Goal: Information Seeking & Learning: Learn about a topic

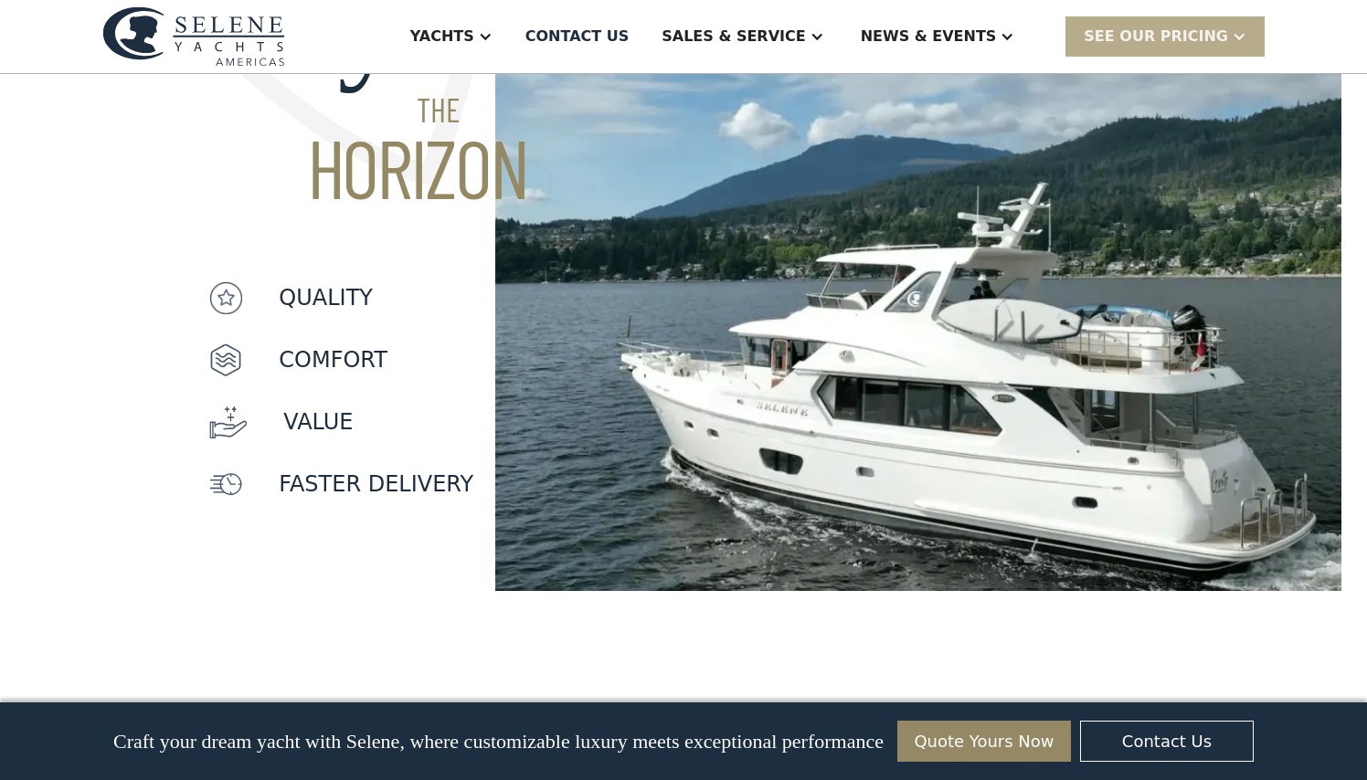
scroll to position [1443, 0]
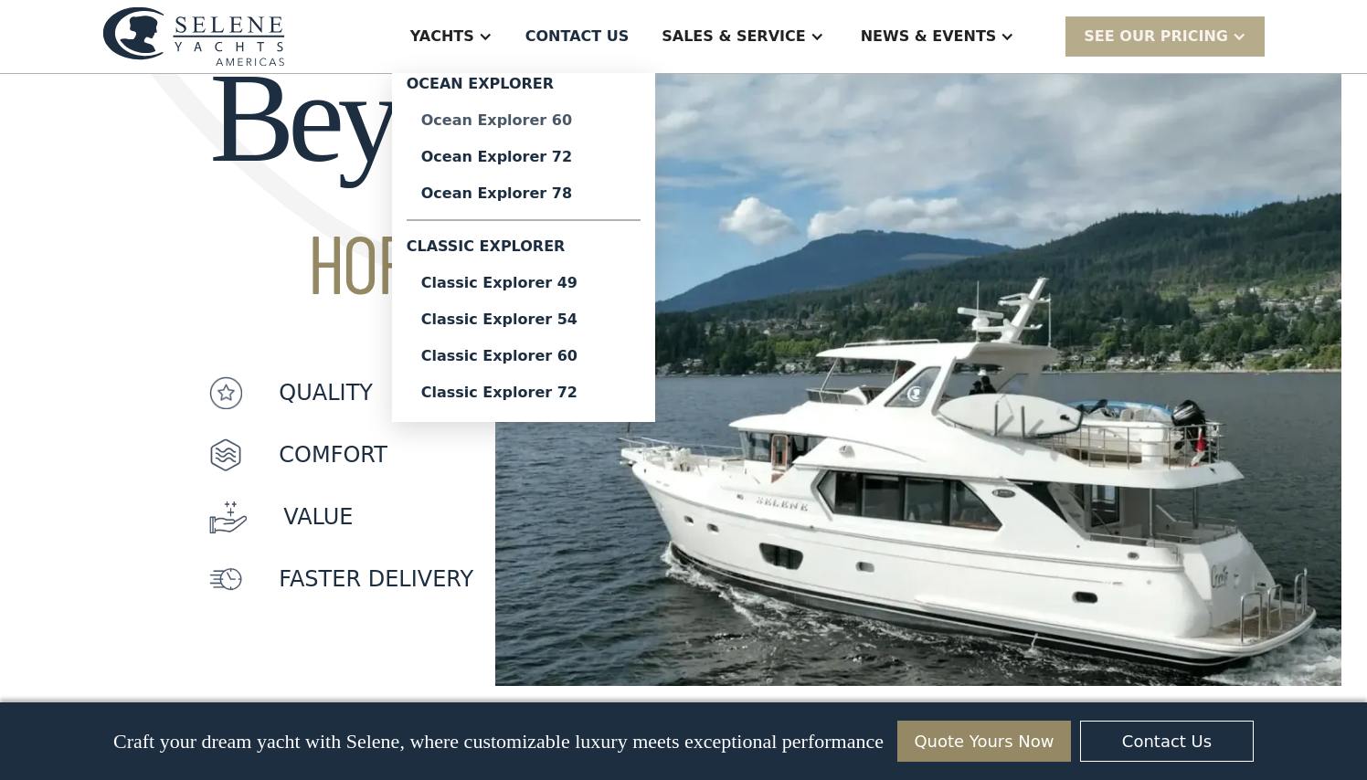
click at [559, 120] on div "Ocean Explorer 60" at bounding box center [523, 120] width 205 height 15
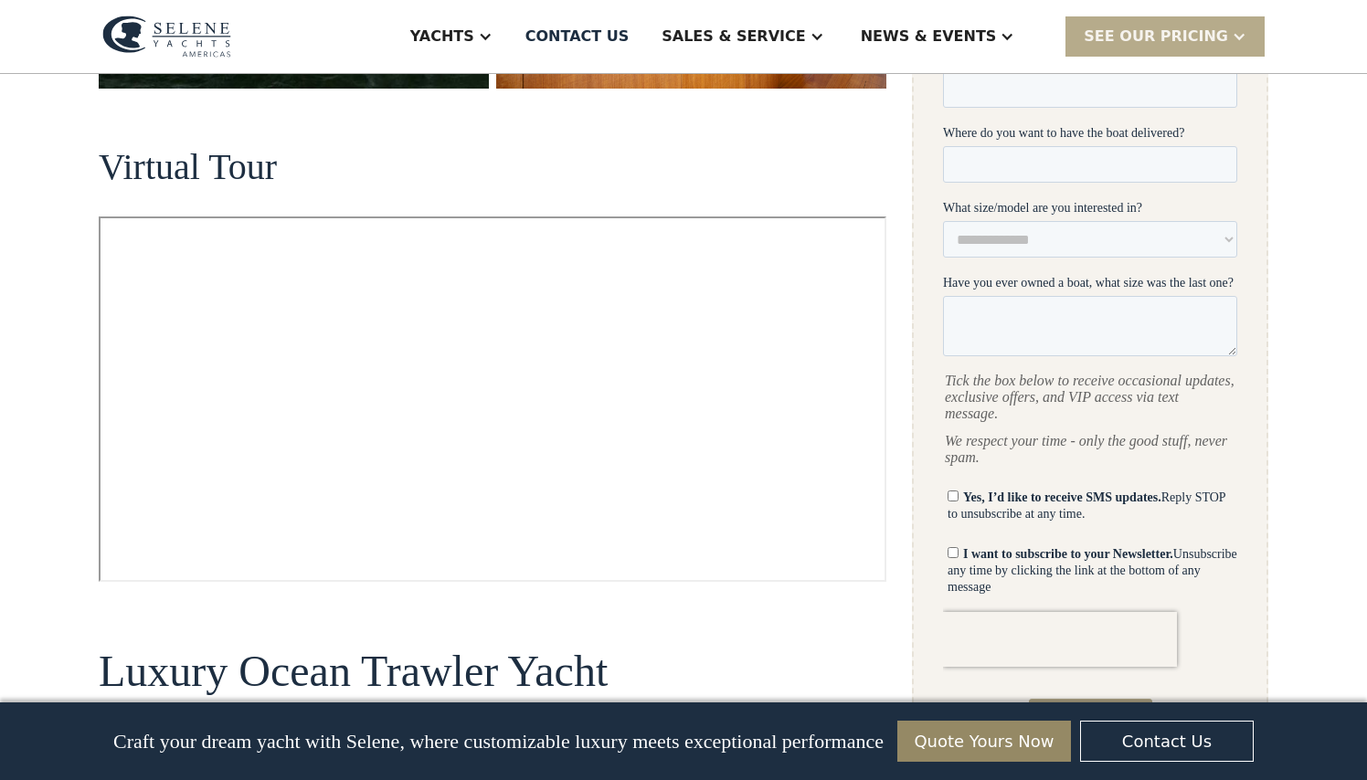
scroll to position [857, 0]
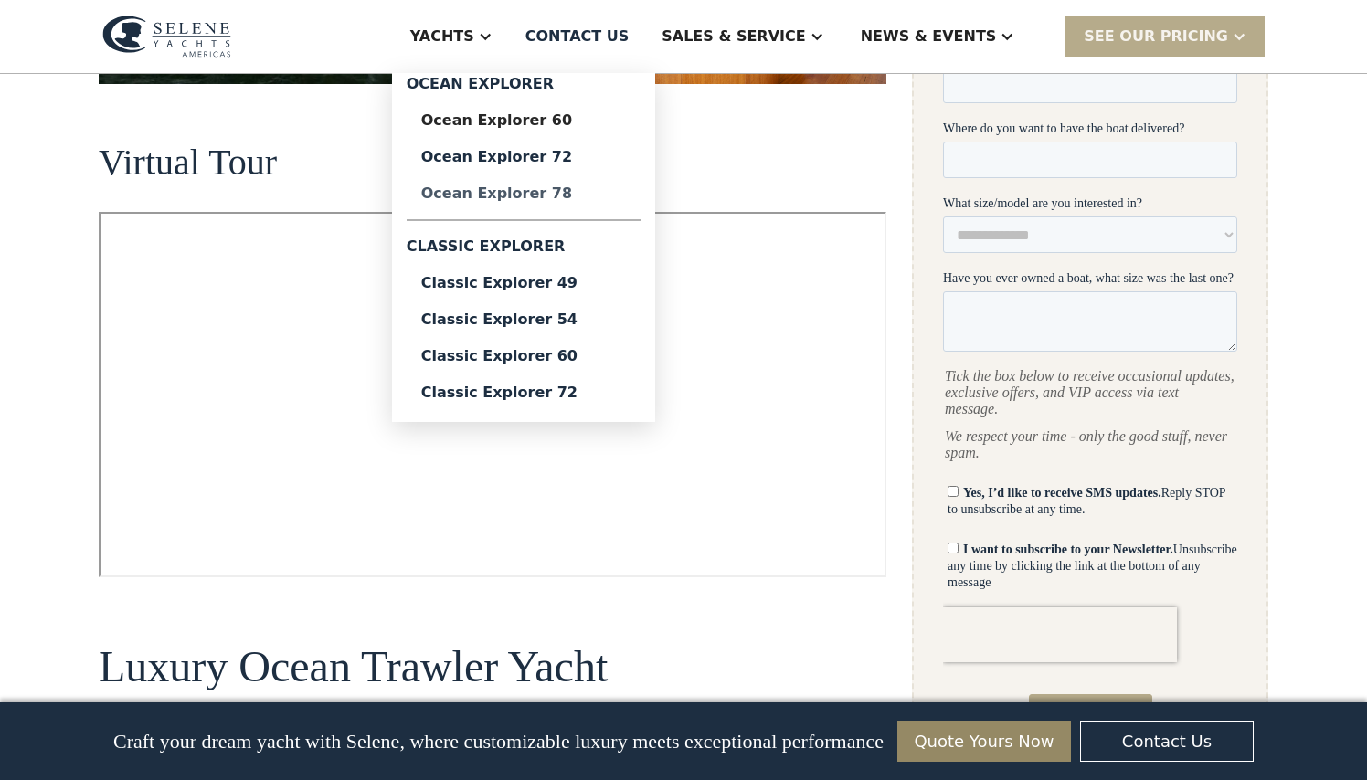
click at [562, 194] on div "Ocean Explorer 78" at bounding box center [523, 193] width 205 height 15
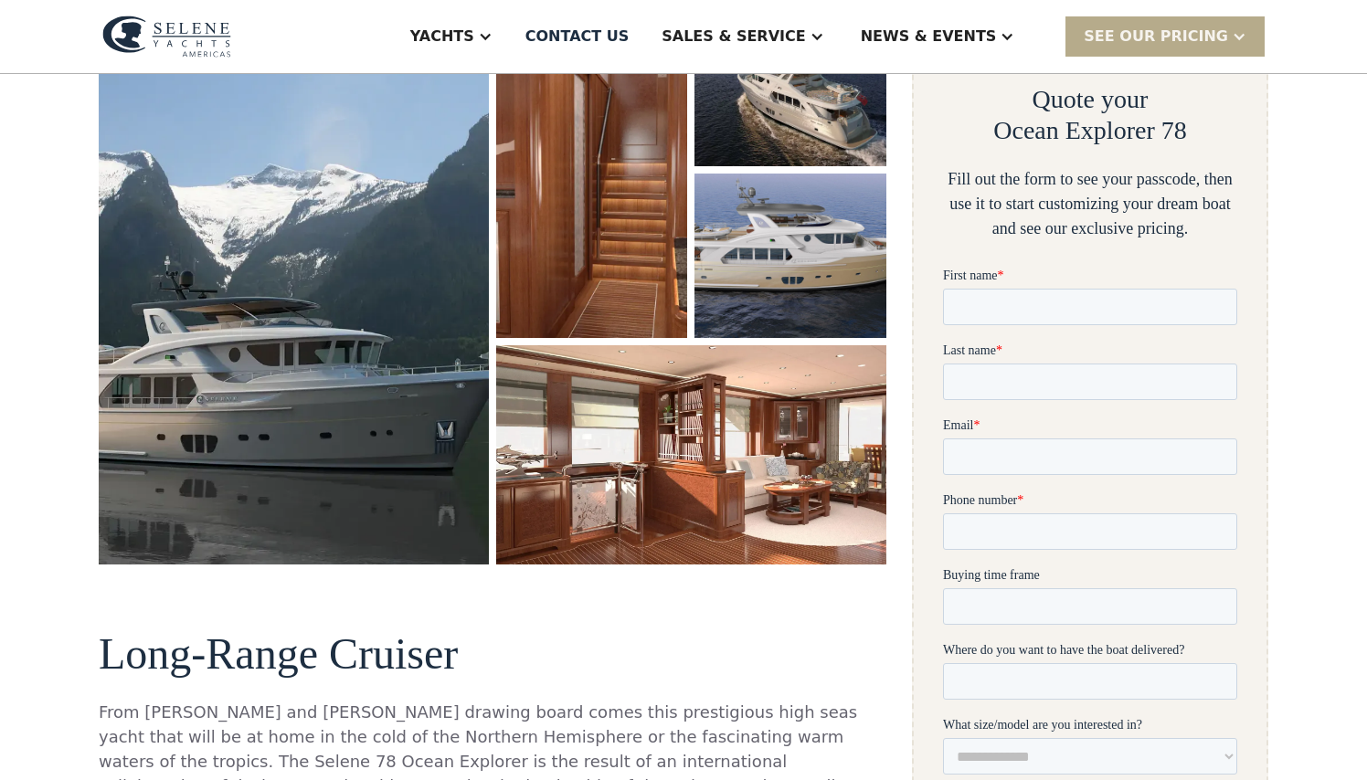
scroll to position [361, 0]
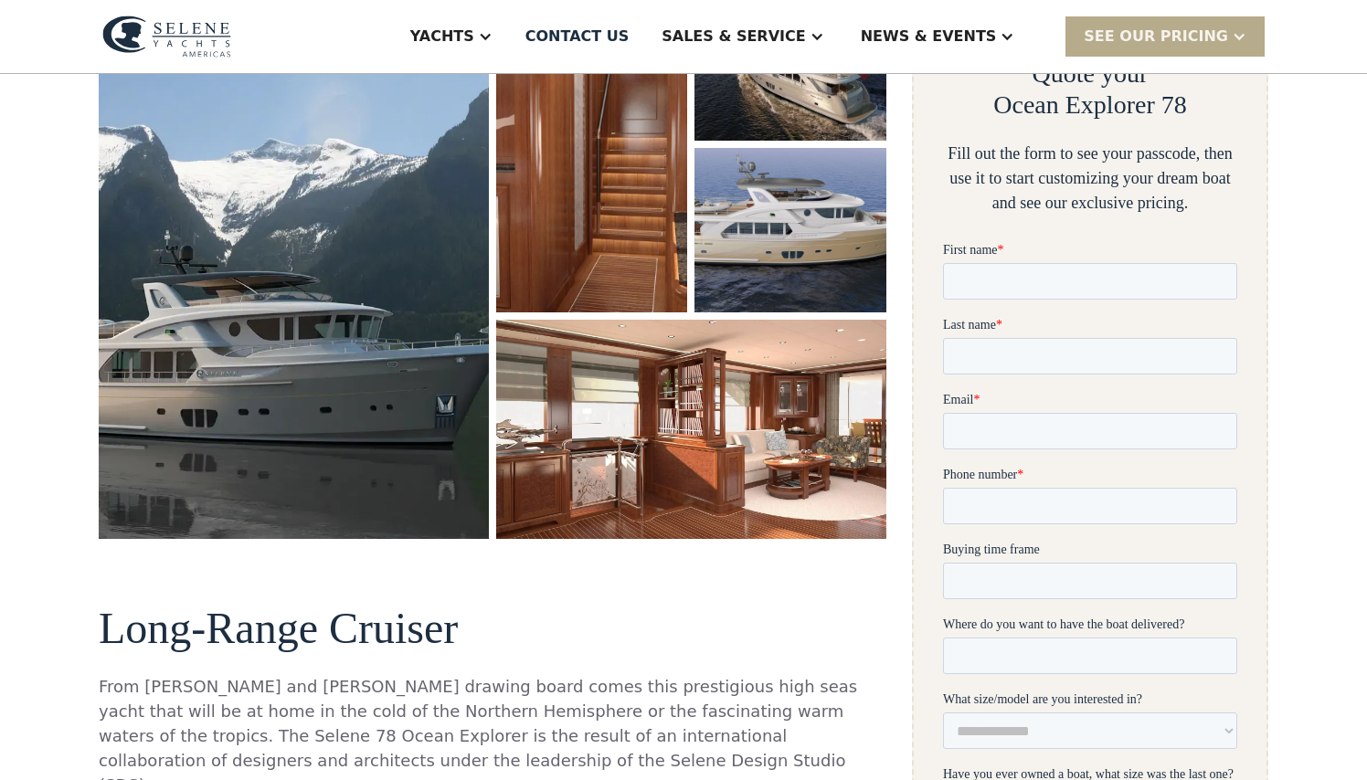
click at [679, 444] on img "open lightbox" at bounding box center [691, 429] width 390 height 218
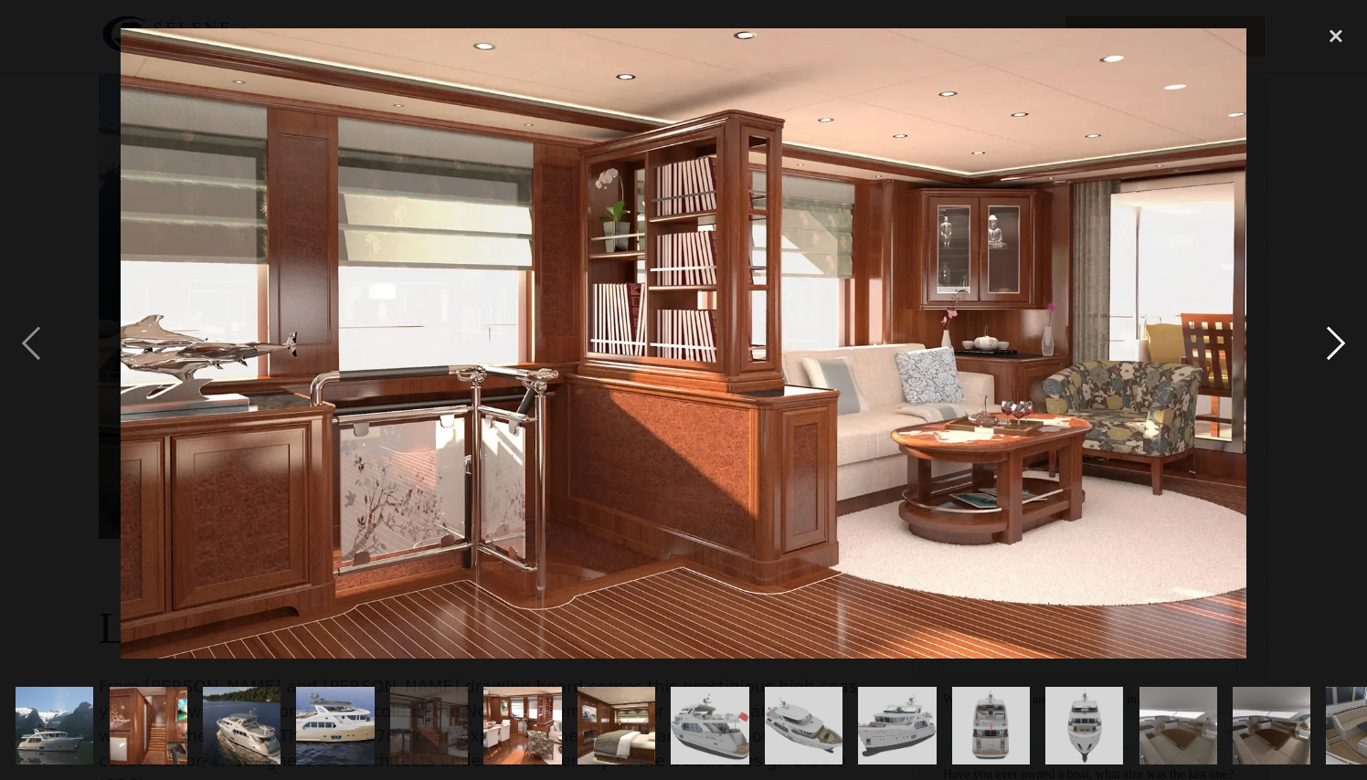
click at [1329, 335] on div "next image" at bounding box center [1336, 343] width 62 height 655
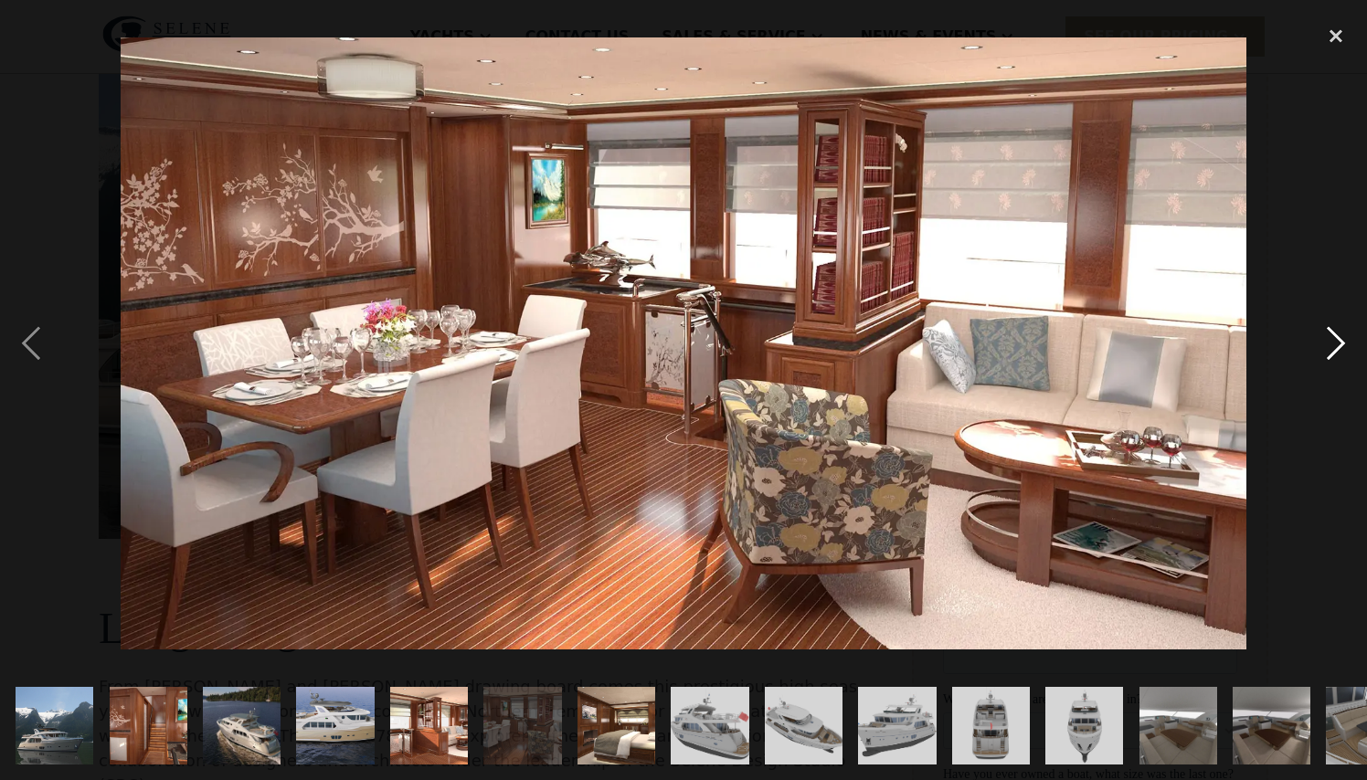
click at [1329, 335] on div "next image" at bounding box center [1336, 343] width 62 height 655
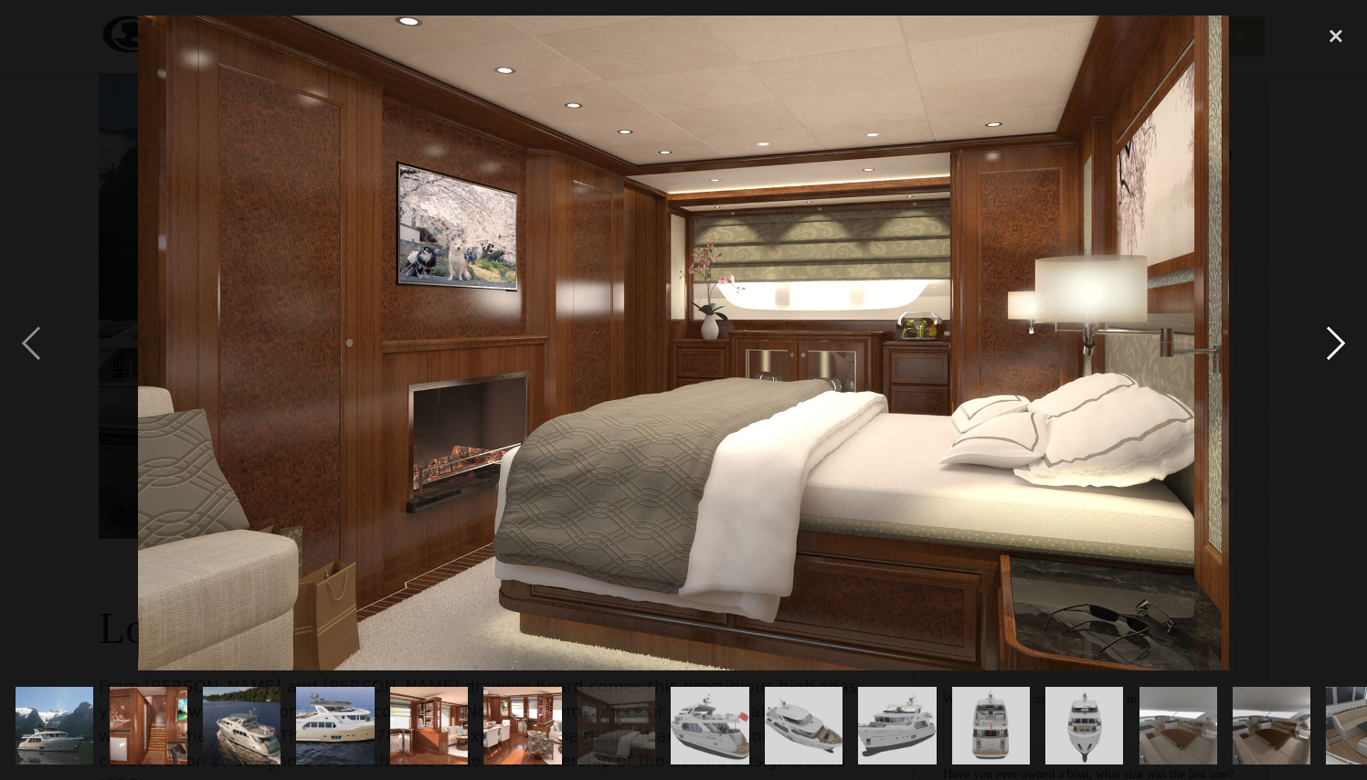
click at [1329, 335] on div "next image" at bounding box center [1336, 343] width 62 height 655
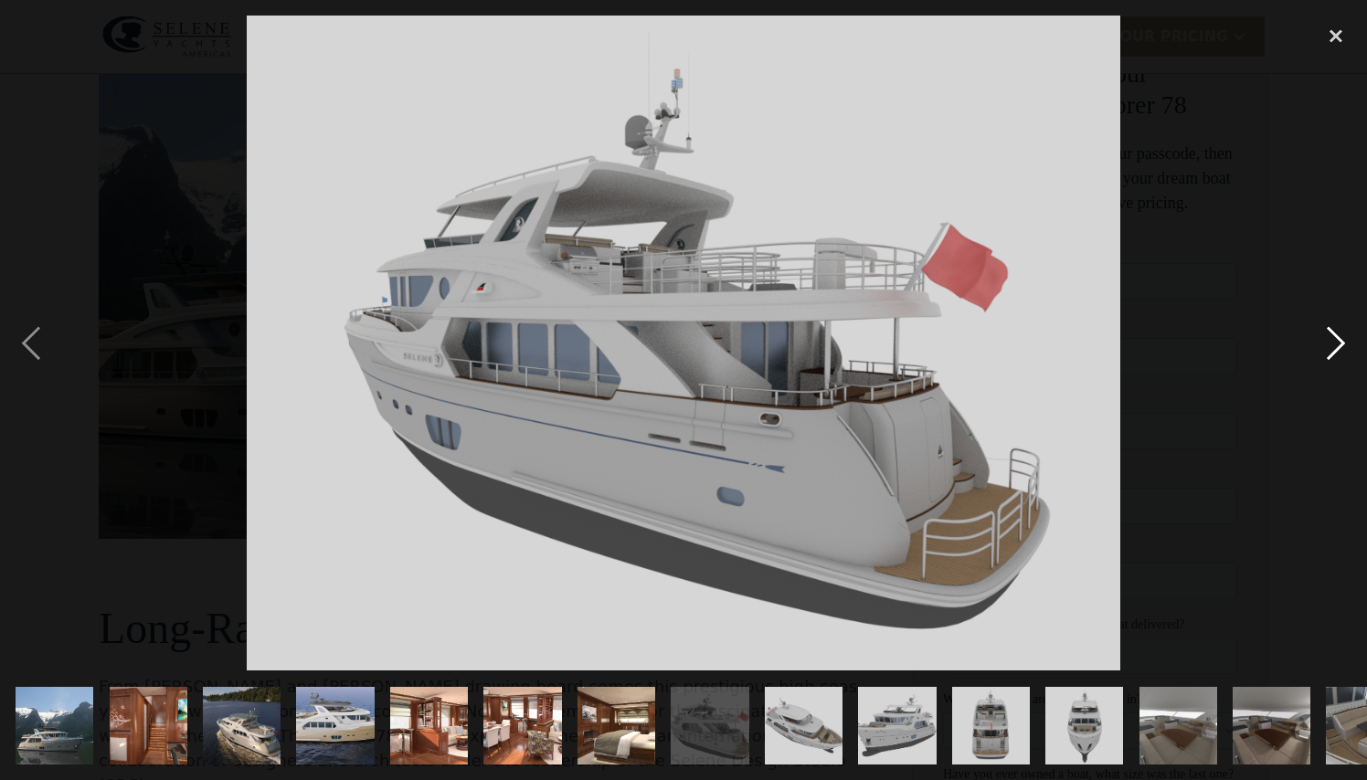
click at [1329, 335] on div "next image" at bounding box center [1336, 343] width 62 height 655
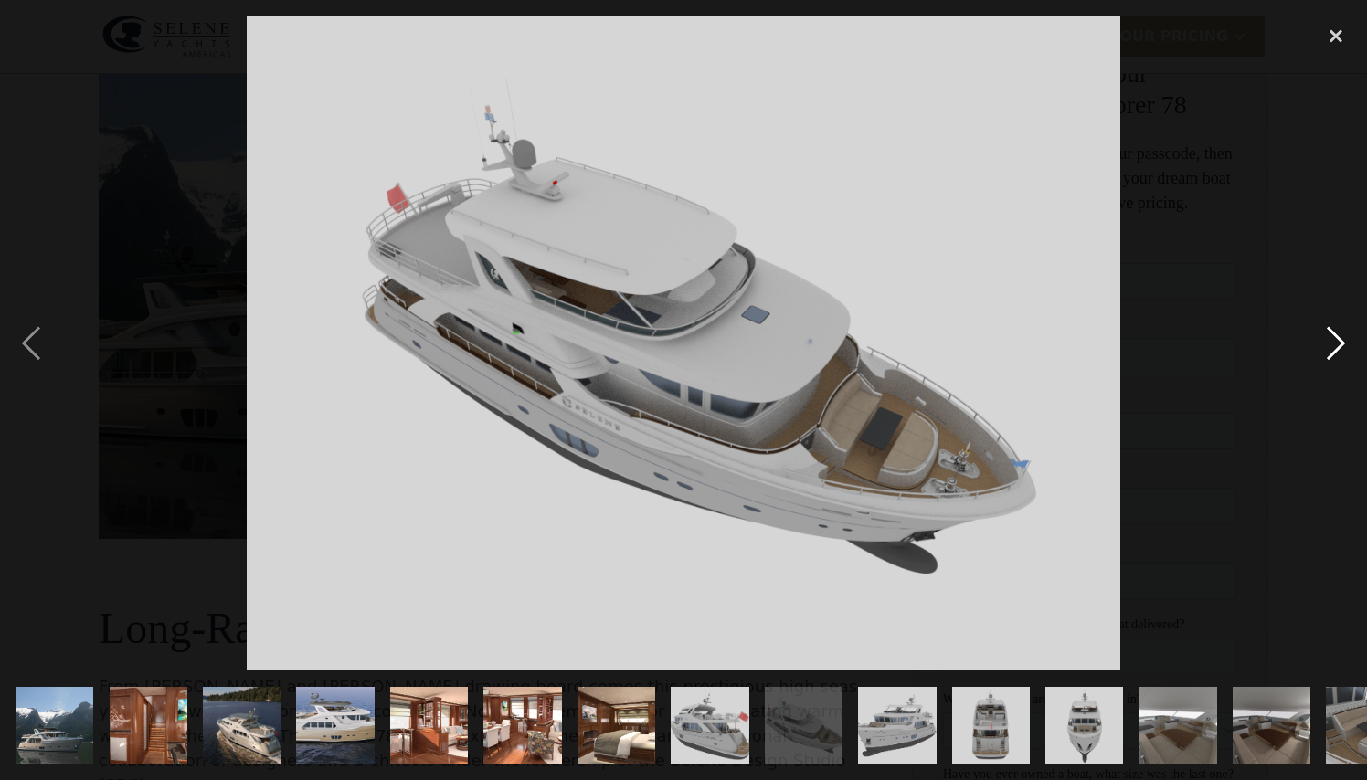
click at [1329, 335] on div "next image" at bounding box center [1336, 343] width 62 height 655
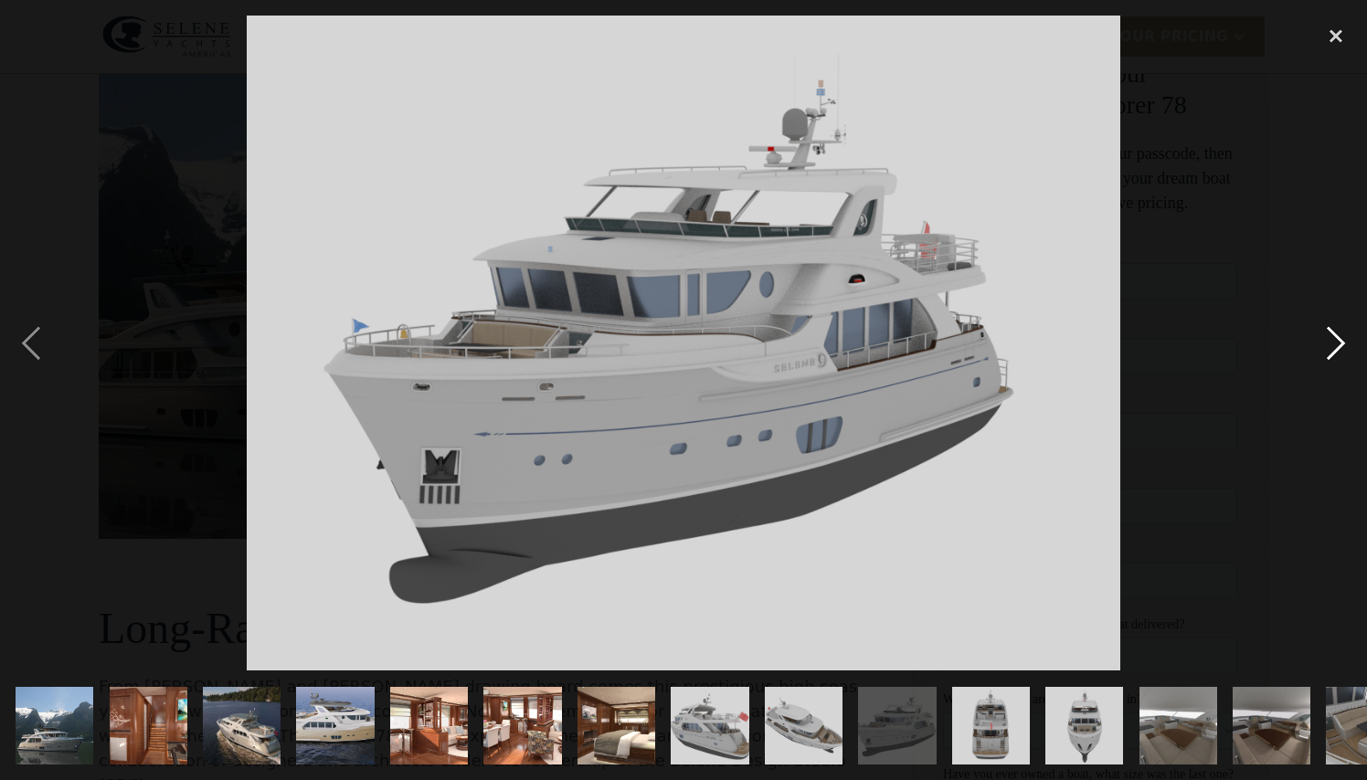
click at [1329, 335] on div "next image" at bounding box center [1336, 343] width 62 height 655
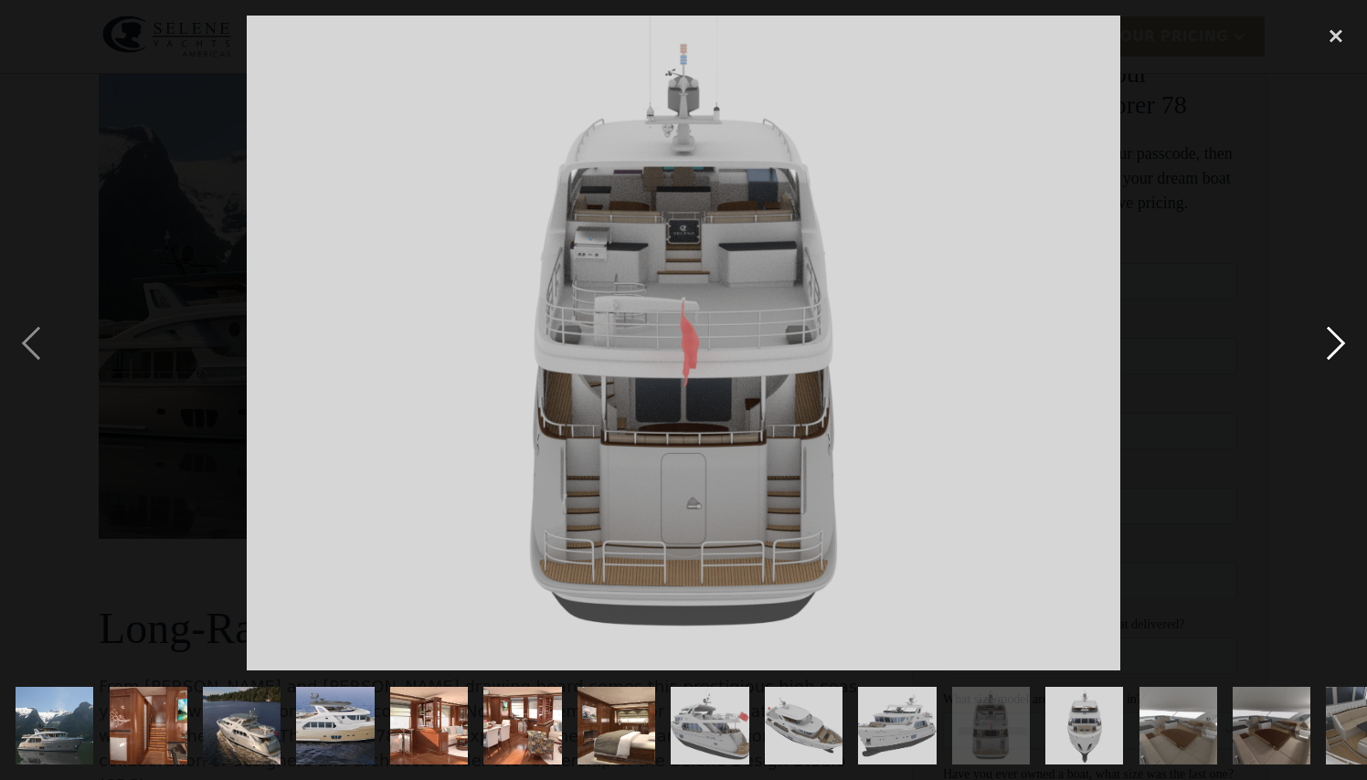
click at [1329, 335] on div "next image" at bounding box center [1336, 343] width 62 height 655
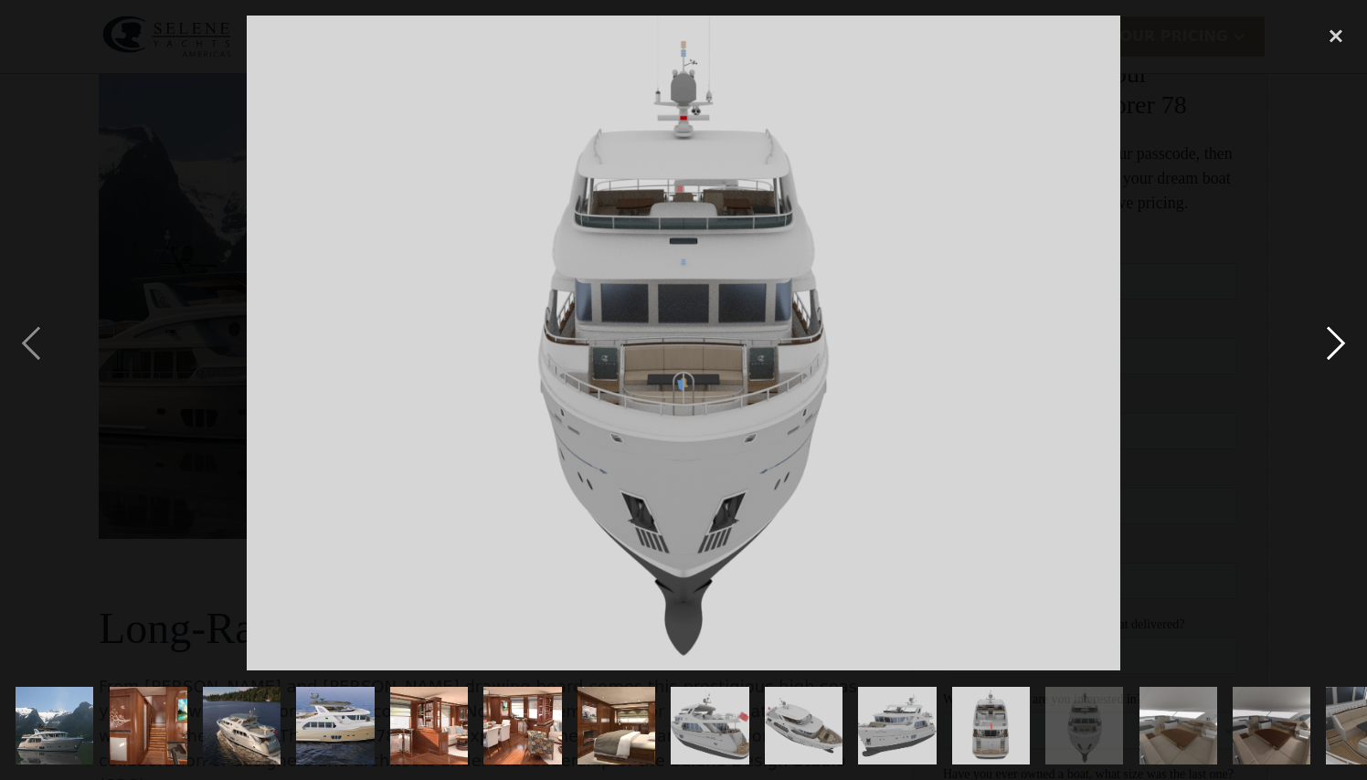
click at [1329, 335] on div "next image" at bounding box center [1336, 343] width 62 height 655
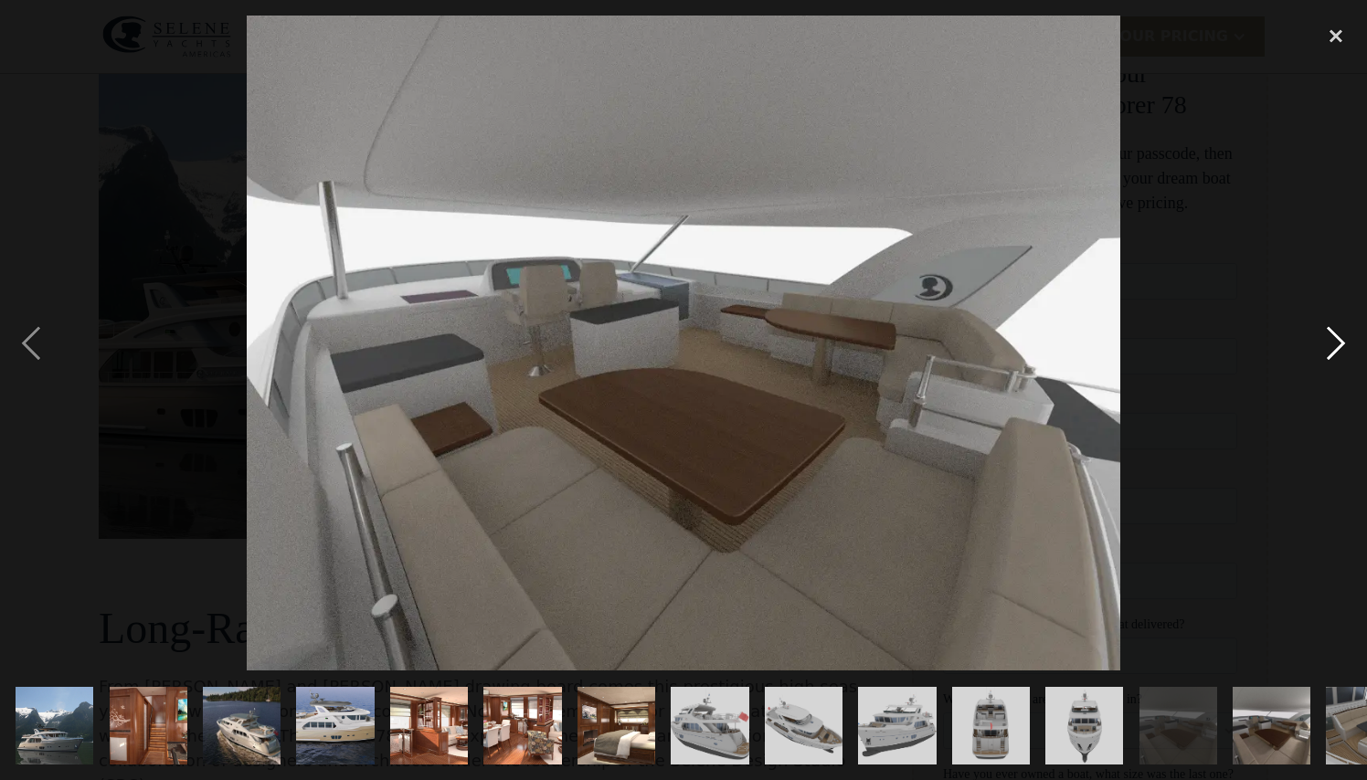
click at [1329, 335] on div "next image" at bounding box center [1336, 343] width 62 height 655
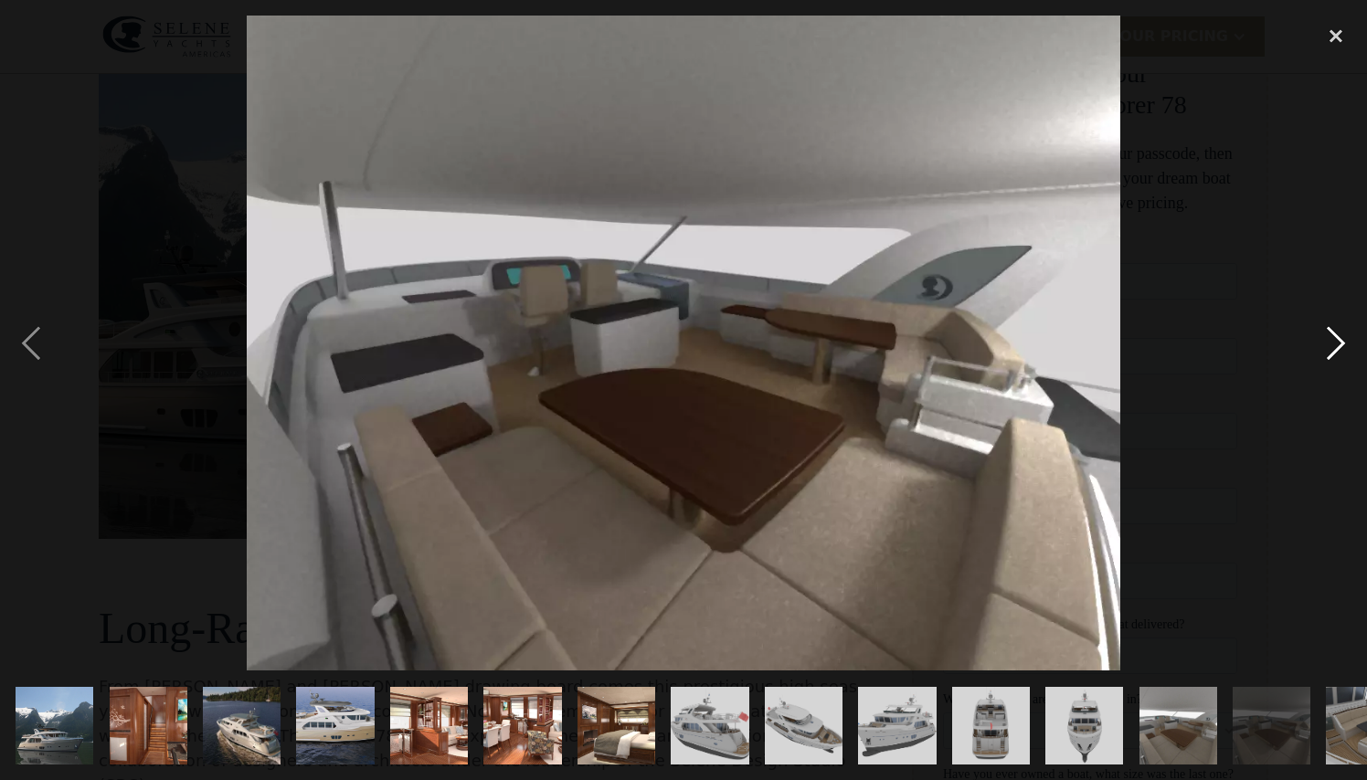
click at [1328, 321] on div "next image" at bounding box center [1336, 343] width 62 height 655
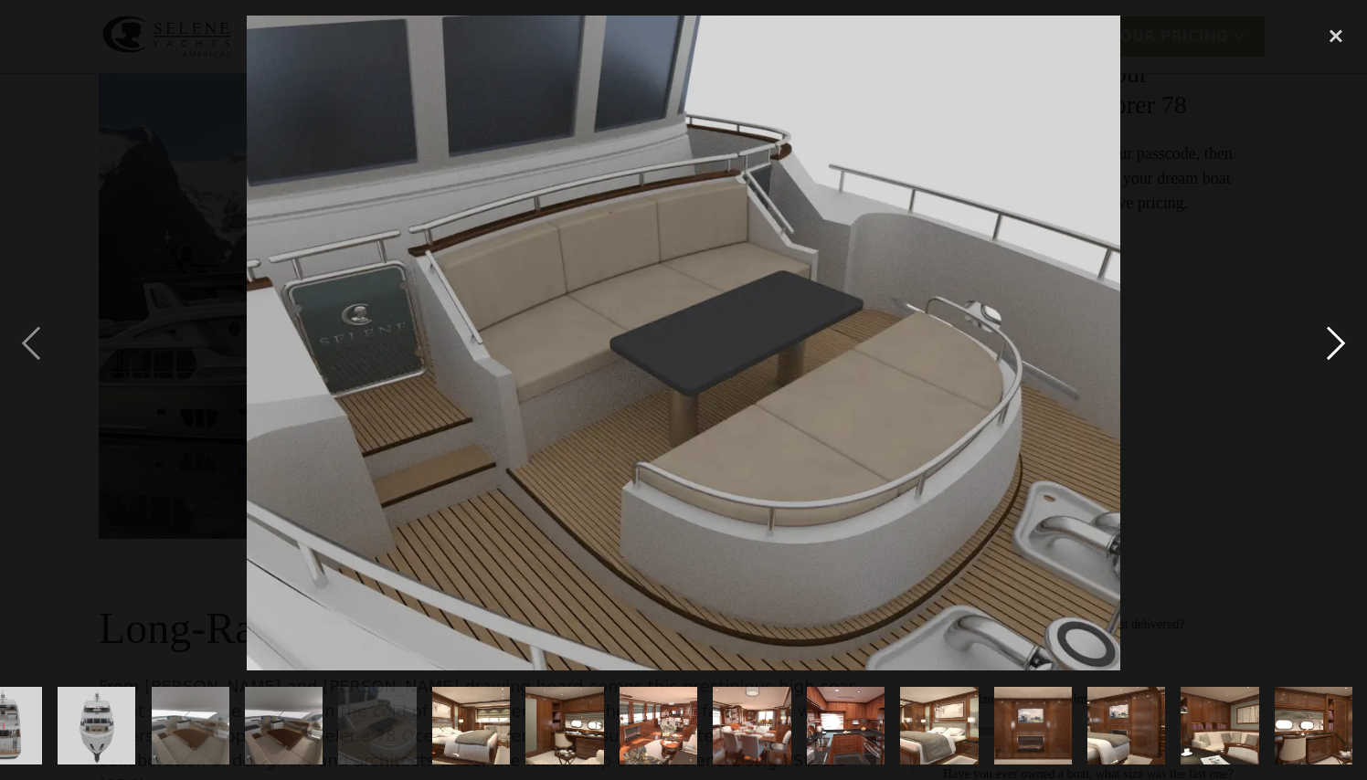
scroll to position [0, 988]
click at [1328, 321] on div "next image" at bounding box center [1336, 343] width 62 height 655
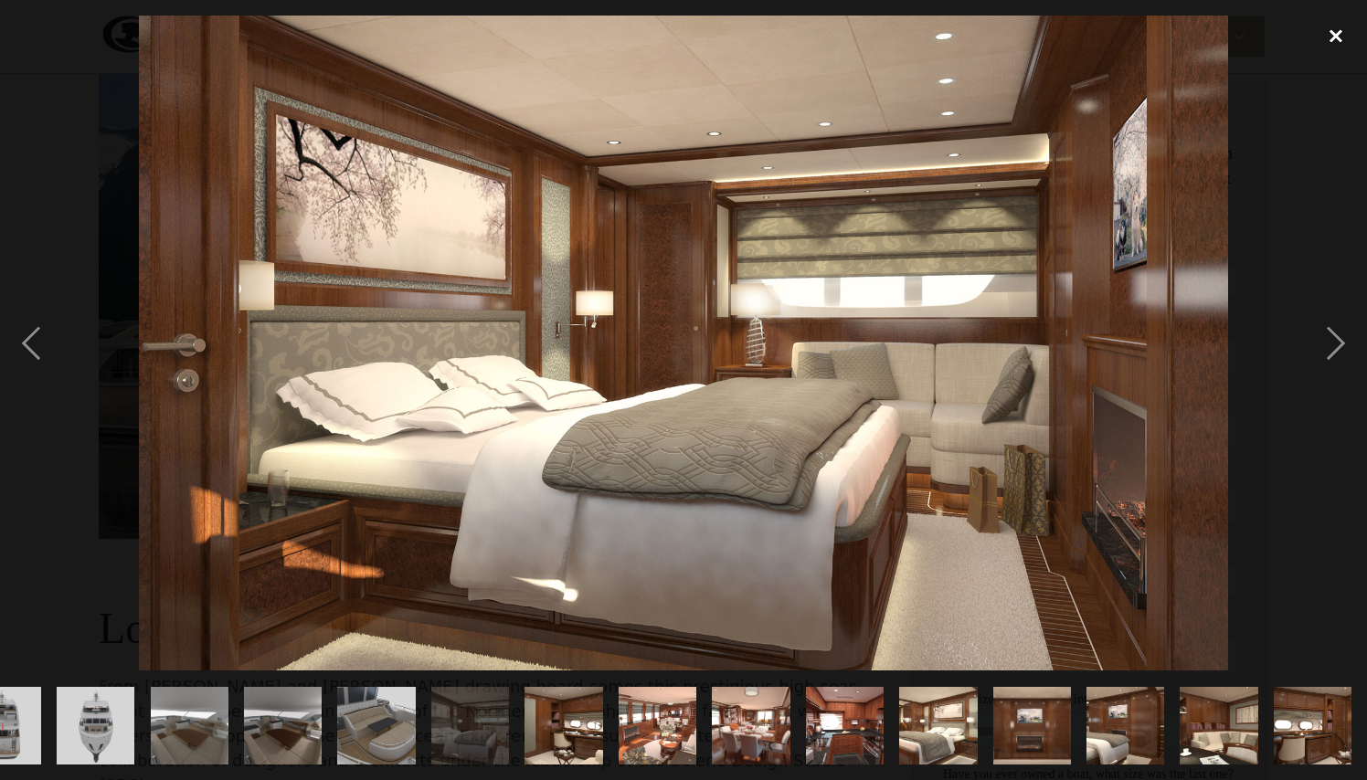
click at [1337, 38] on div "close lightbox" at bounding box center [1336, 36] width 62 height 40
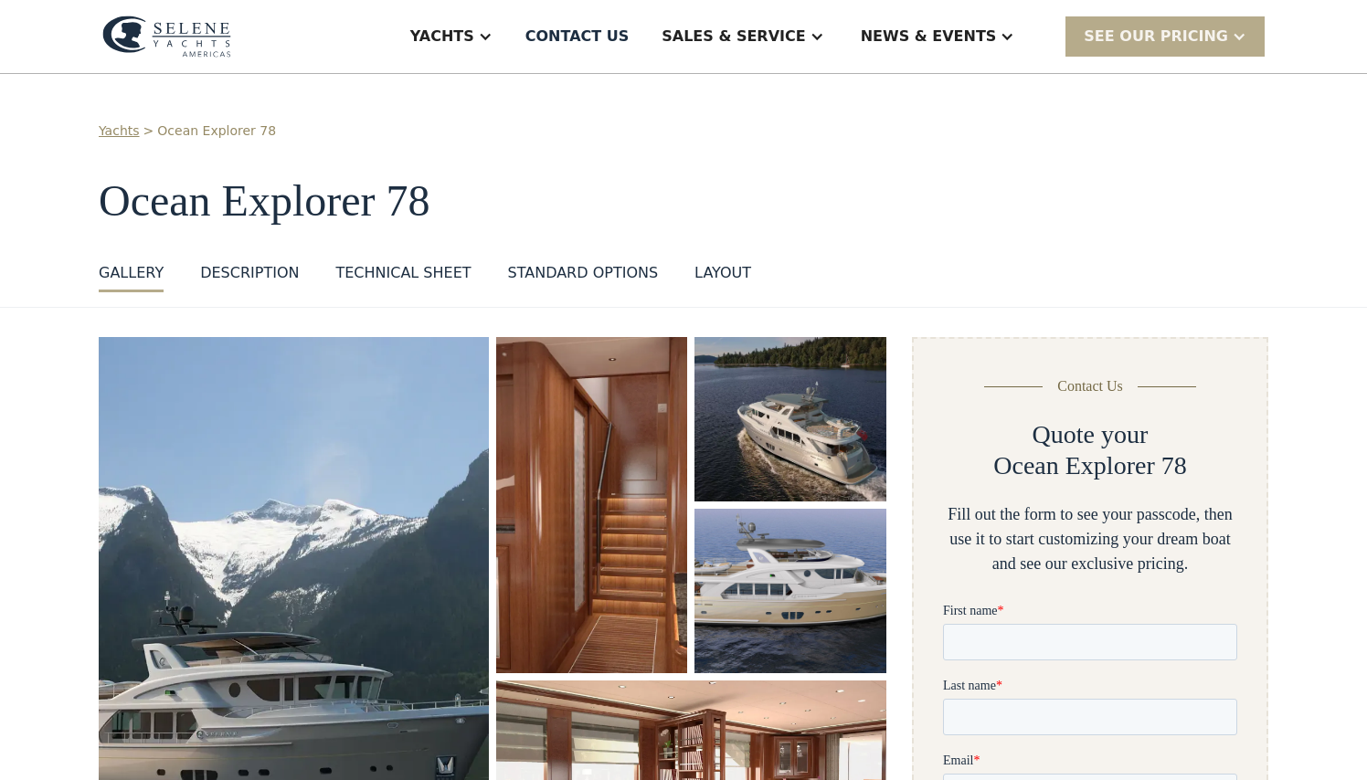
scroll to position [0, 0]
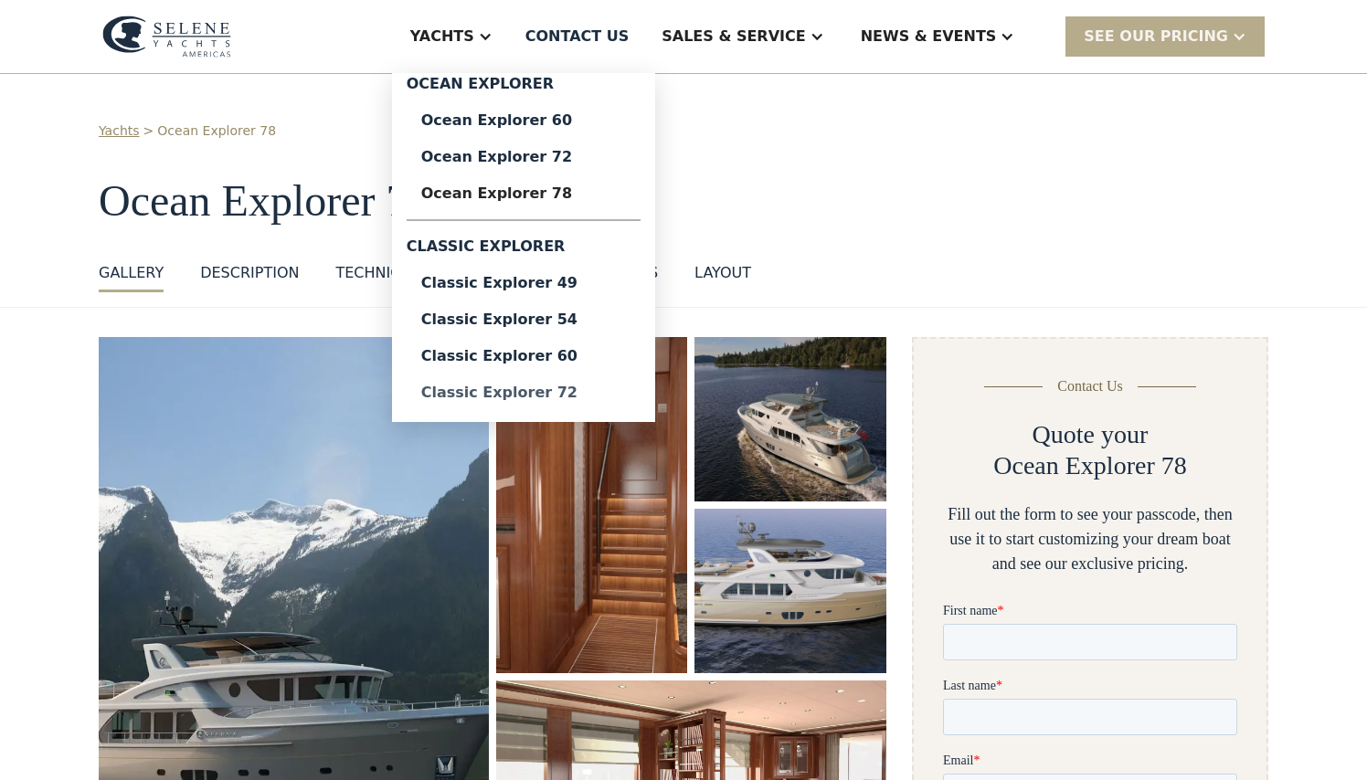
click at [551, 391] on div "Classic Explorer 72" at bounding box center [523, 393] width 205 height 15
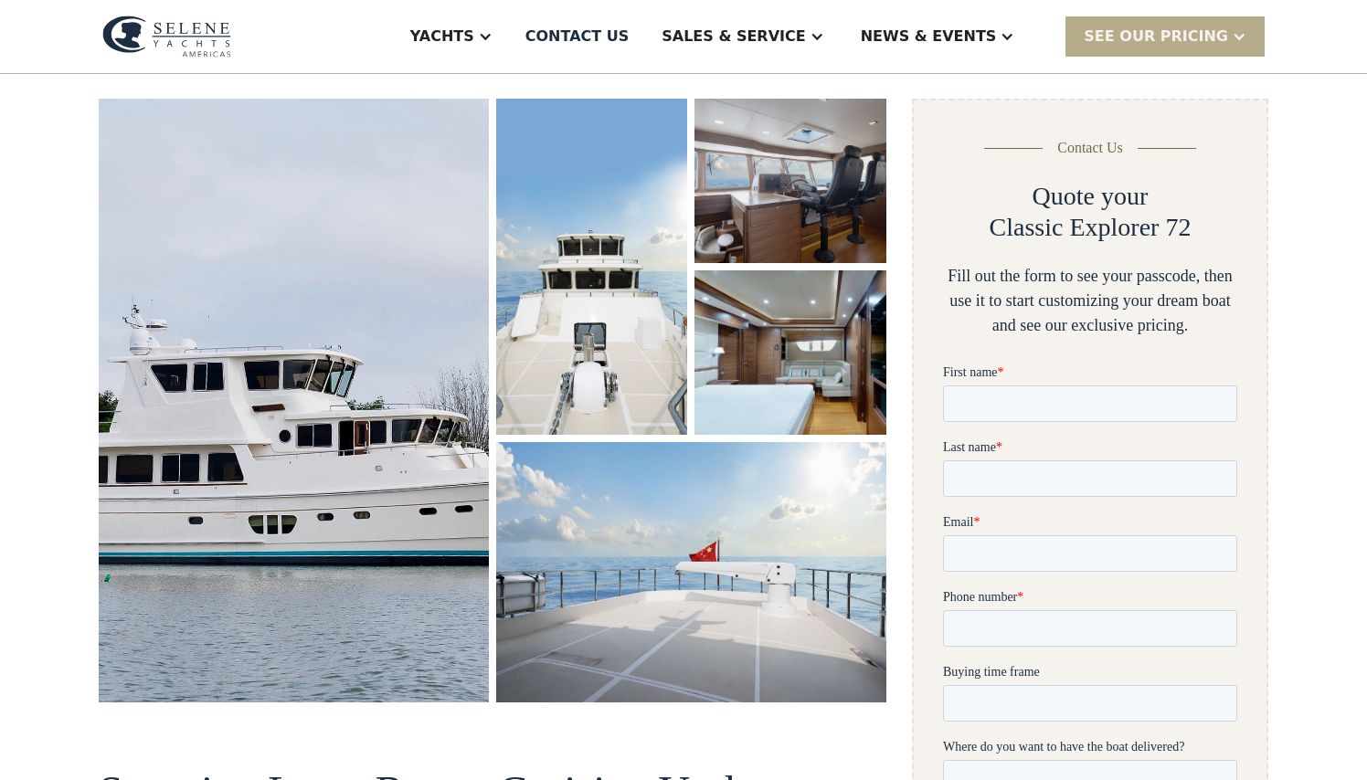
scroll to position [225, 0]
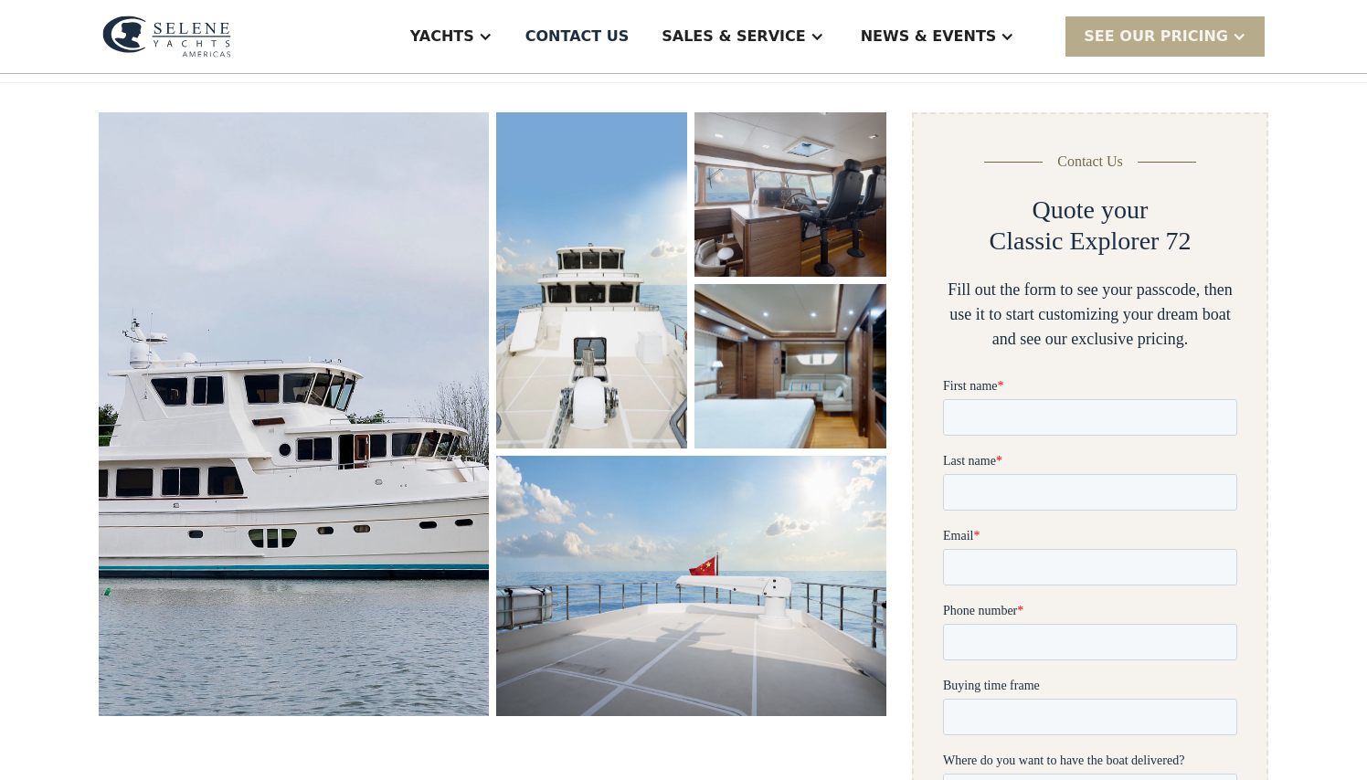
click at [769, 382] on img "open lightbox" at bounding box center [790, 366] width 196 height 168
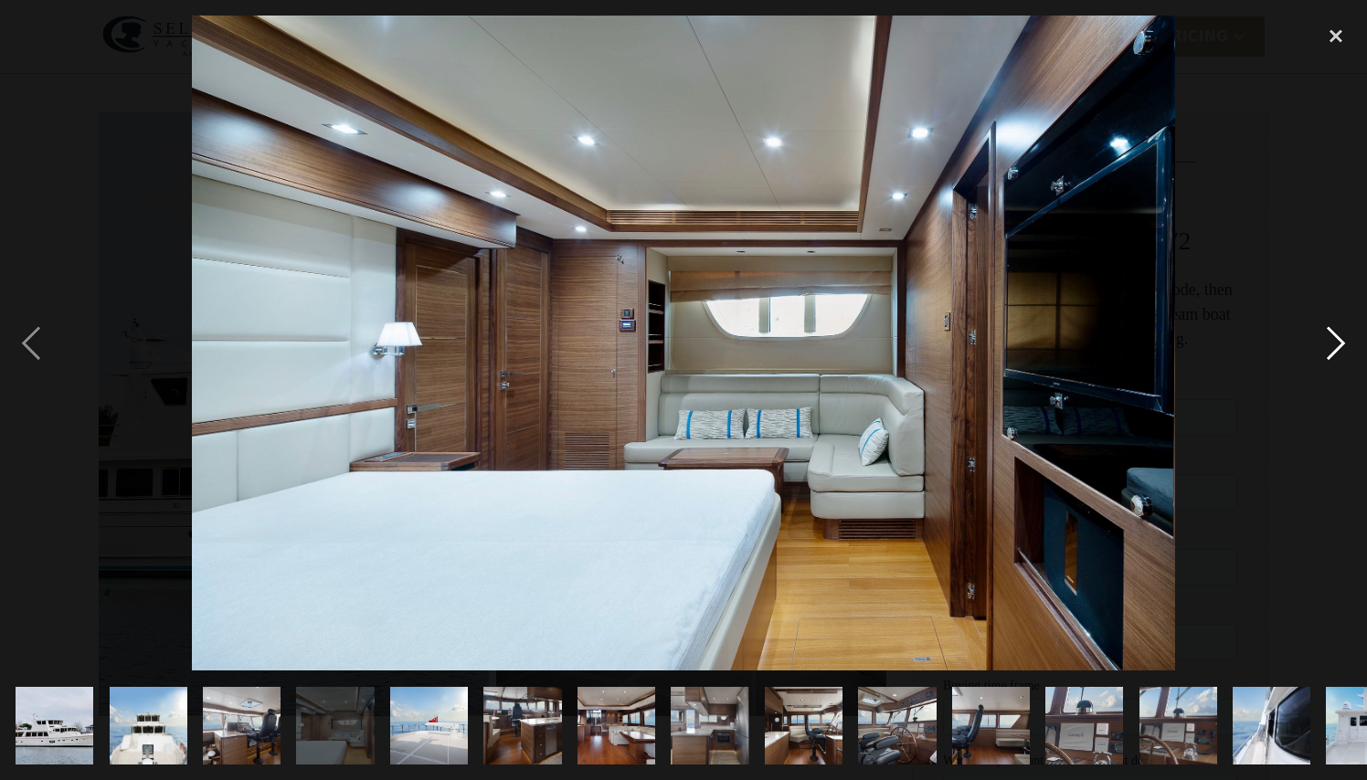
click at [1342, 342] on div "next image" at bounding box center [1336, 343] width 62 height 655
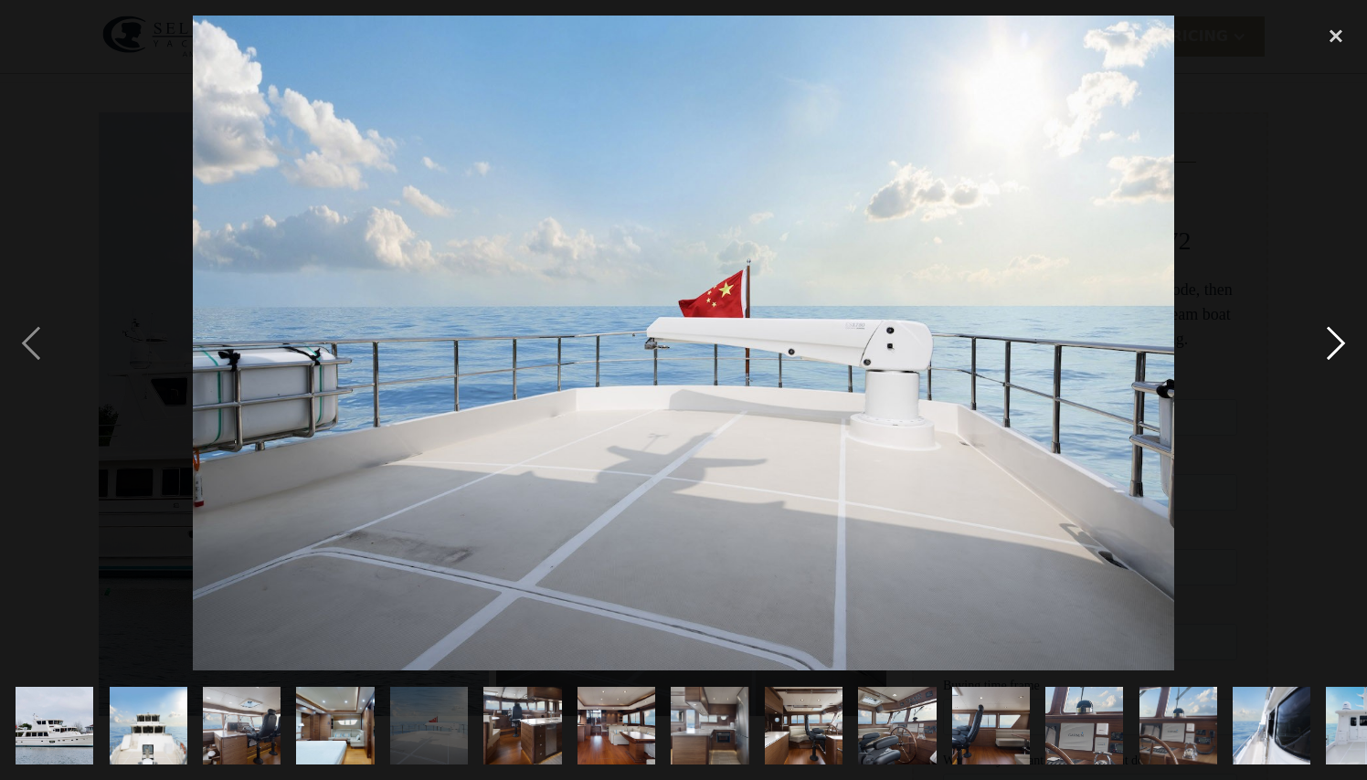
click at [1342, 342] on div "next image" at bounding box center [1336, 343] width 62 height 655
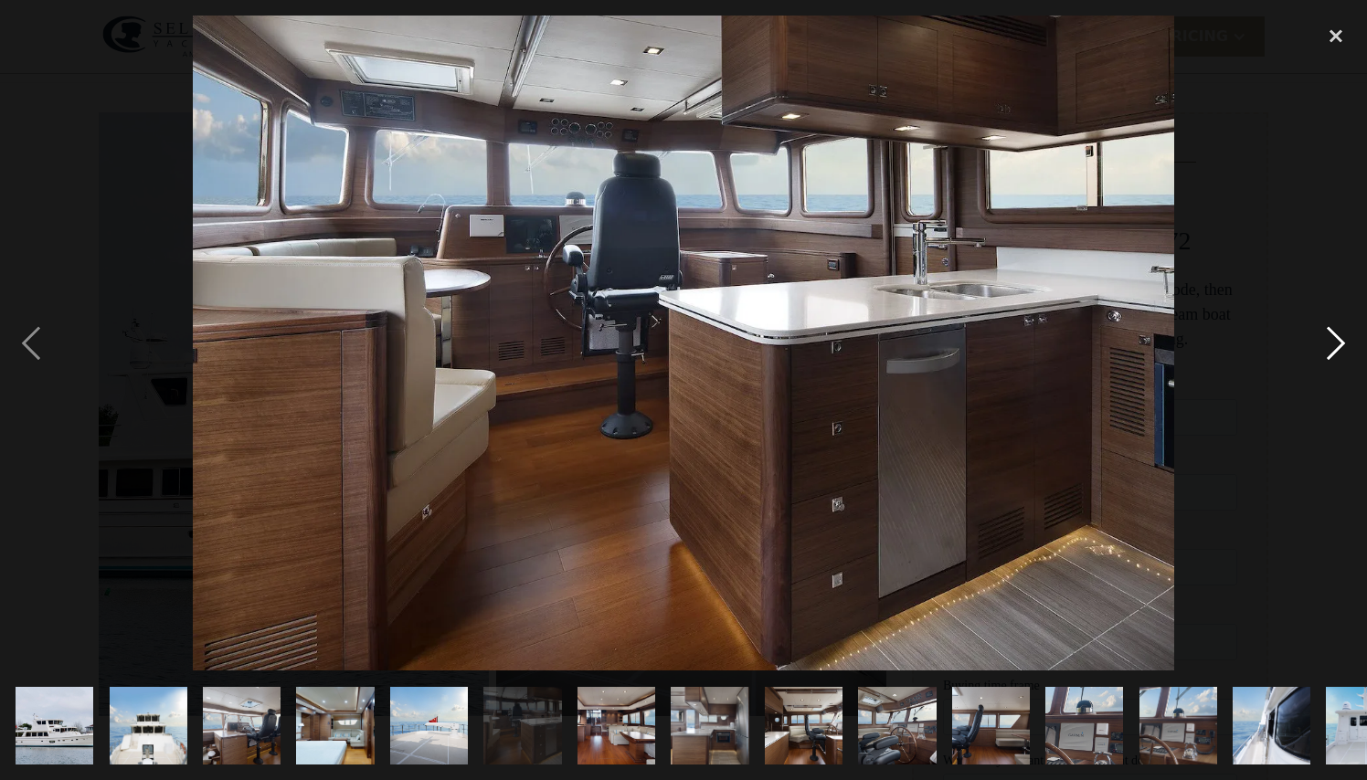
click at [1342, 342] on div "next image" at bounding box center [1336, 343] width 62 height 655
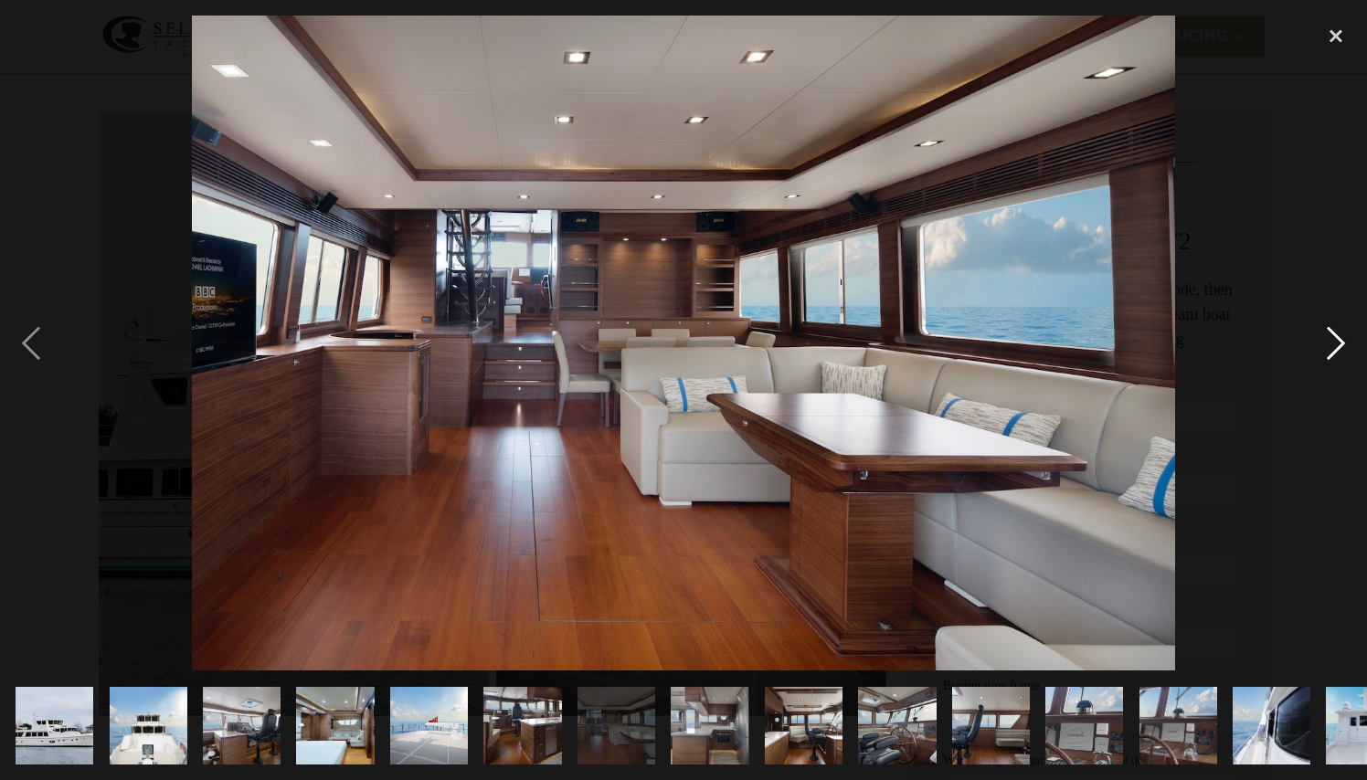
scroll to position [0, 0]
click at [1342, 342] on div "next image" at bounding box center [1336, 343] width 62 height 655
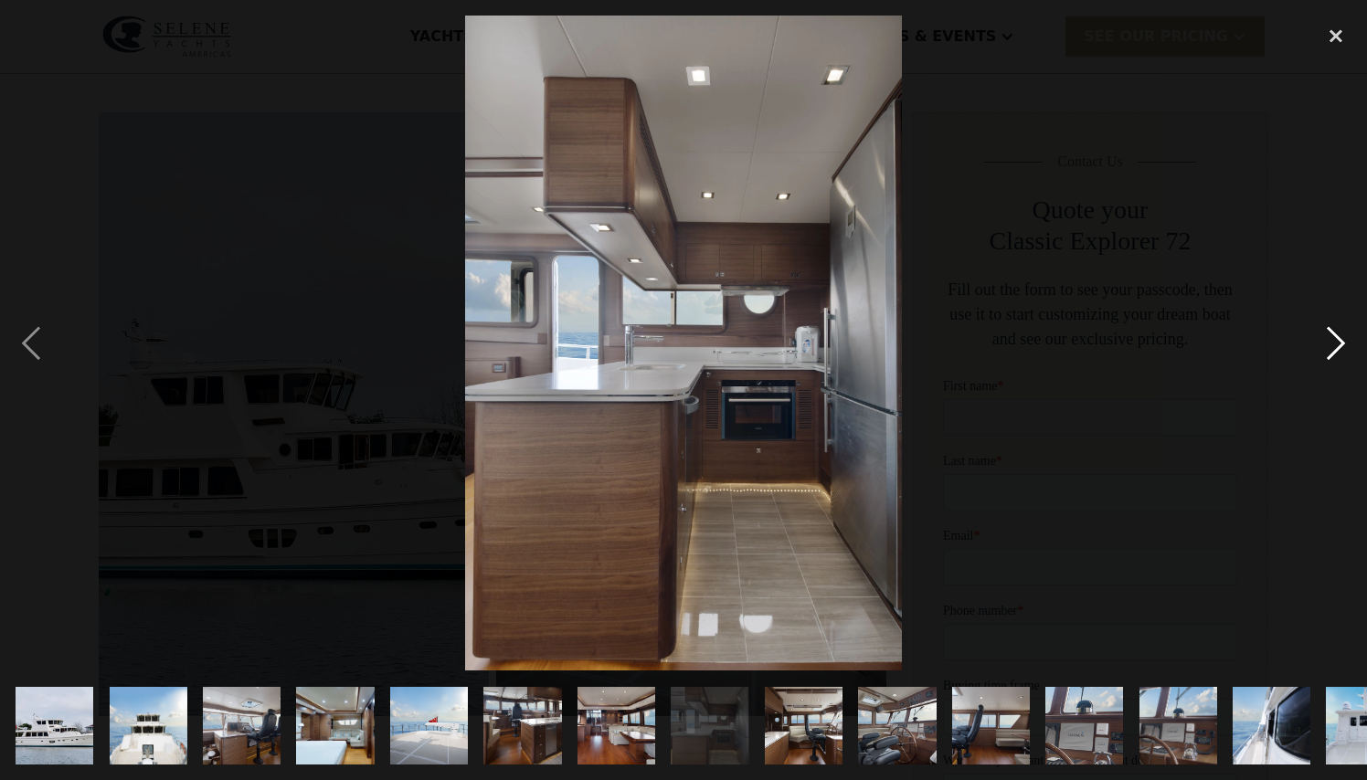
click at [1342, 342] on div "next image" at bounding box center [1336, 343] width 62 height 655
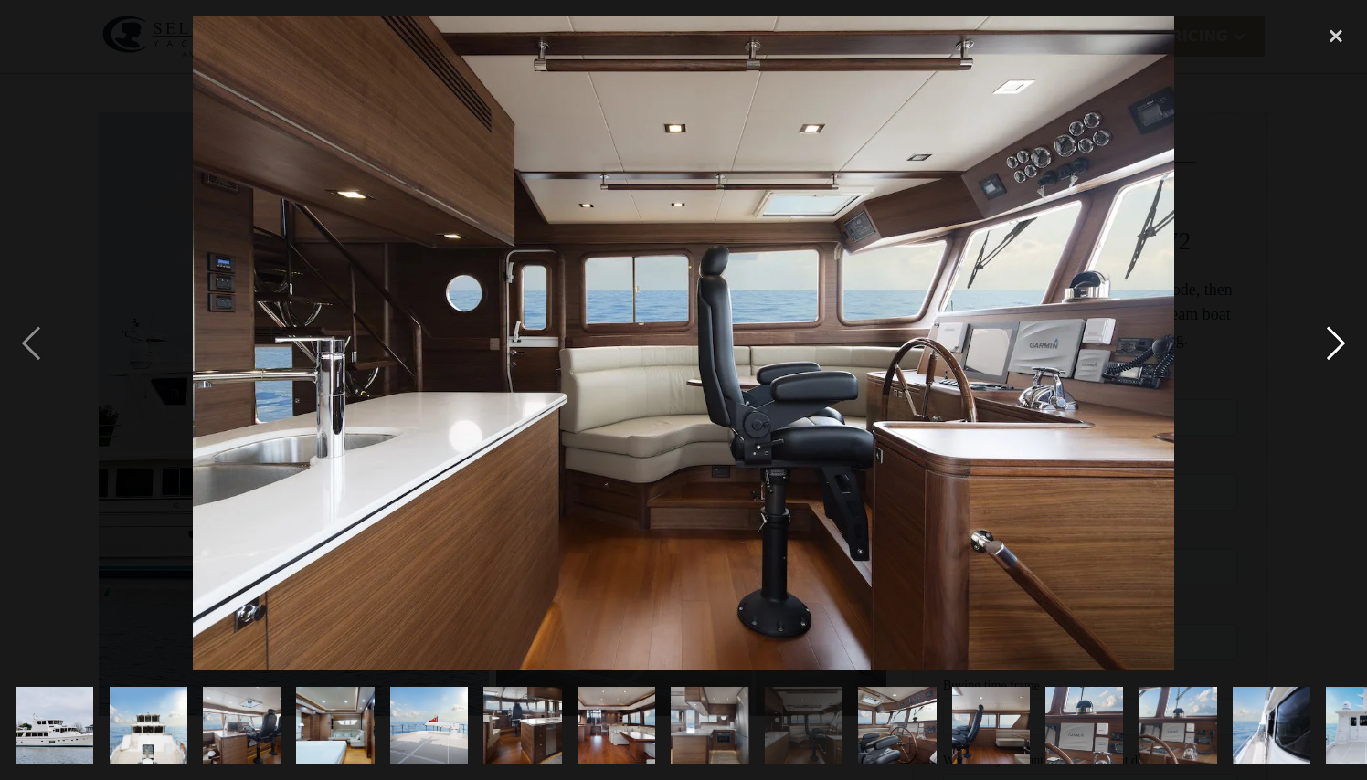
click at [1342, 342] on div "next image" at bounding box center [1336, 343] width 62 height 655
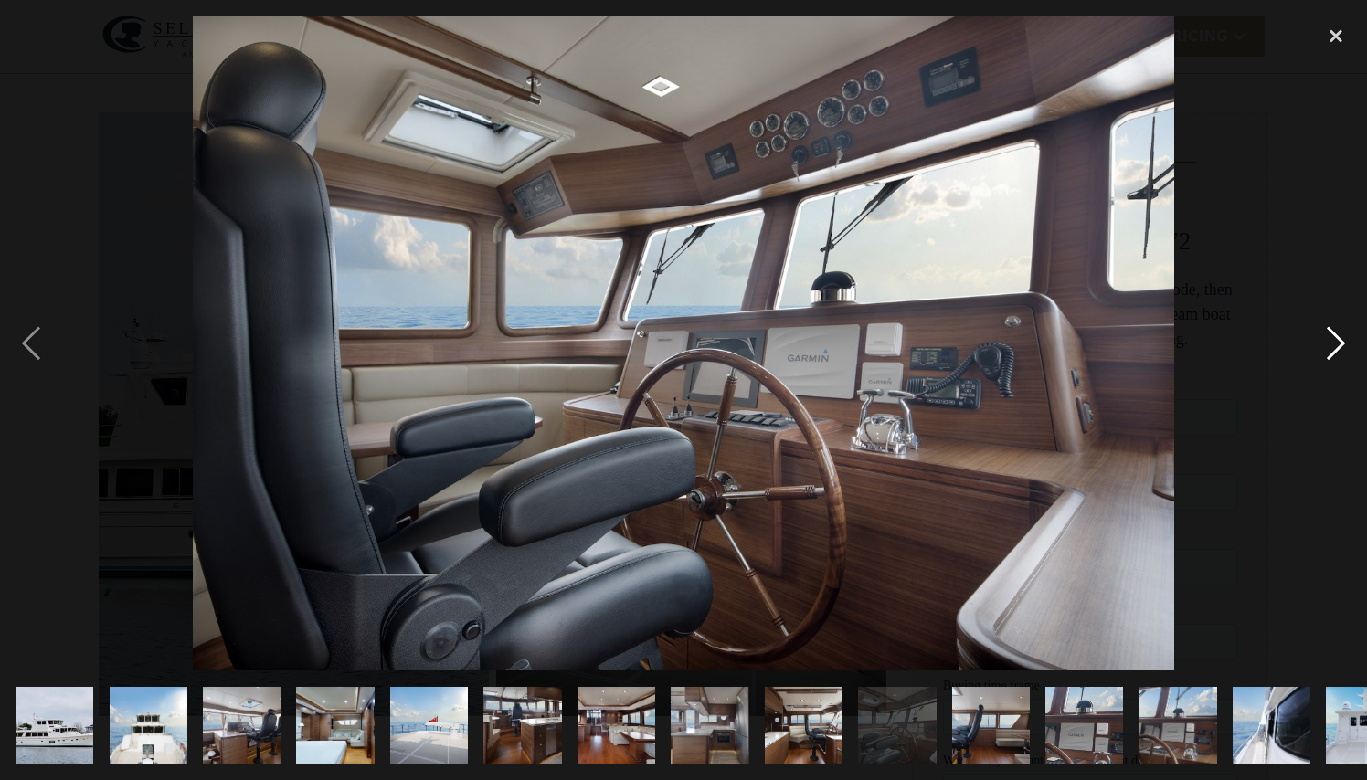
click at [1342, 342] on div "next image" at bounding box center [1336, 343] width 62 height 655
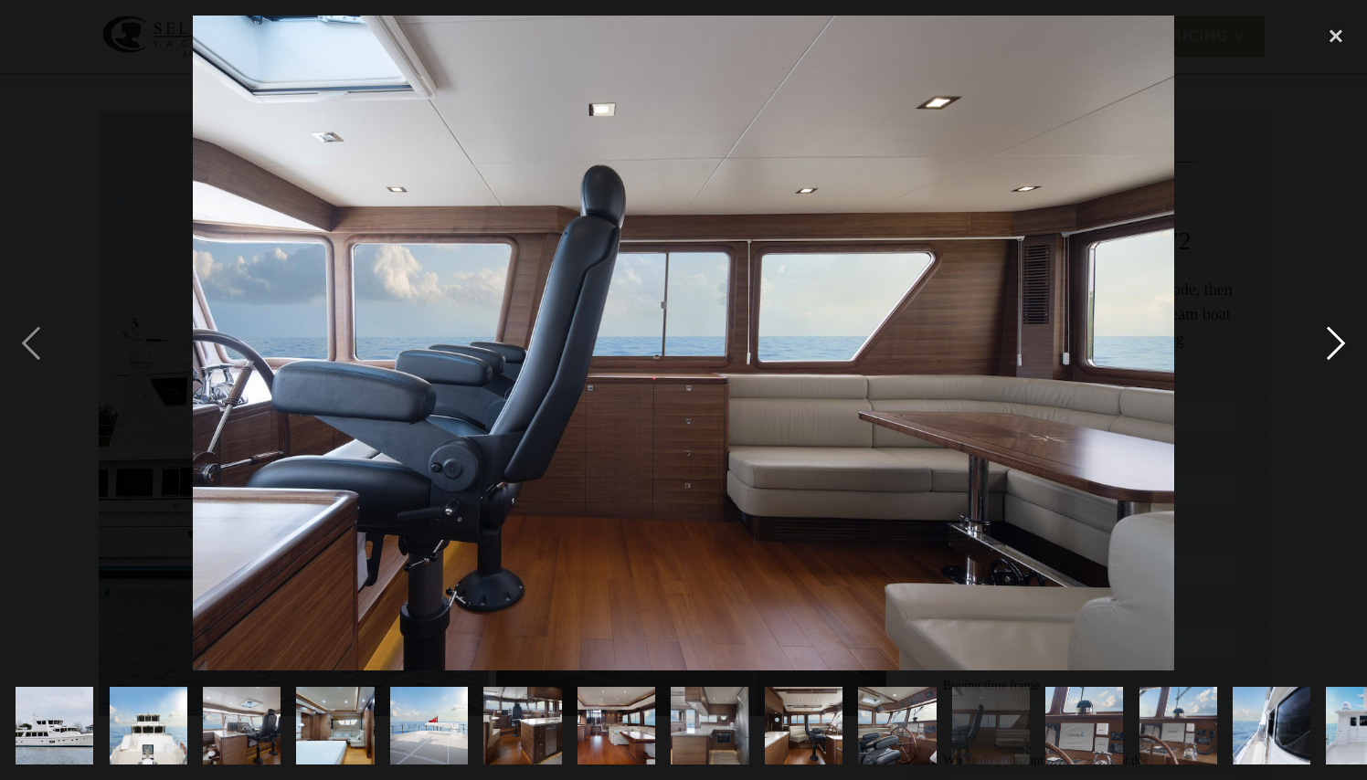
click at [1342, 342] on div "next image" at bounding box center [1336, 343] width 62 height 655
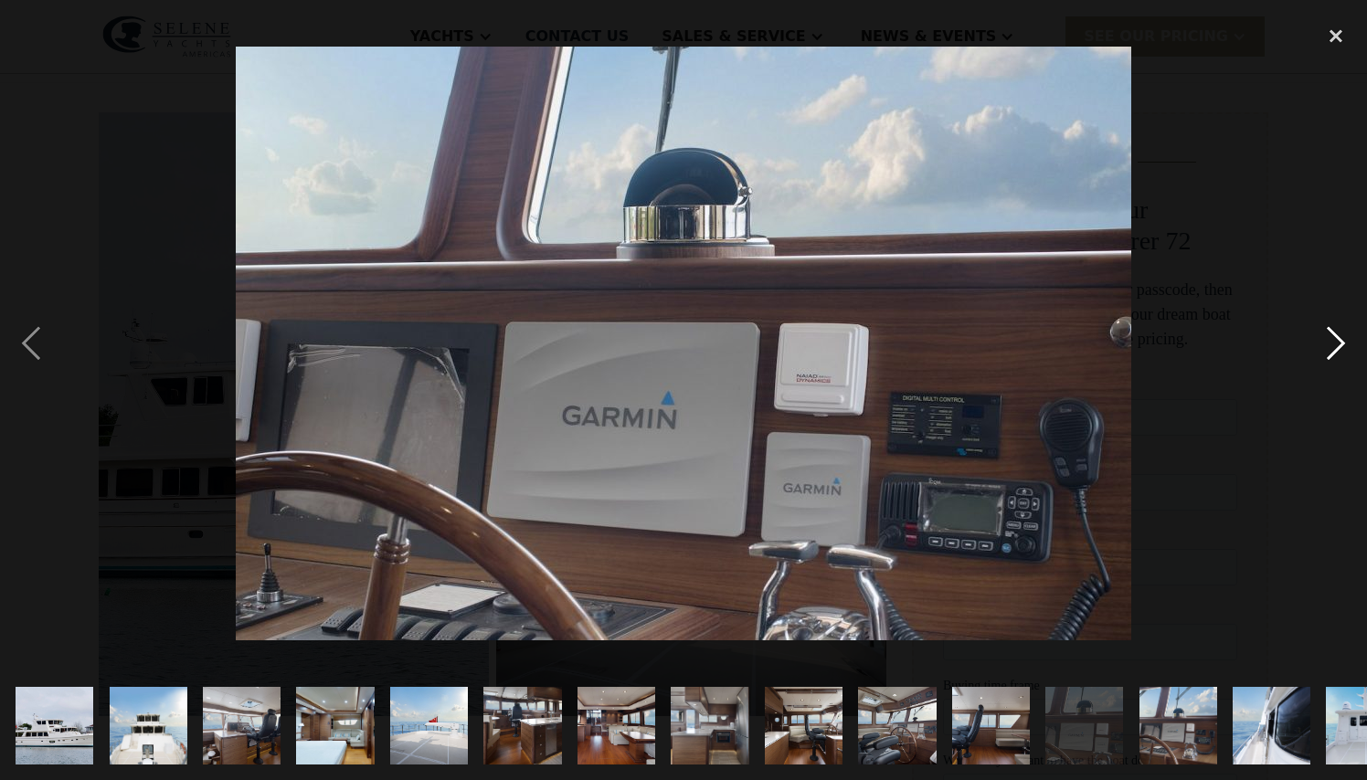
click at [1342, 342] on div "next image" at bounding box center [1336, 343] width 62 height 655
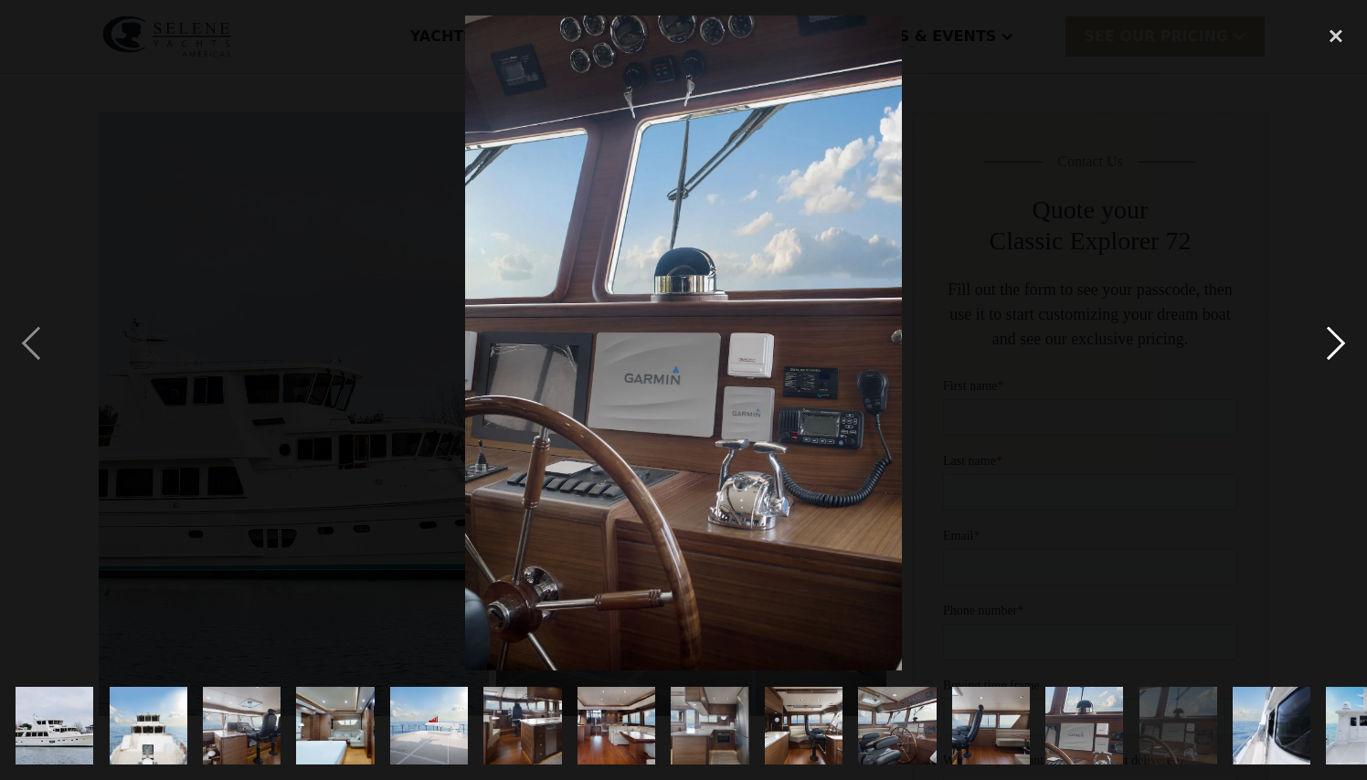
click at [1342, 342] on div "next image" at bounding box center [1336, 343] width 62 height 655
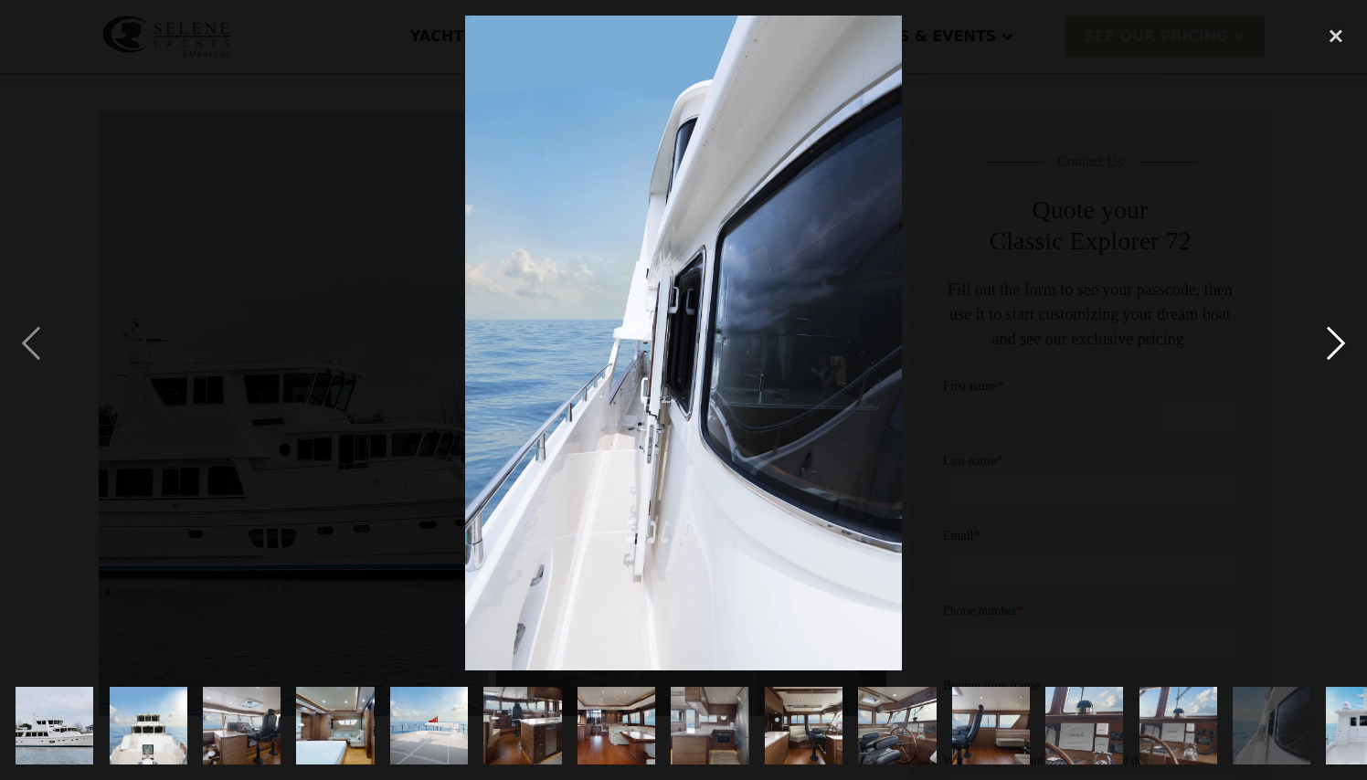
click at [1342, 342] on div "next image" at bounding box center [1336, 343] width 62 height 655
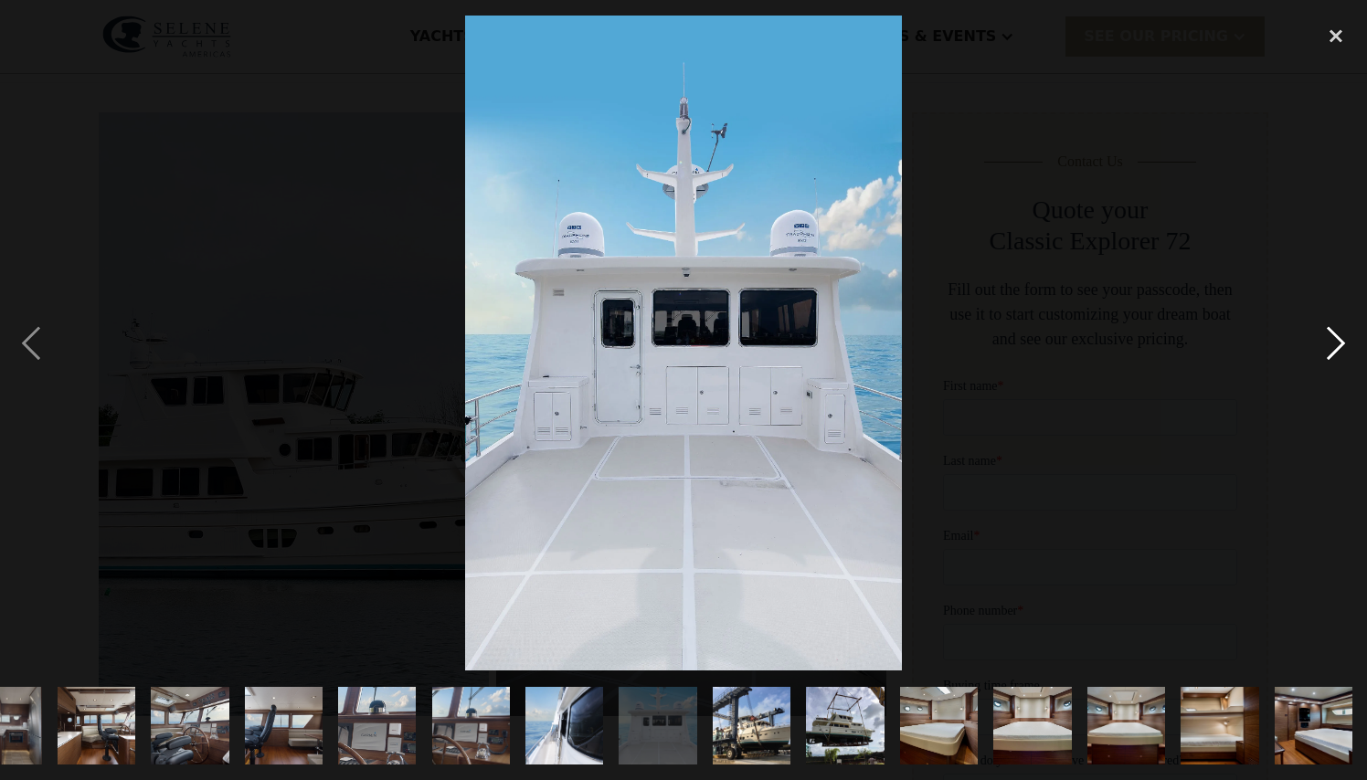
scroll to position [0, 708]
click at [1342, 342] on div "next image" at bounding box center [1336, 343] width 62 height 655
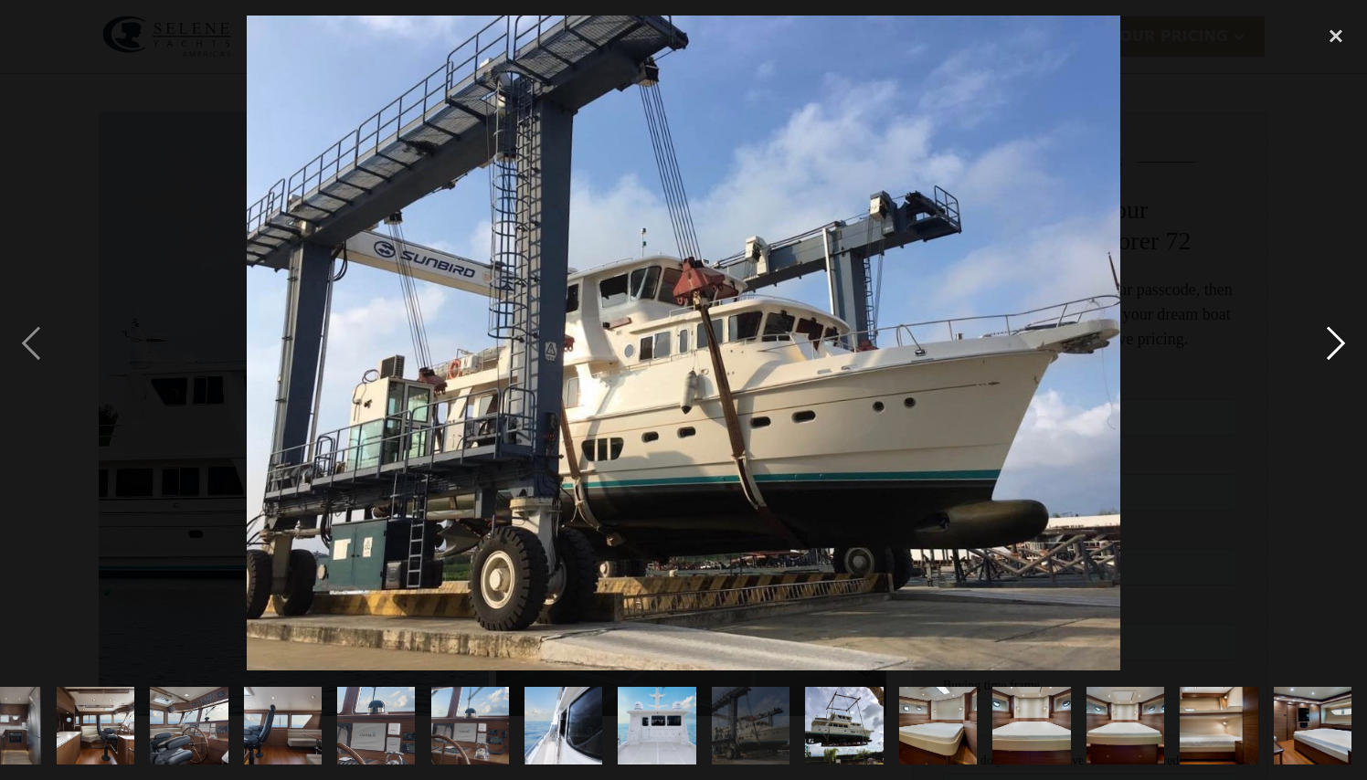
click at [1342, 342] on div "next image" at bounding box center [1336, 343] width 62 height 655
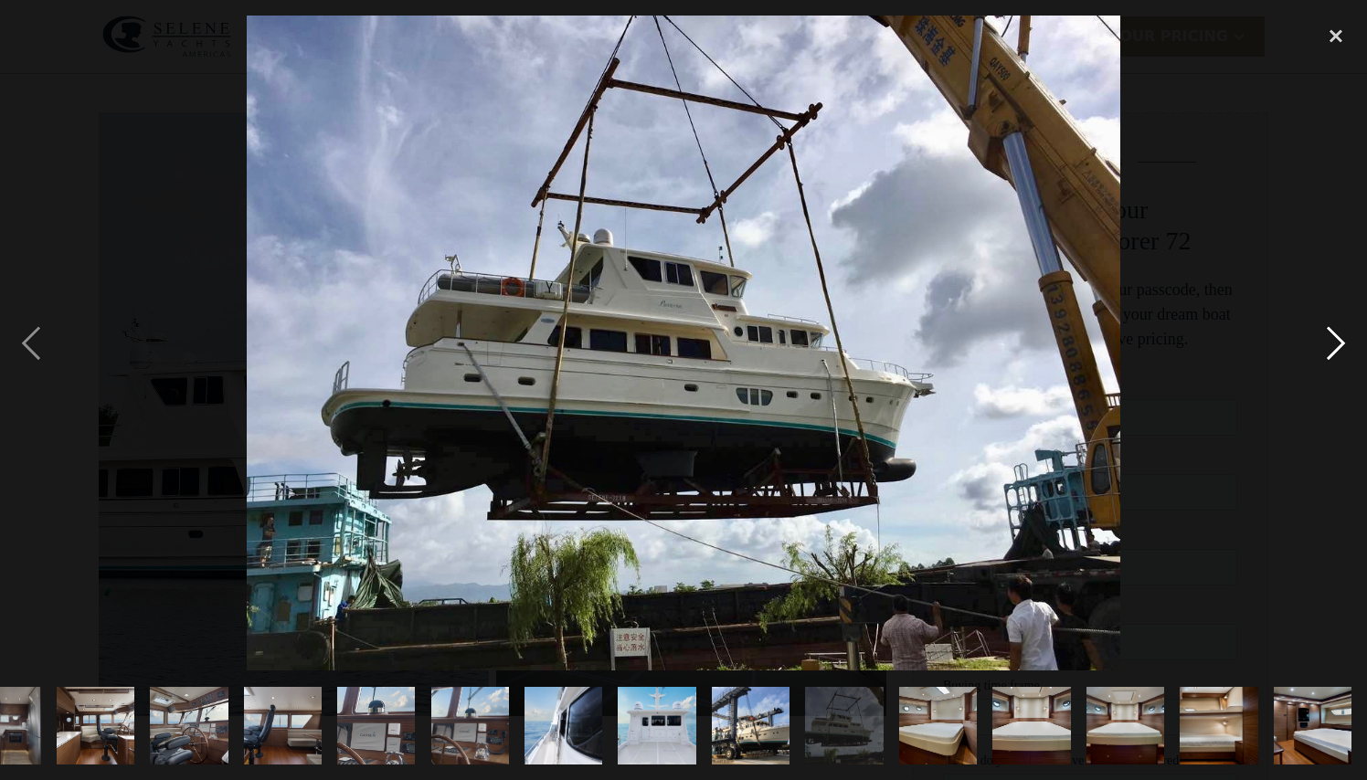
click at [1342, 342] on div "next image" at bounding box center [1336, 343] width 62 height 655
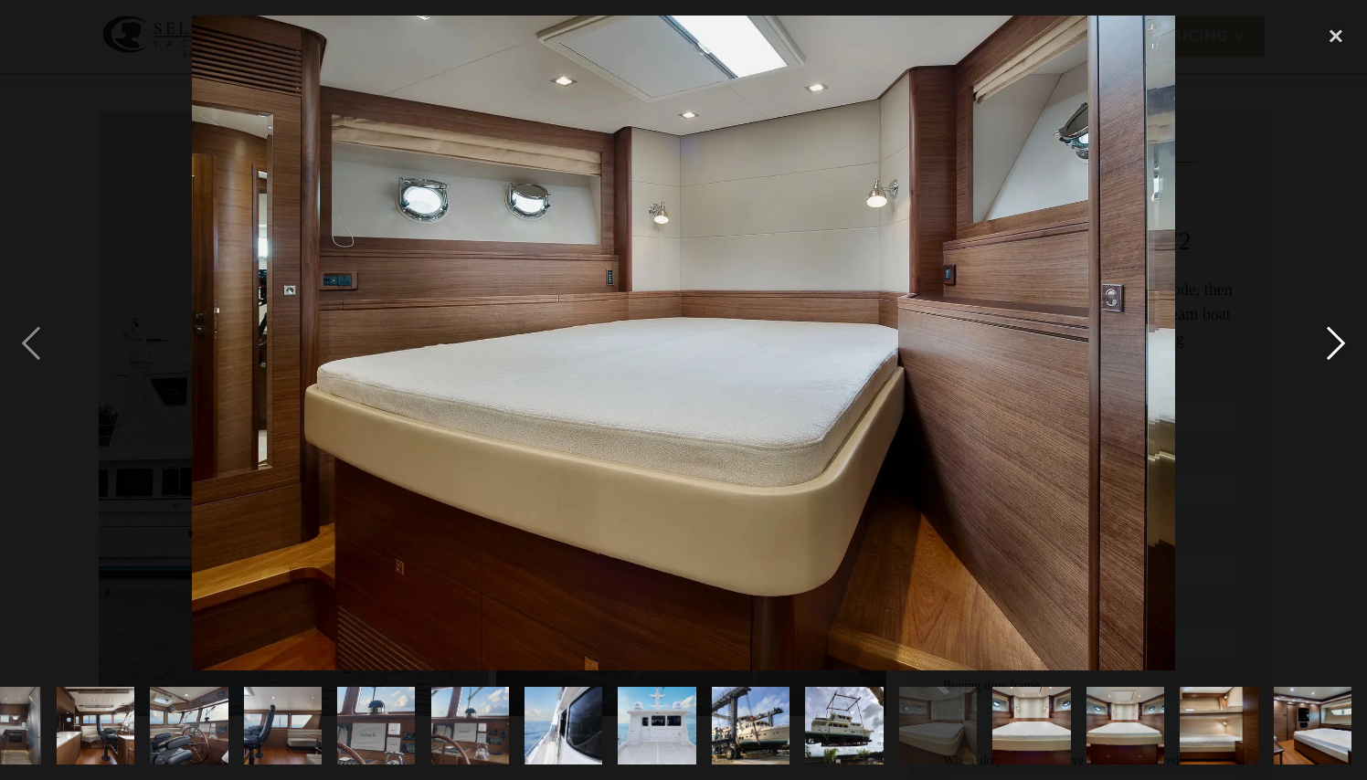
click at [1342, 342] on div "next image" at bounding box center [1336, 343] width 62 height 655
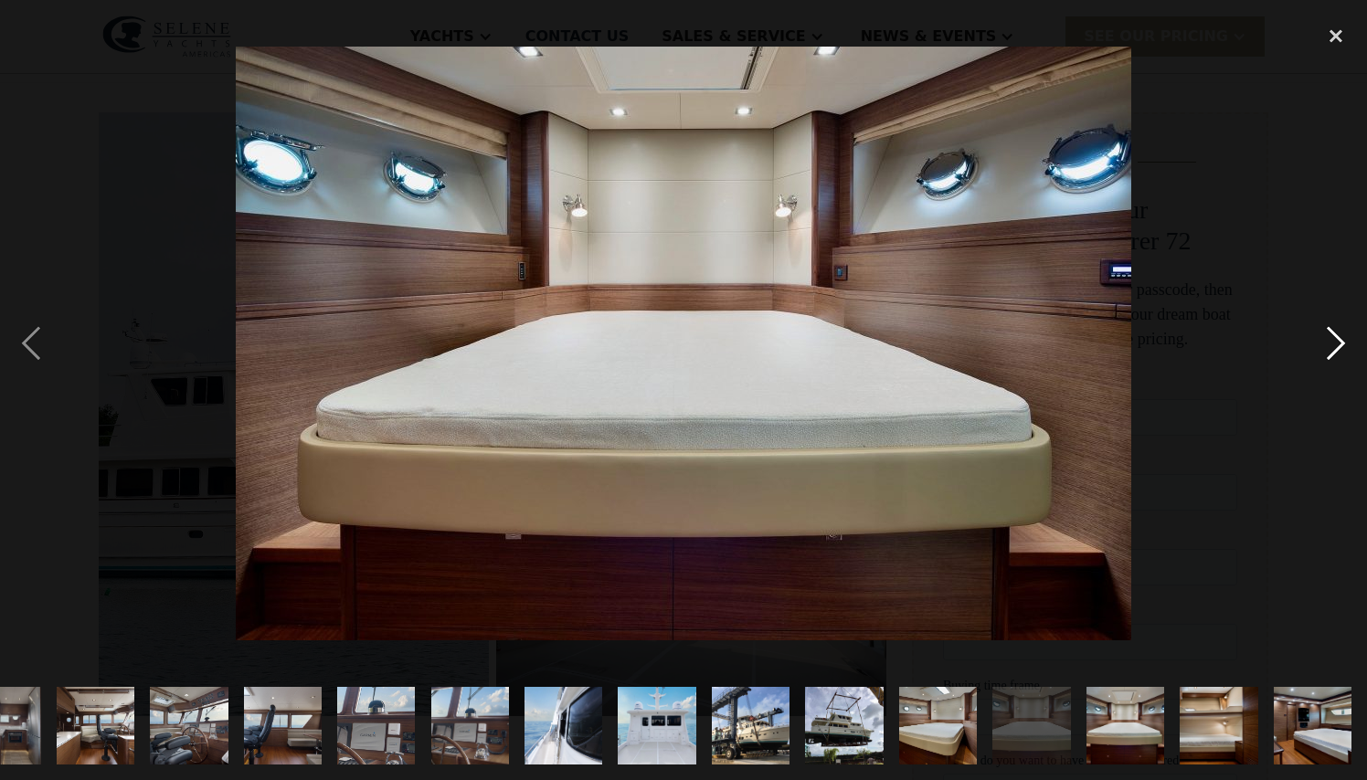
click at [1342, 342] on div "next image" at bounding box center [1336, 343] width 62 height 655
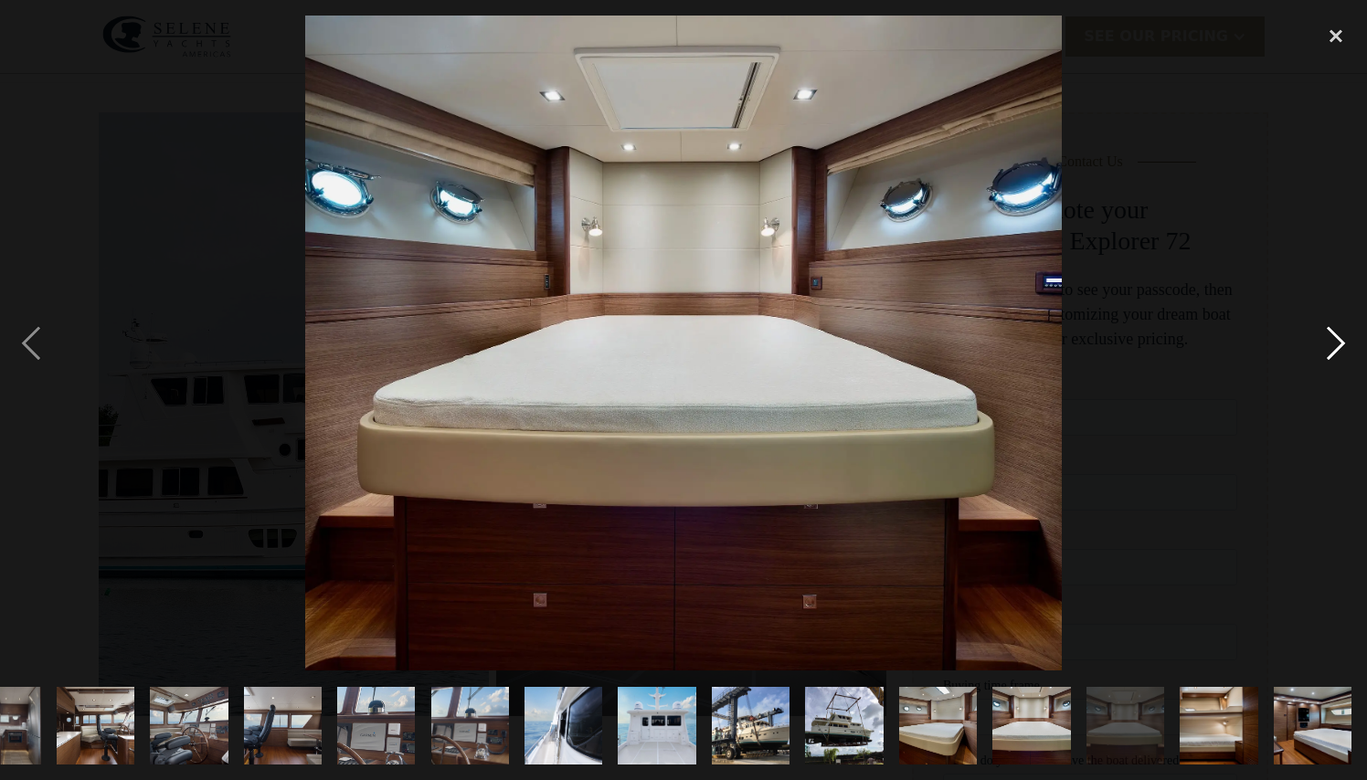
click at [1342, 342] on div "next image" at bounding box center [1336, 343] width 62 height 655
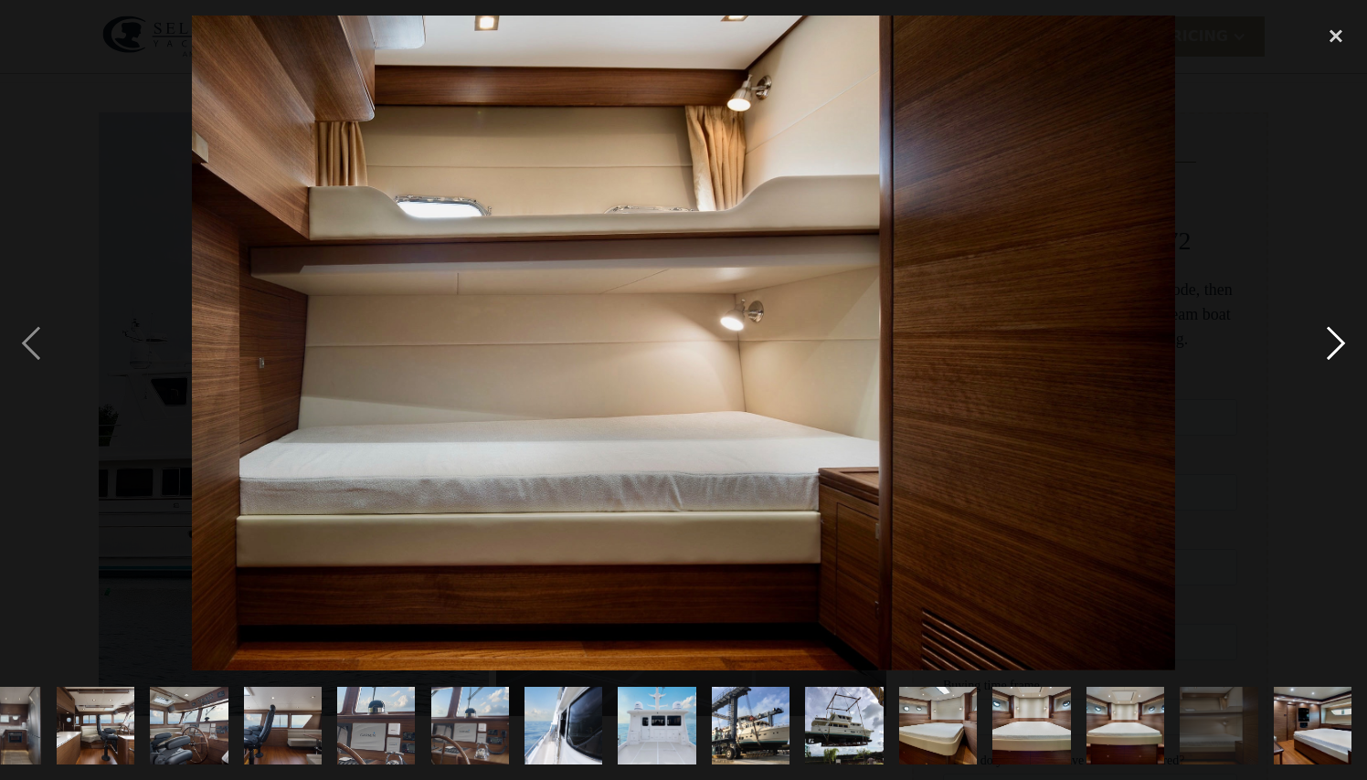
click at [1342, 342] on div "next image" at bounding box center [1336, 343] width 62 height 655
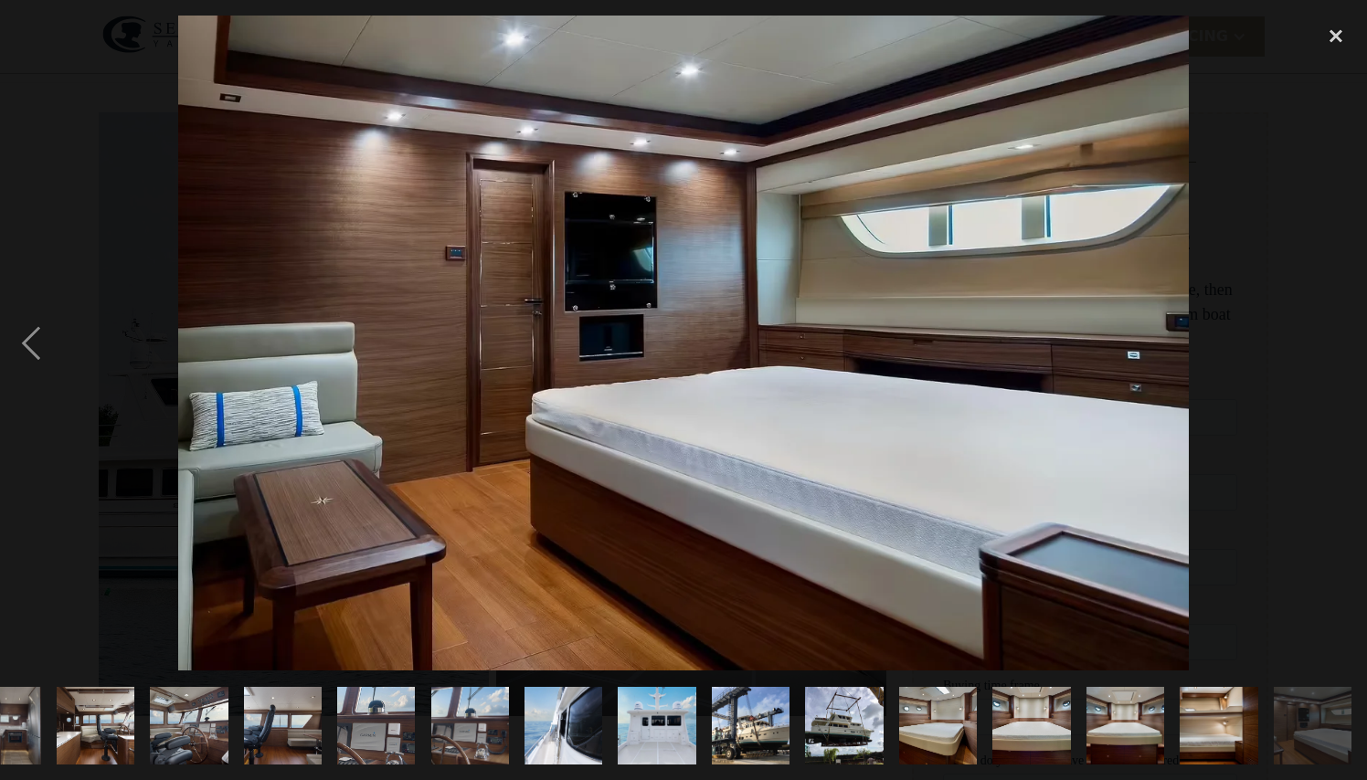
click at [1342, 342] on div "next image" at bounding box center [1336, 343] width 62 height 655
click at [1336, 38] on div "close lightbox" at bounding box center [1336, 36] width 62 height 40
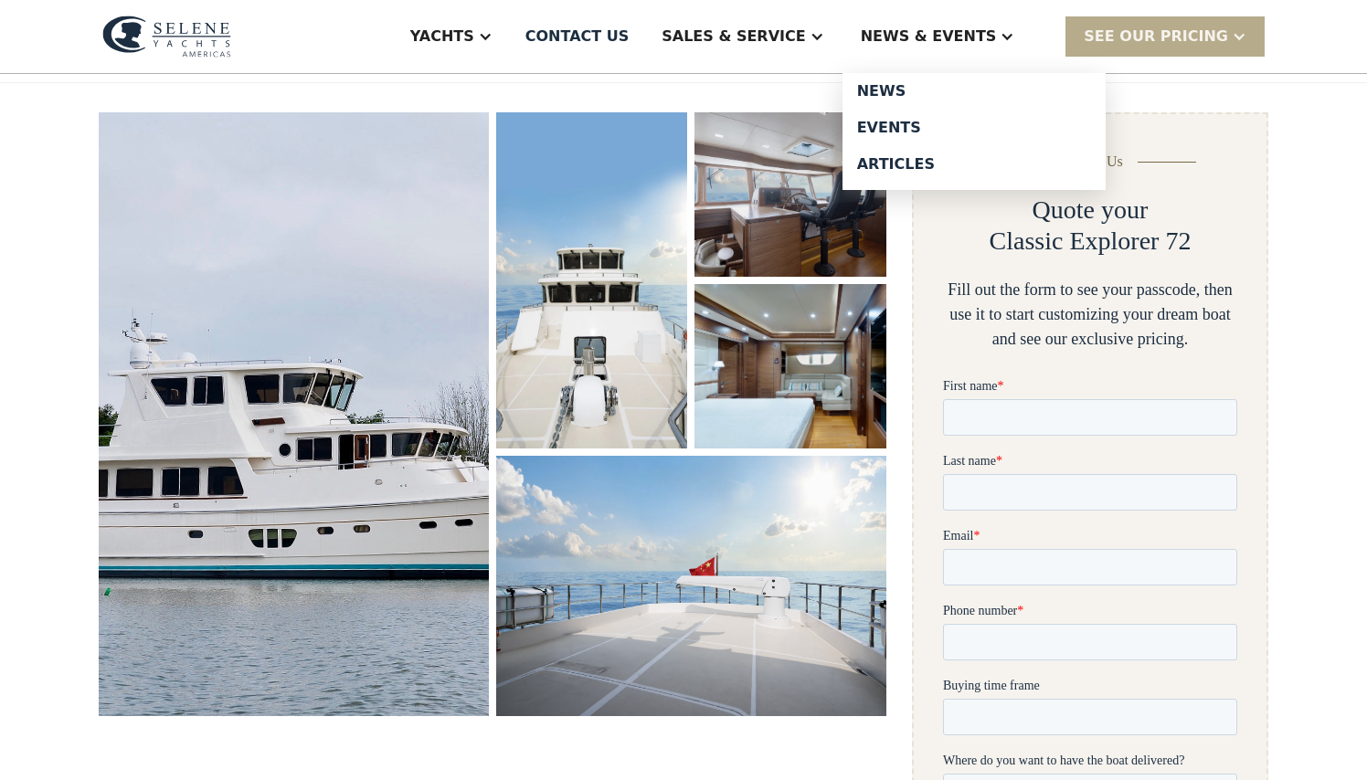
scroll to position [0, 0]
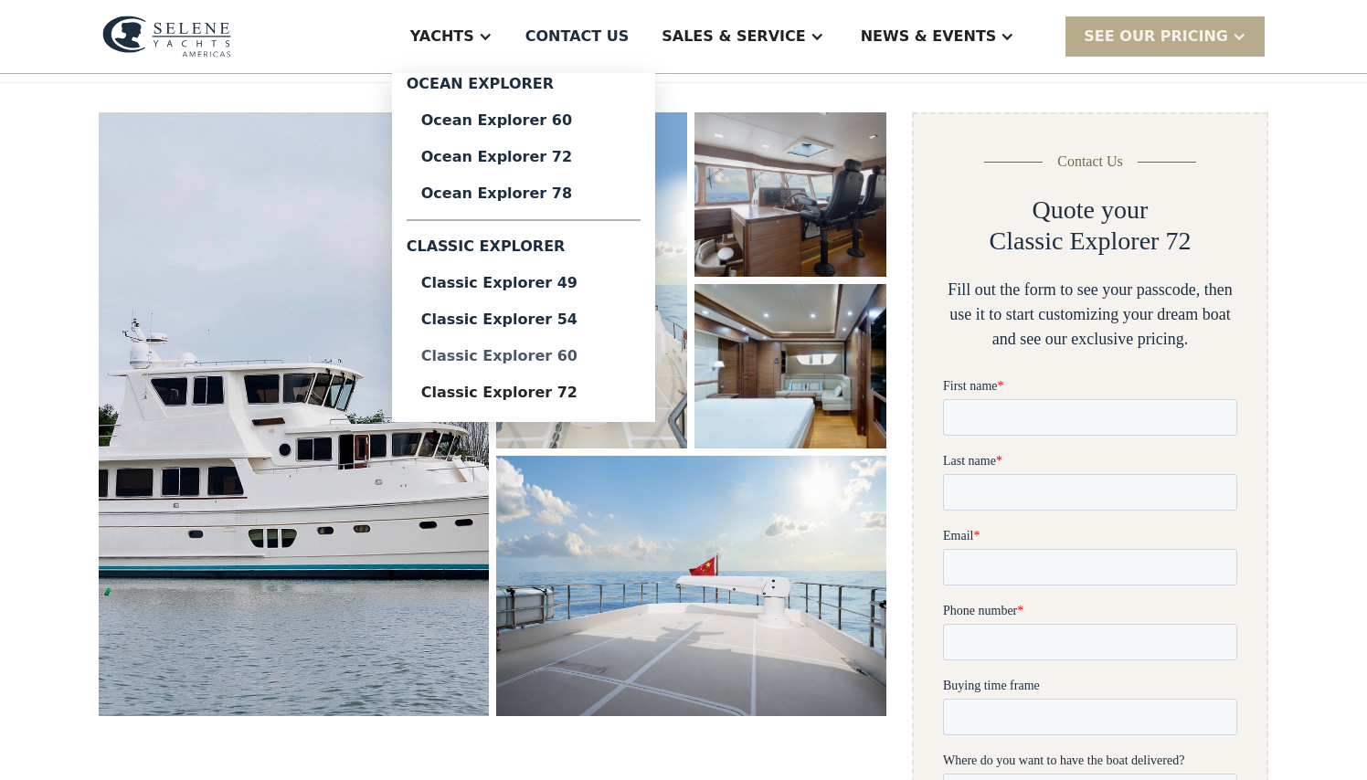
click at [590, 361] on div "Classic Explorer 60" at bounding box center [523, 356] width 205 height 15
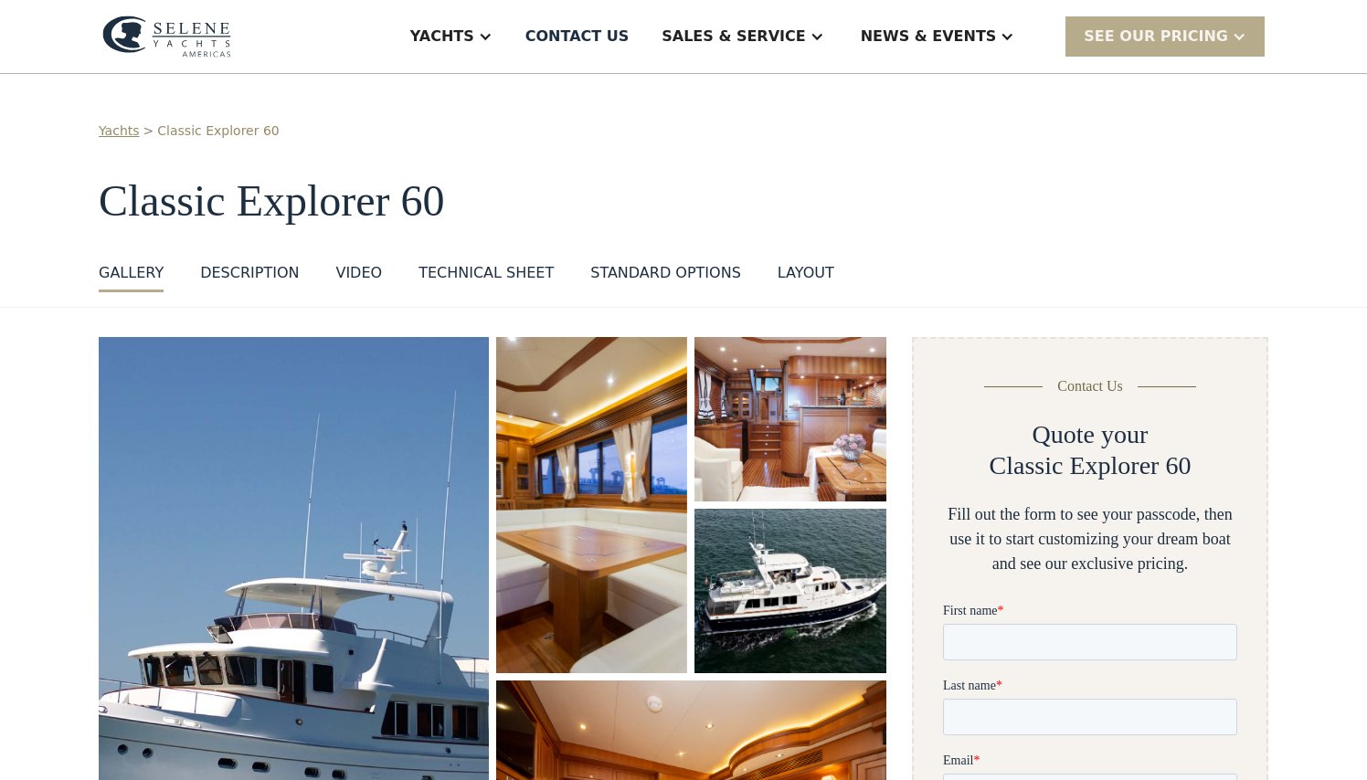
scroll to position [31, 0]
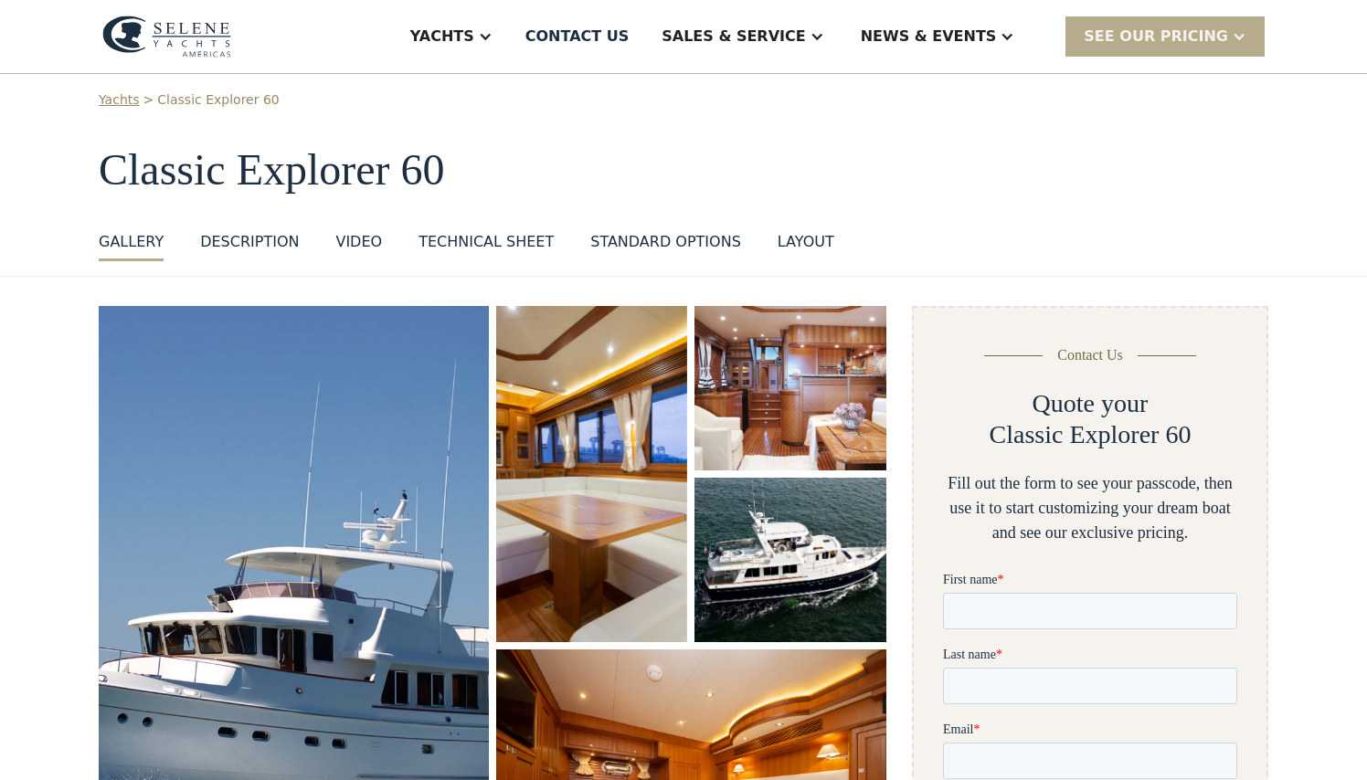
click at [798, 424] on img "open lightbox" at bounding box center [790, 387] width 199 height 171
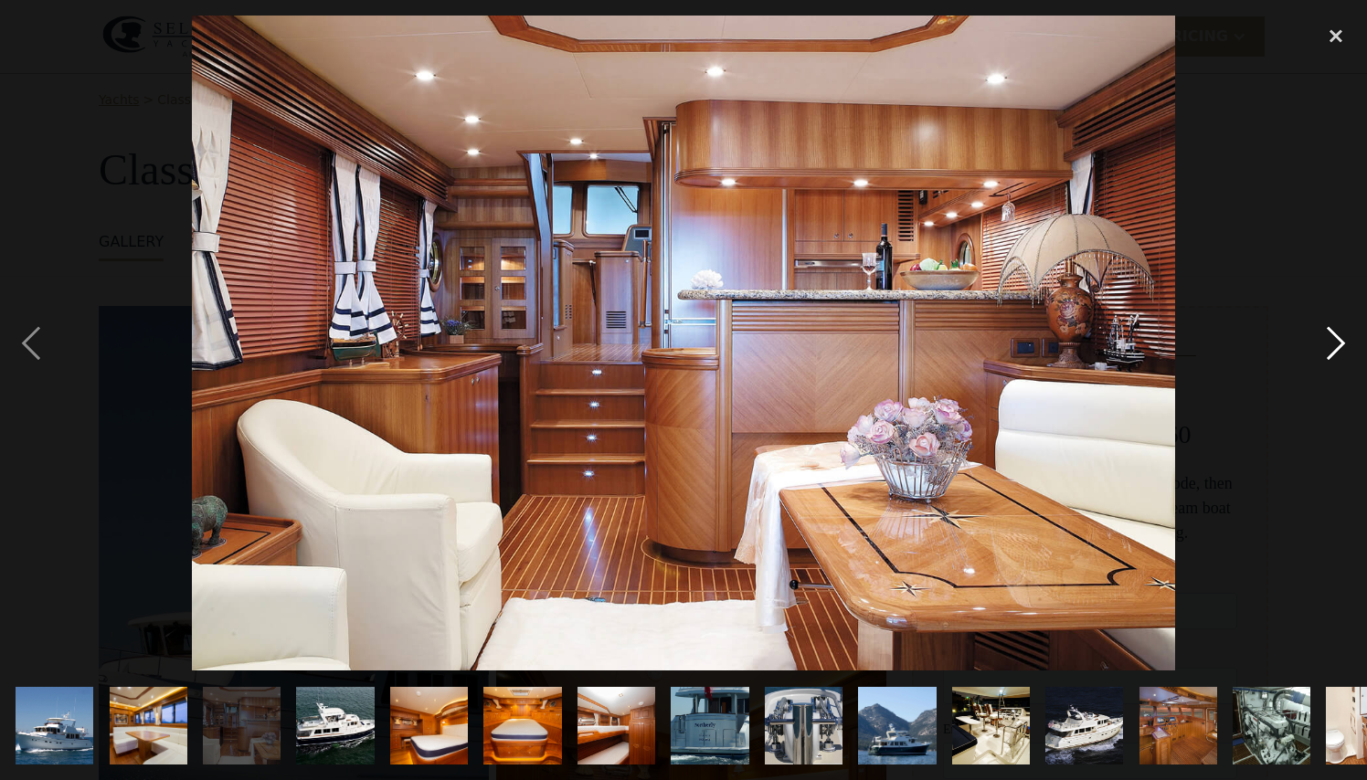
click at [1336, 349] on div "next image" at bounding box center [1336, 343] width 62 height 655
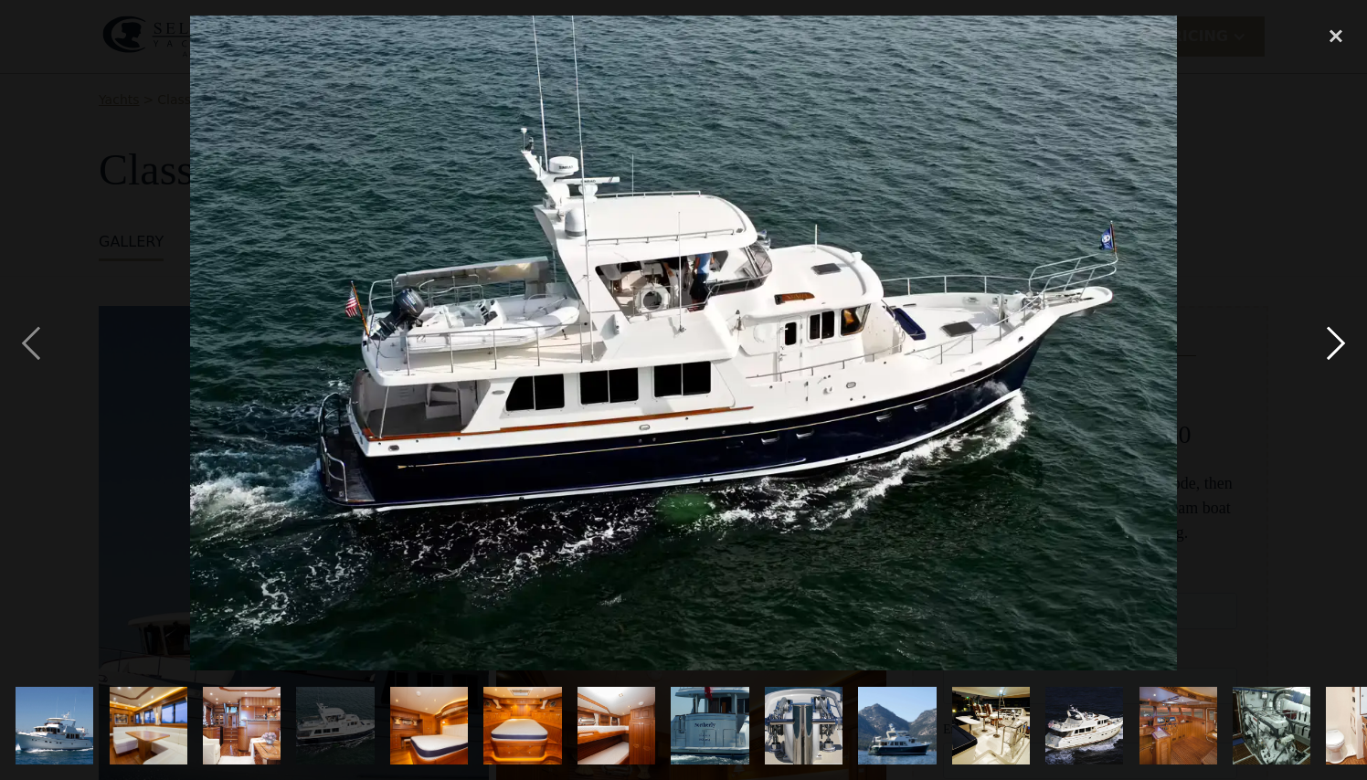
click at [1336, 349] on div "next image" at bounding box center [1336, 343] width 62 height 655
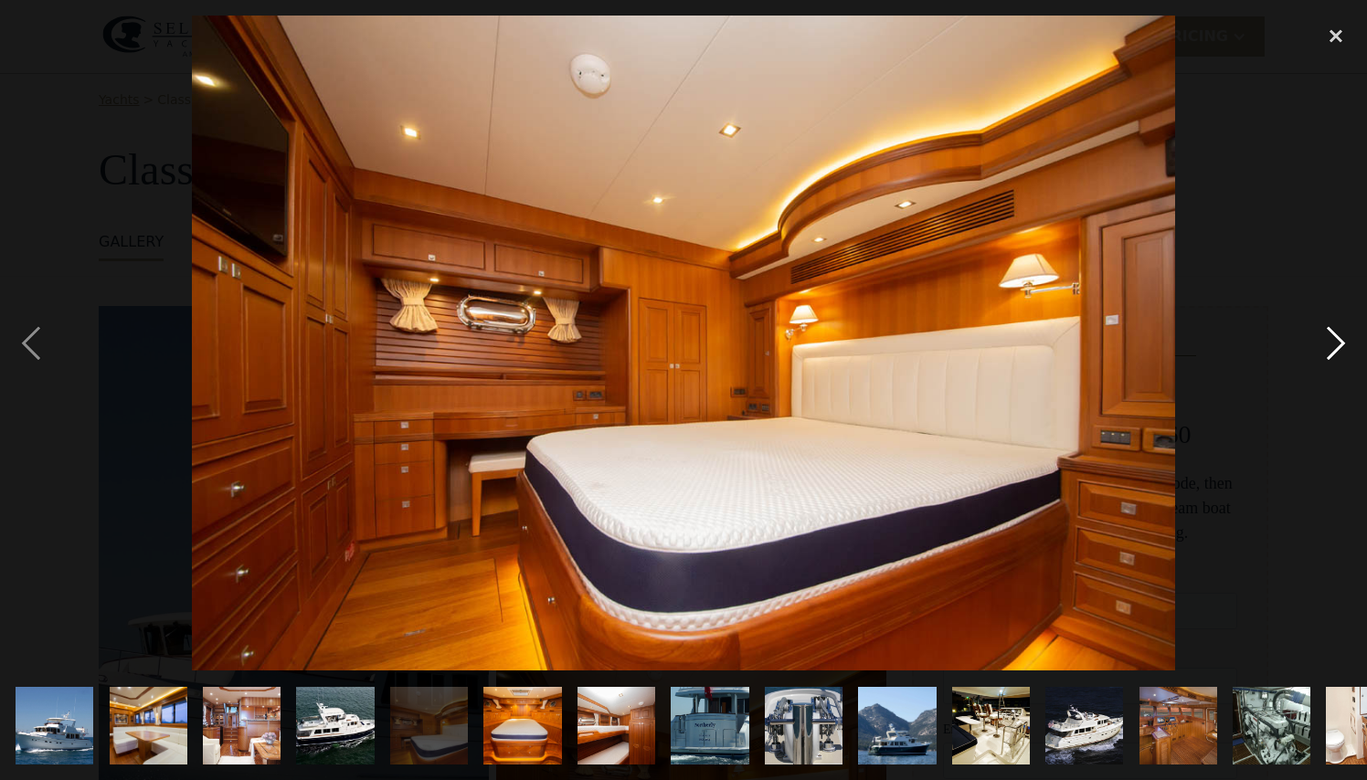
click at [1336, 349] on div "next image" at bounding box center [1336, 343] width 62 height 655
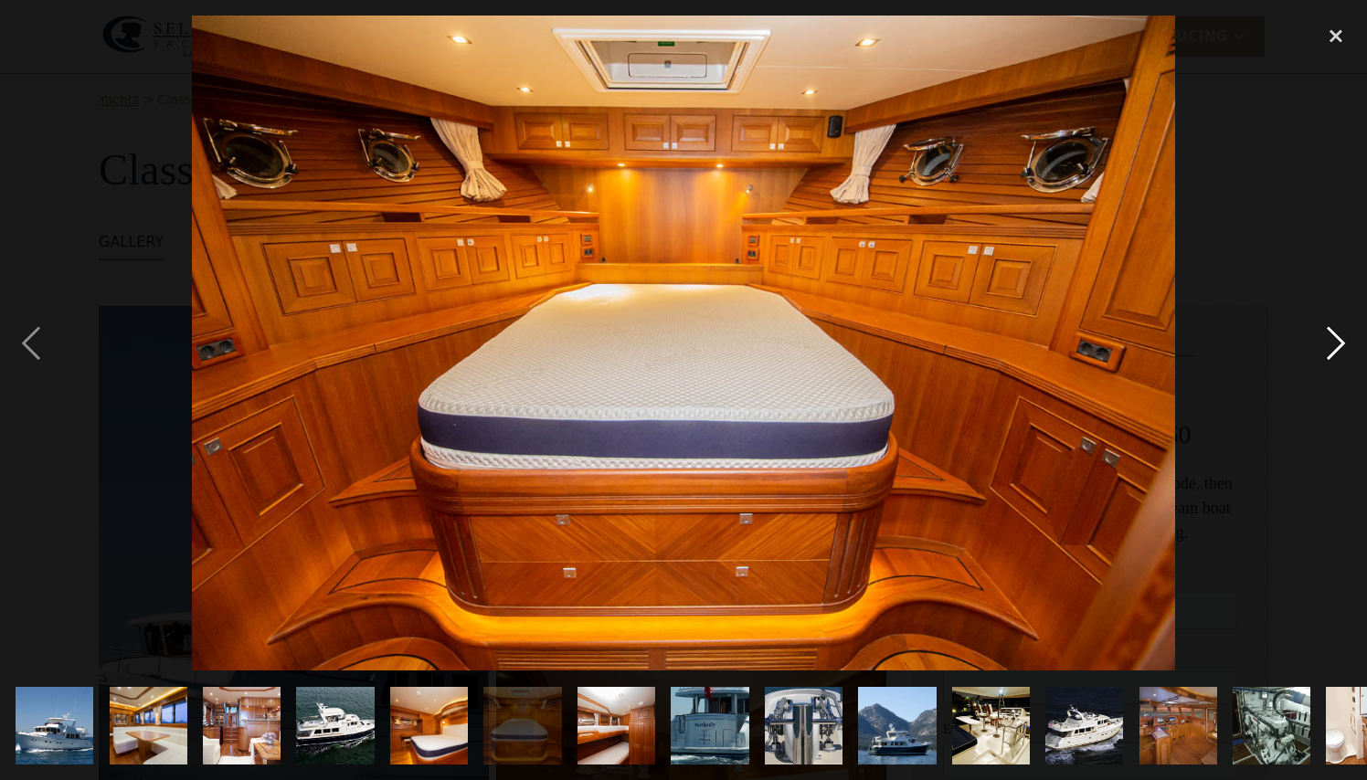
scroll to position [0, 0]
click at [1336, 349] on div "next image" at bounding box center [1336, 343] width 62 height 655
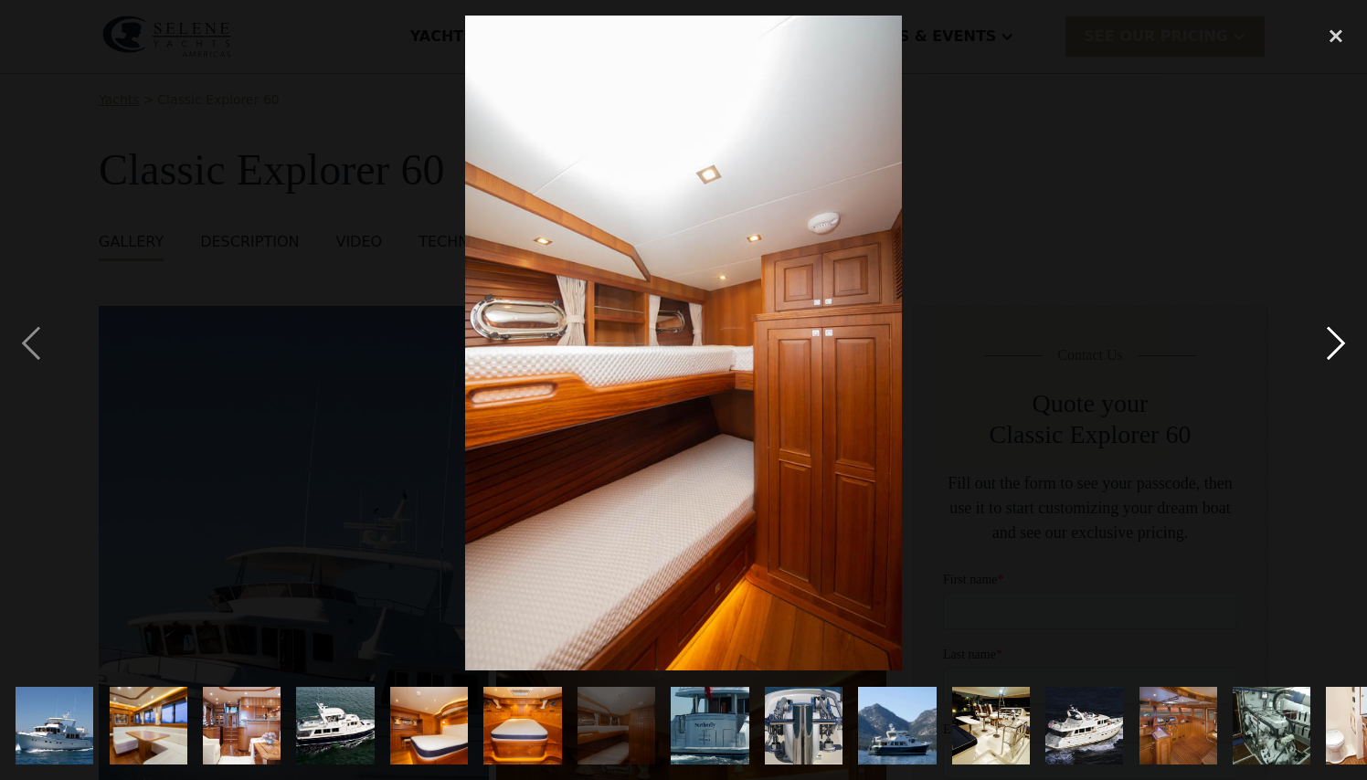
click at [1336, 349] on div "next image" at bounding box center [1336, 343] width 62 height 655
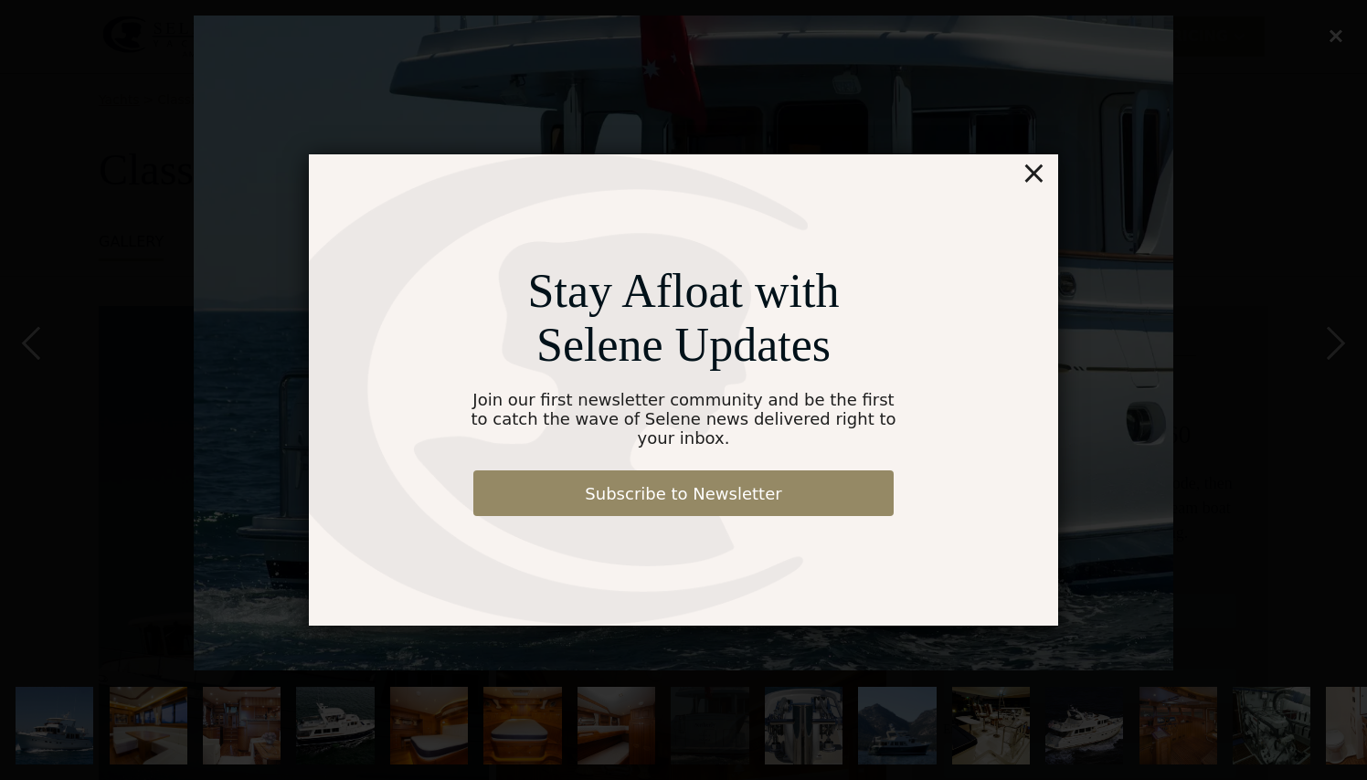
click at [1030, 186] on div "×" at bounding box center [1033, 172] width 26 height 37
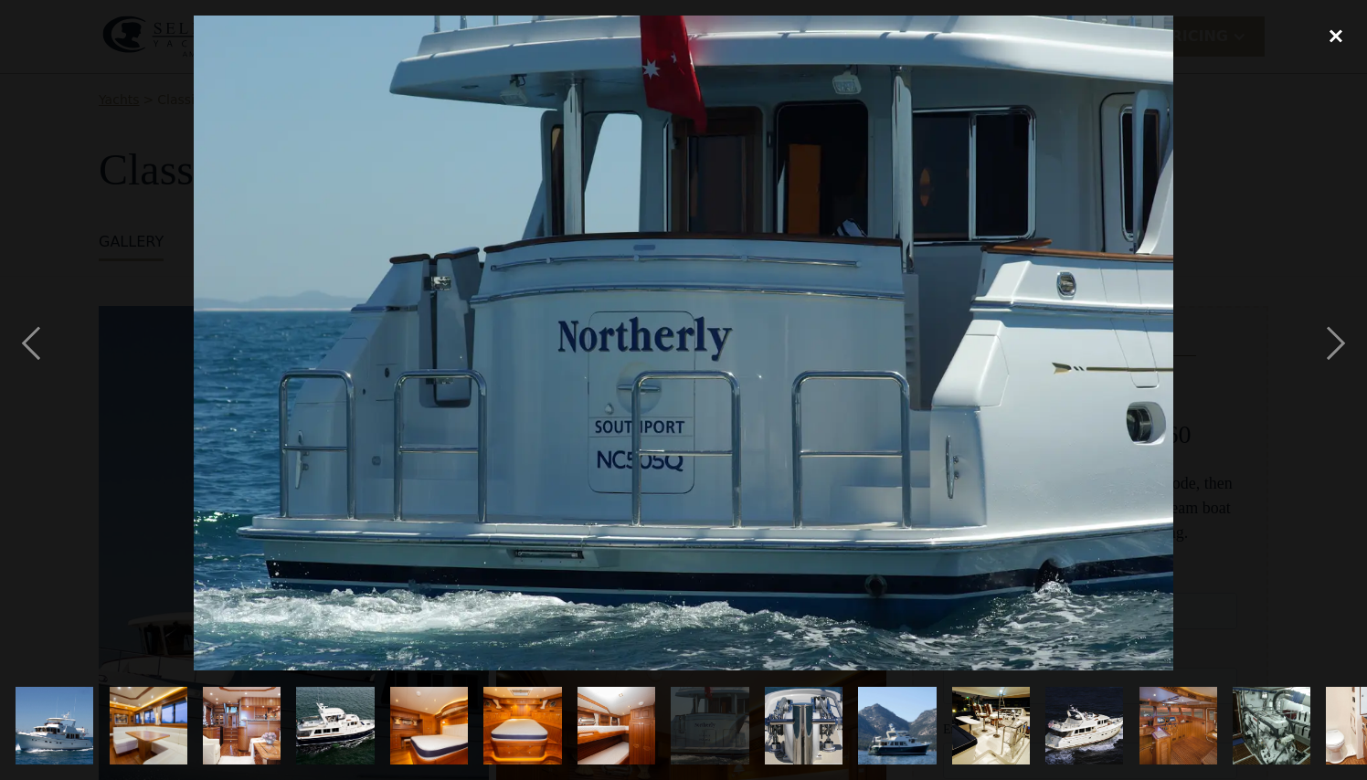
click at [1337, 40] on div "close lightbox" at bounding box center [1336, 36] width 62 height 40
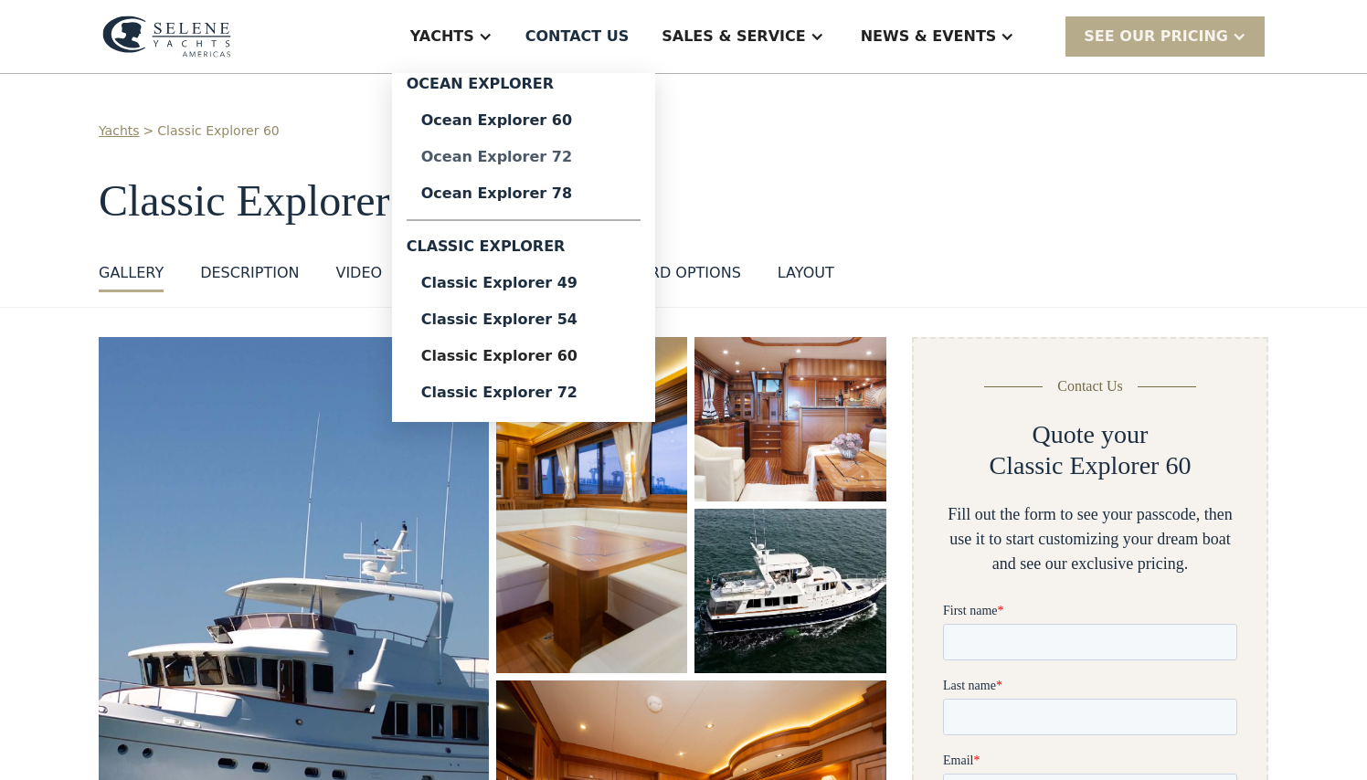
click at [537, 159] on div "Ocean Explorer 72" at bounding box center [523, 157] width 205 height 15
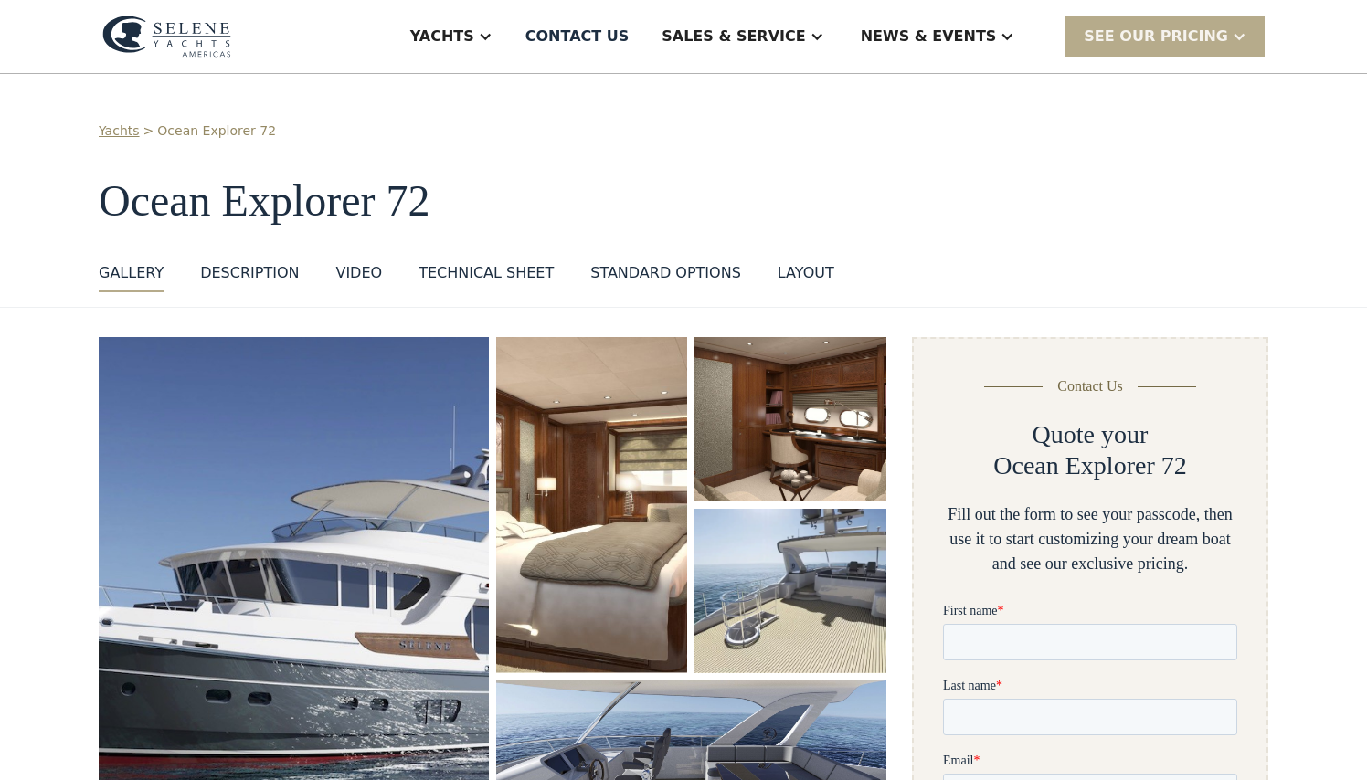
click at [419, 522] on img "open lightbox" at bounding box center [294, 614] width 390 height 554
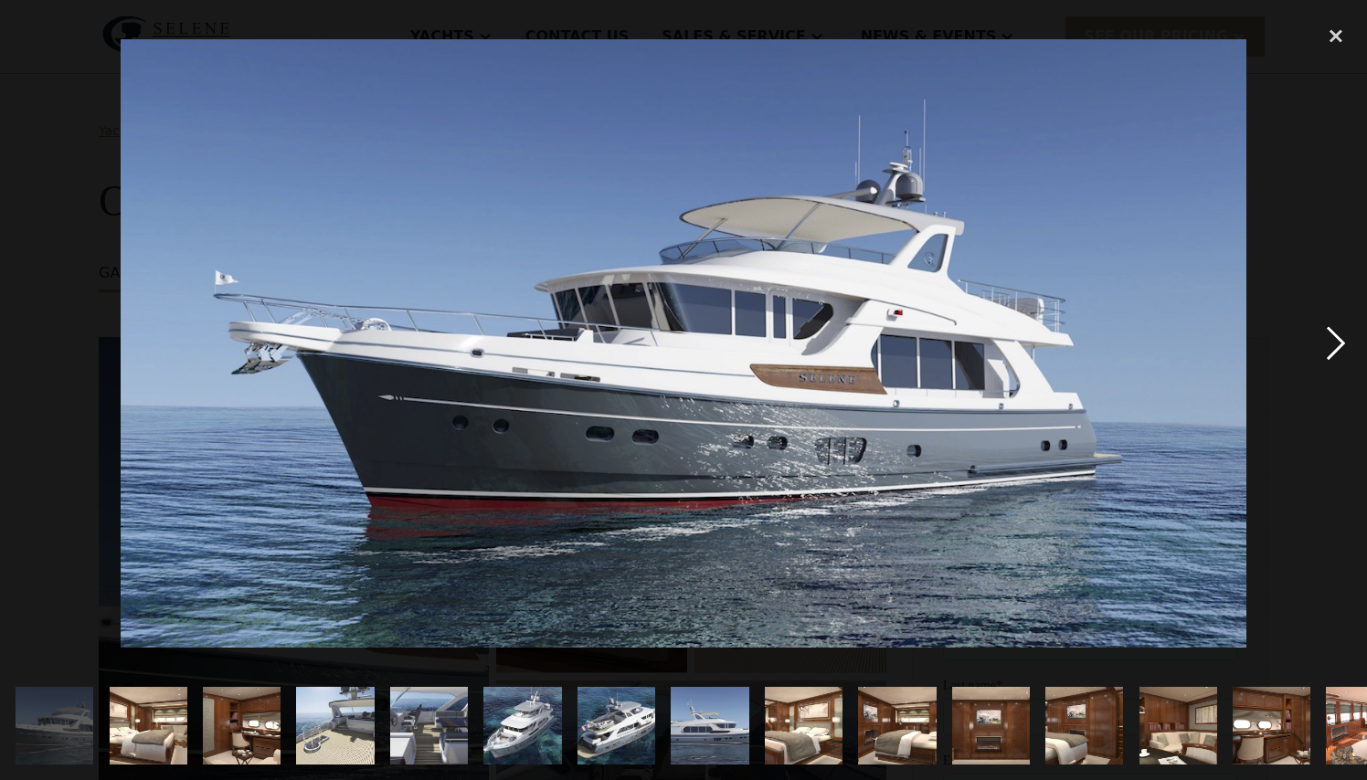
click at [1340, 344] on div "next image" at bounding box center [1336, 343] width 62 height 655
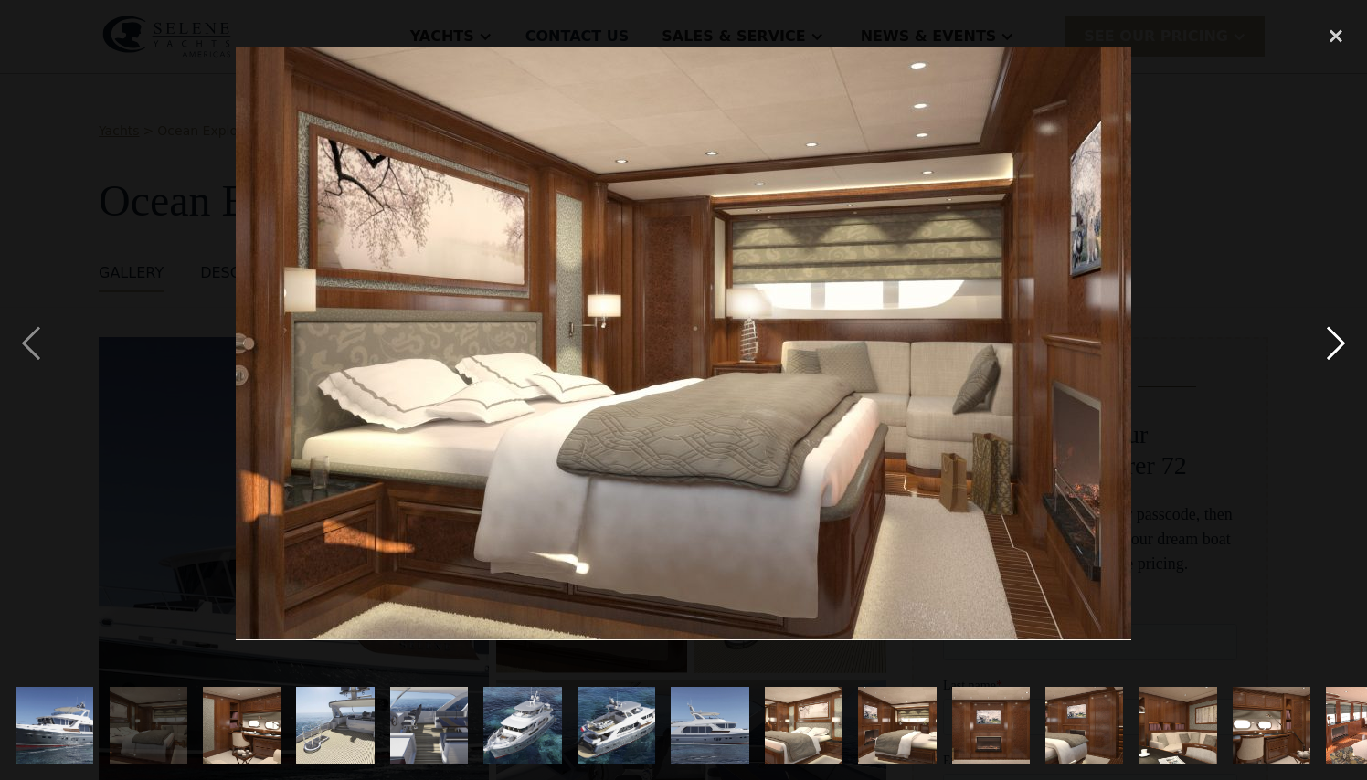
click at [1340, 344] on div "next image" at bounding box center [1336, 343] width 62 height 655
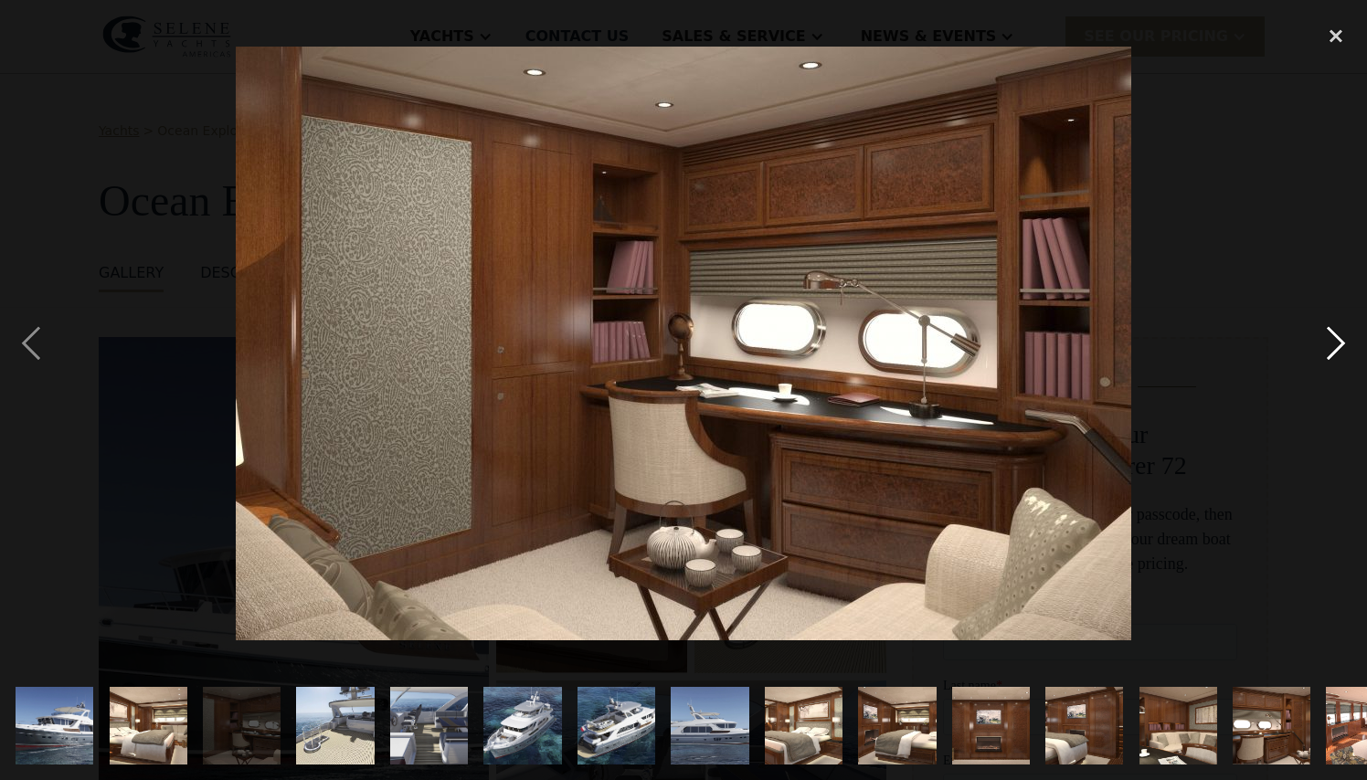
click at [1340, 344] on div "next image" at bounding box center [1336, 343] width 62 height 655
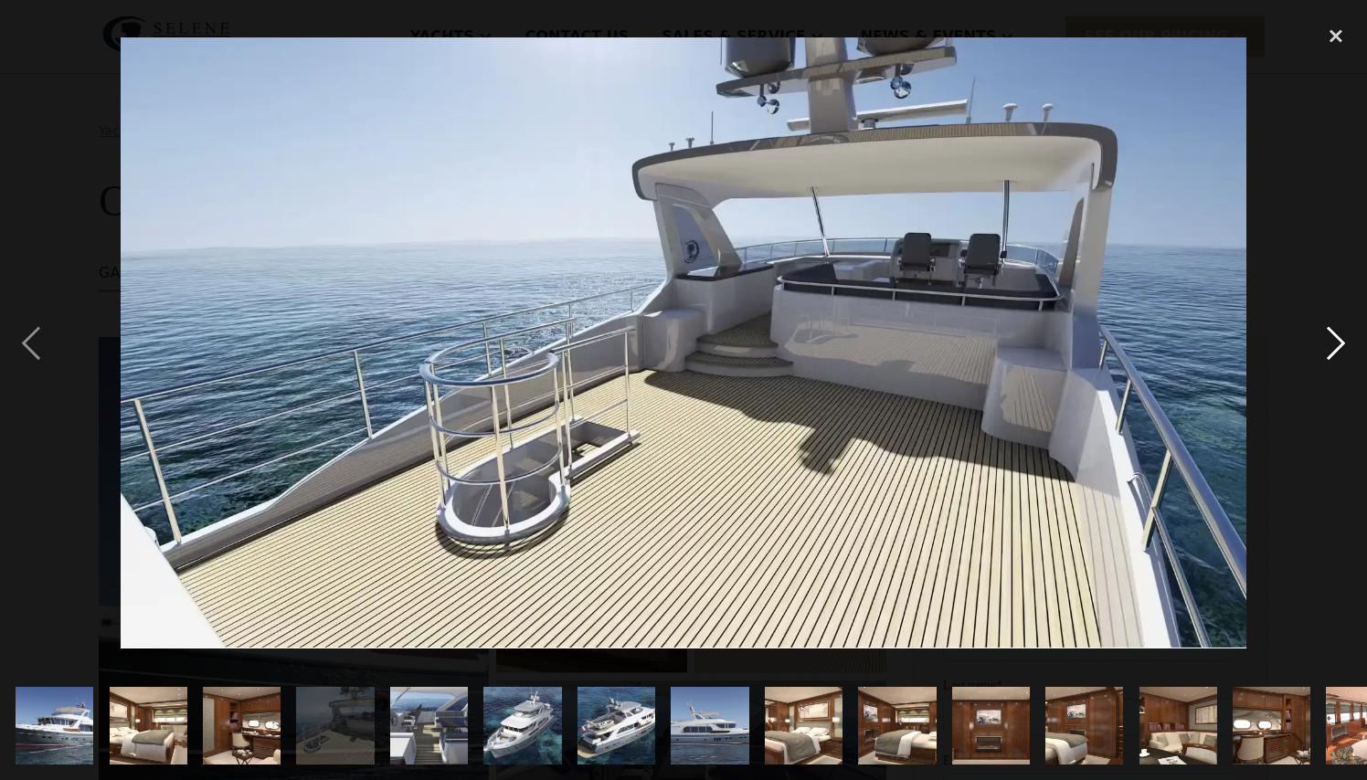
click at [1340, 344] on div "next image" at bounding box center [1336, 343] width 62 height 655
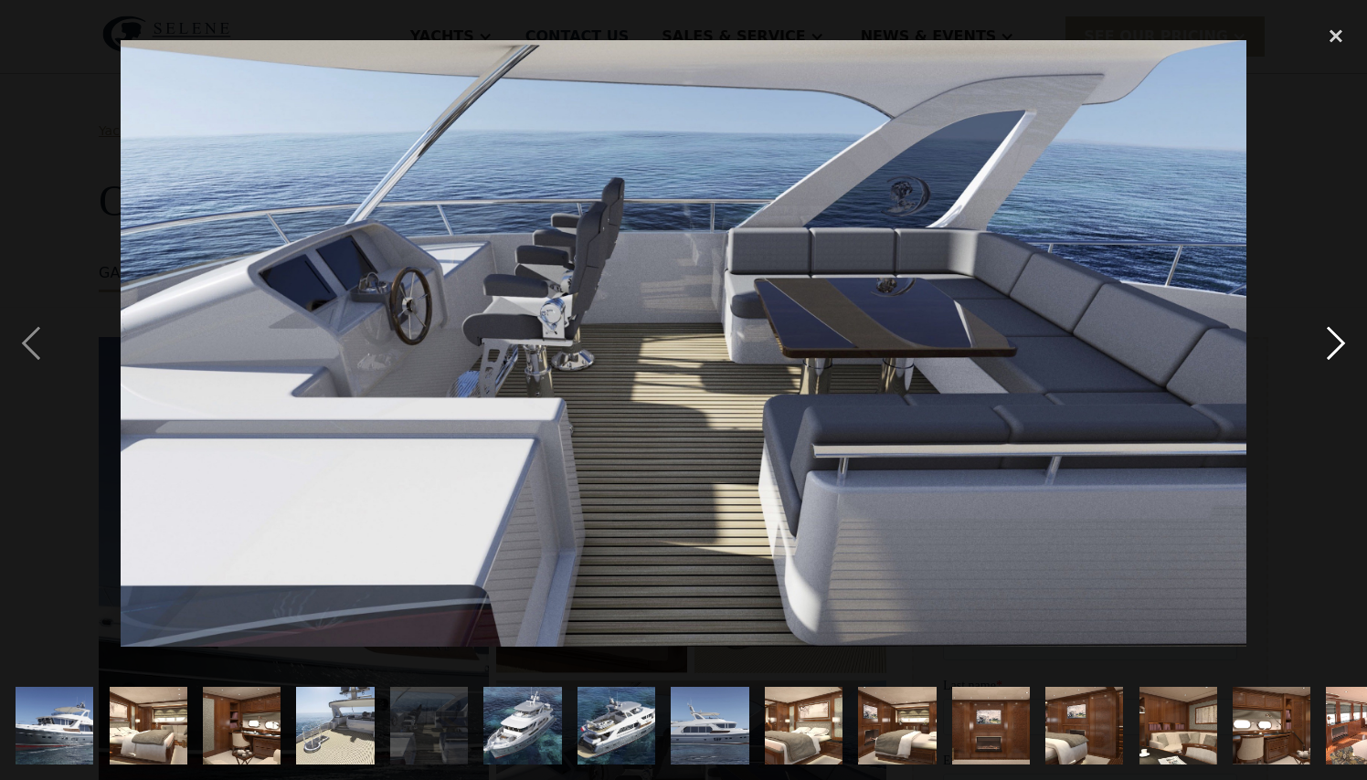
click at [1340, 344] on div "next image" at bounding box center [1336, 343] width 62 height 655
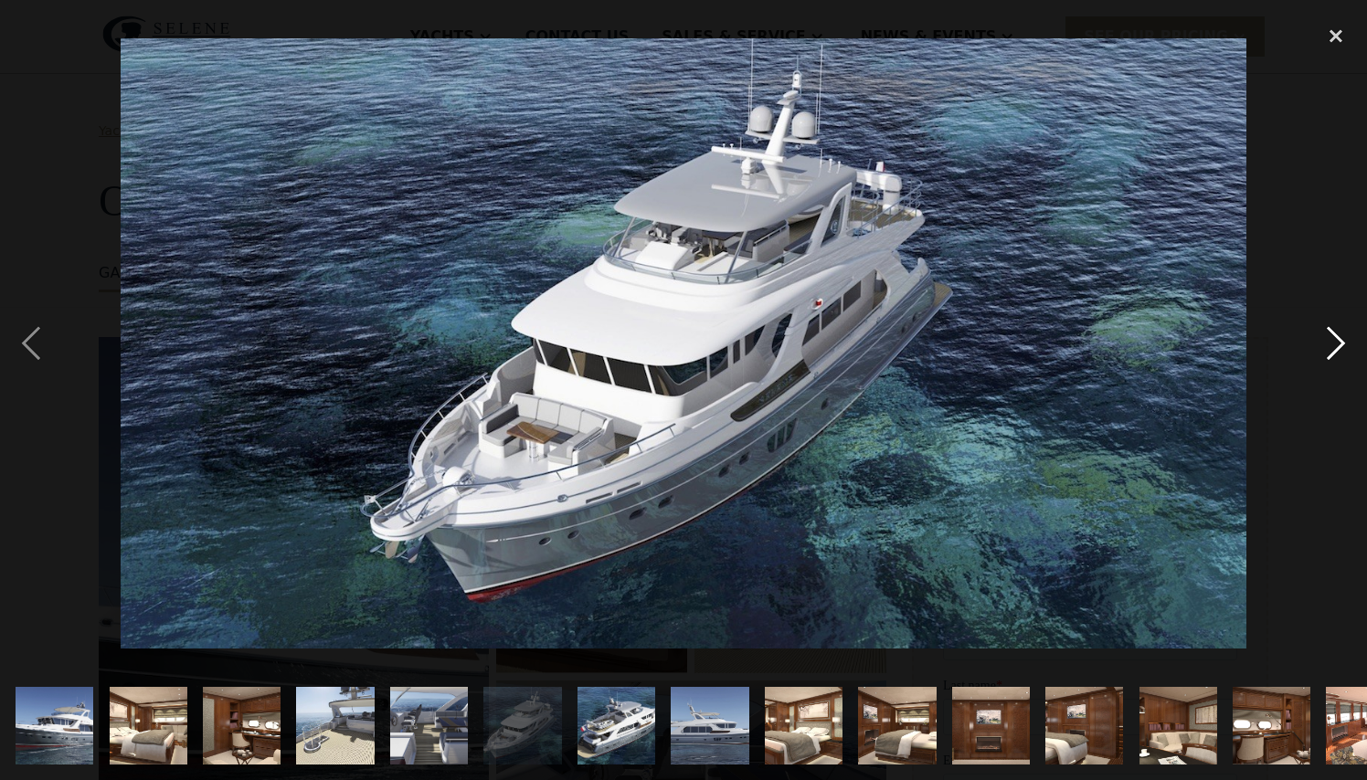
click at [1340, 344] on div "next image" at bounding box center [1336, 343] width 62 height 655
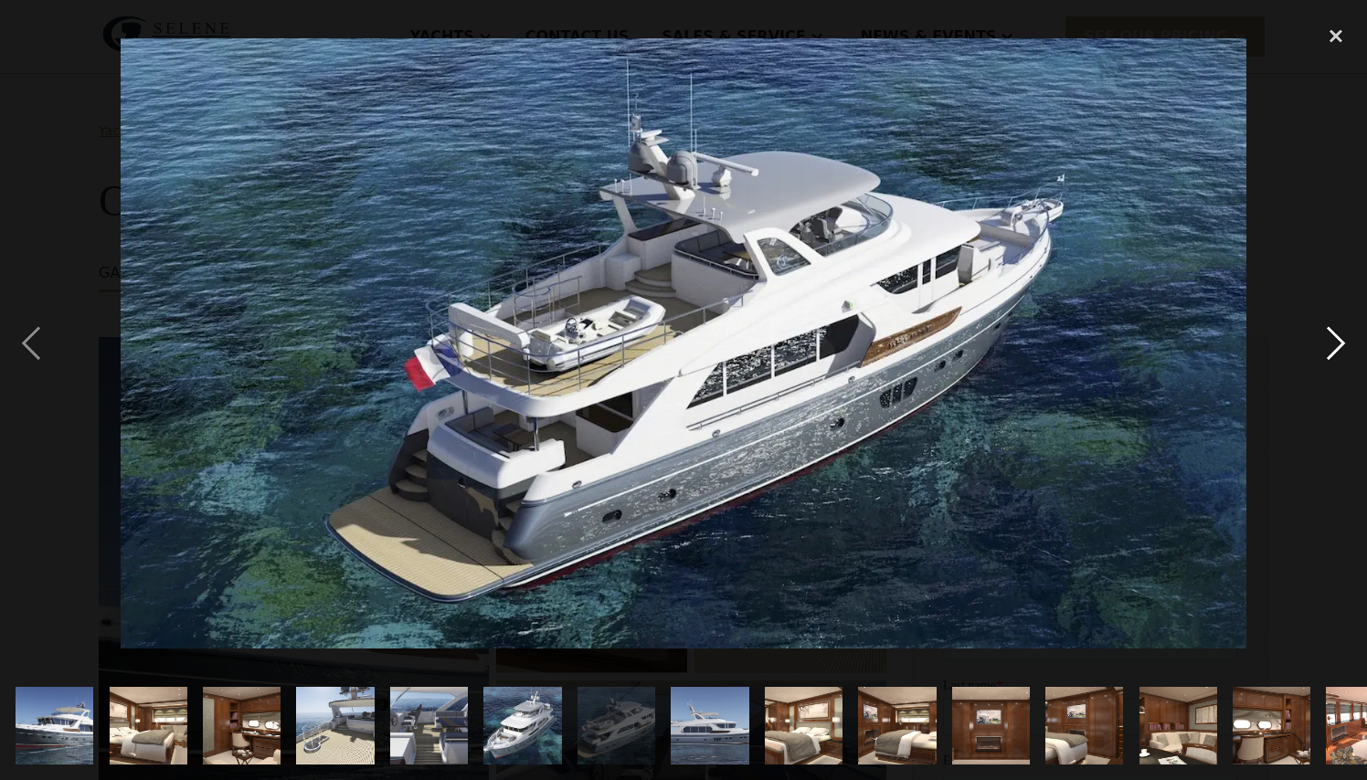
click at [1340, 344] on div "next image" at bounding box center [1336, 343] width 62 height 655
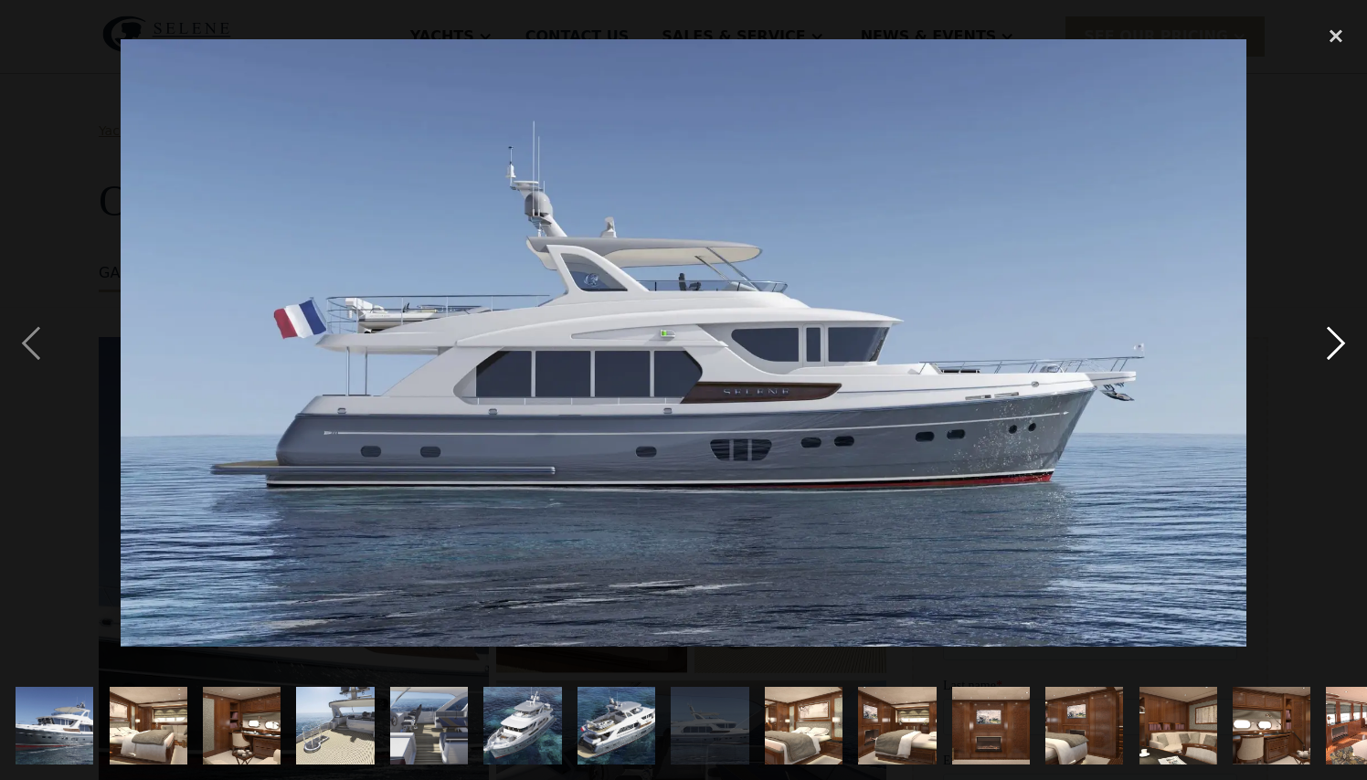
click at [1340, 344] on div "next image" at bounding box center [1336, 343] width 62 height 655
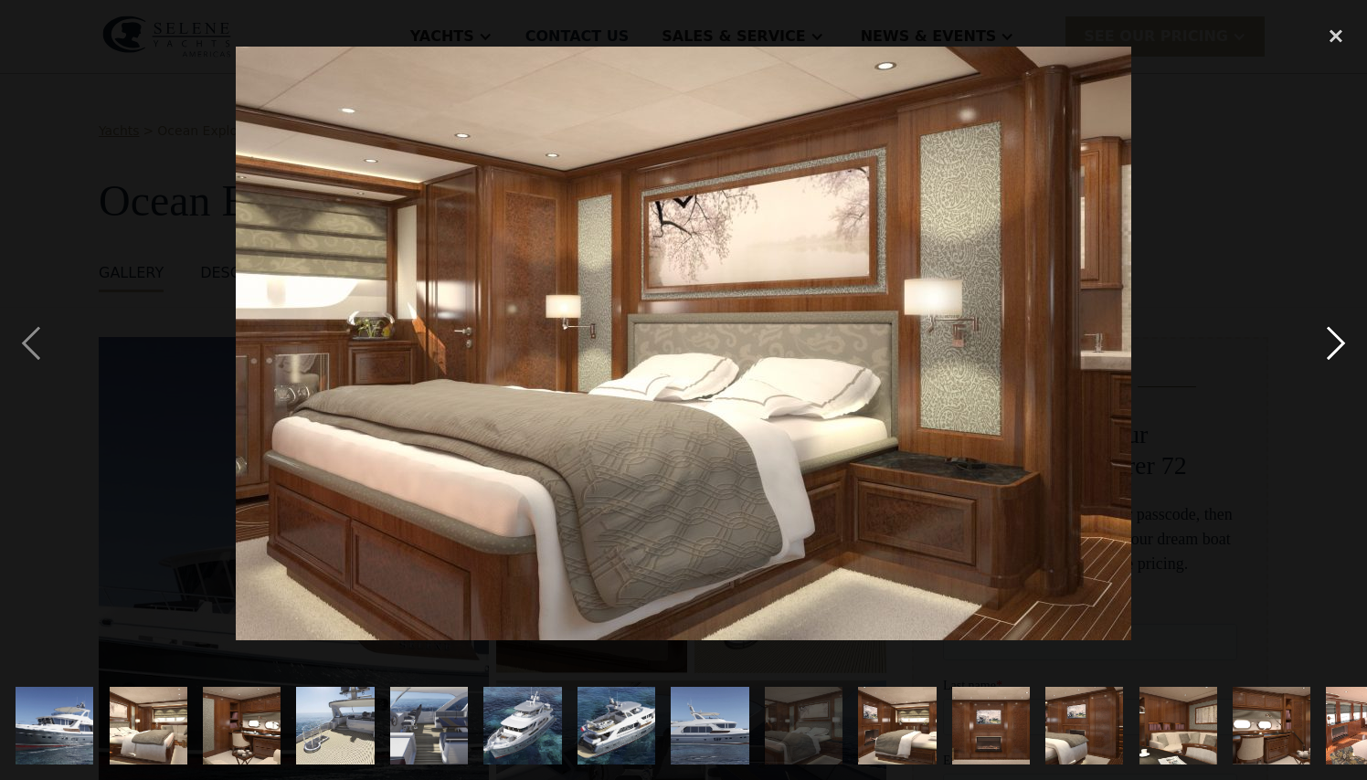
click at [1340, 344] on div "next image" at bounding box center [1336, 343] width 62 height 655
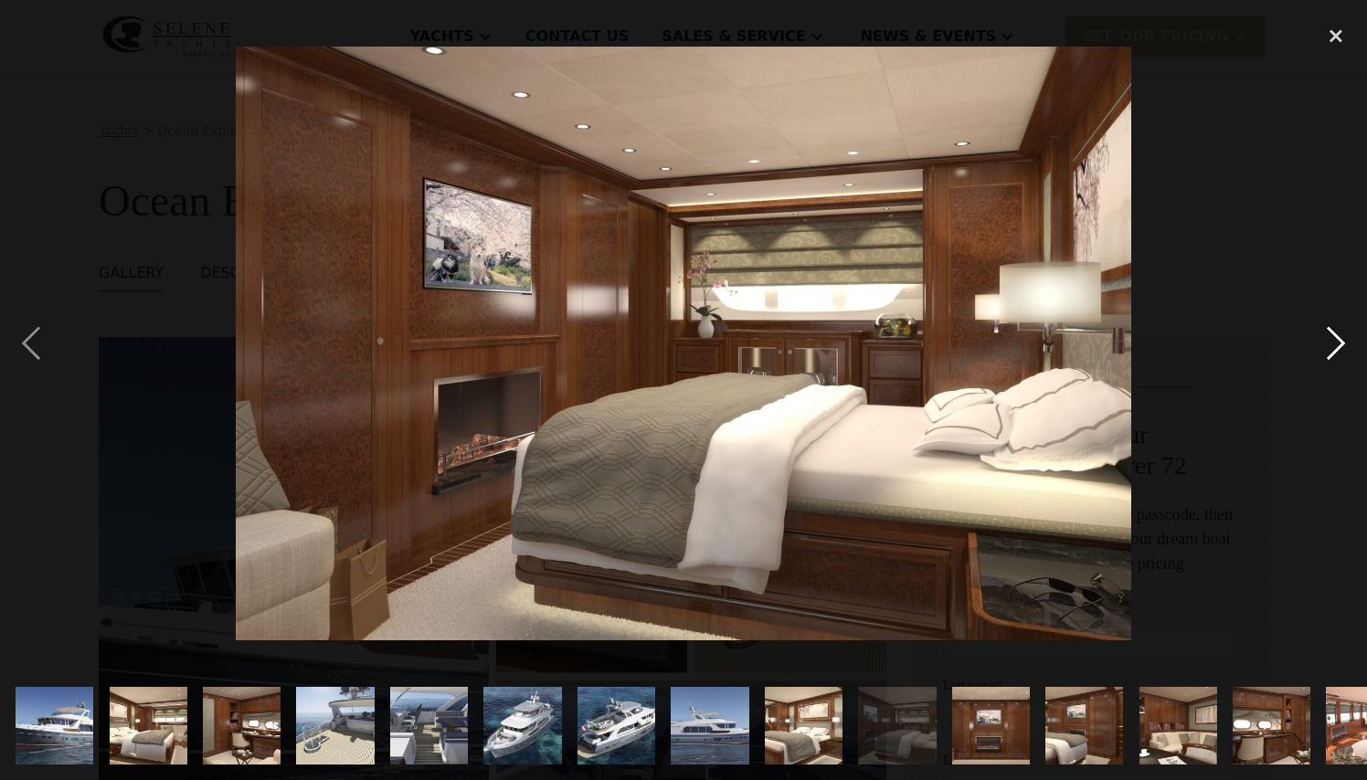
click at [1340, 344] on div "next image" at bounding box center [1336, 343] width 62 height 655
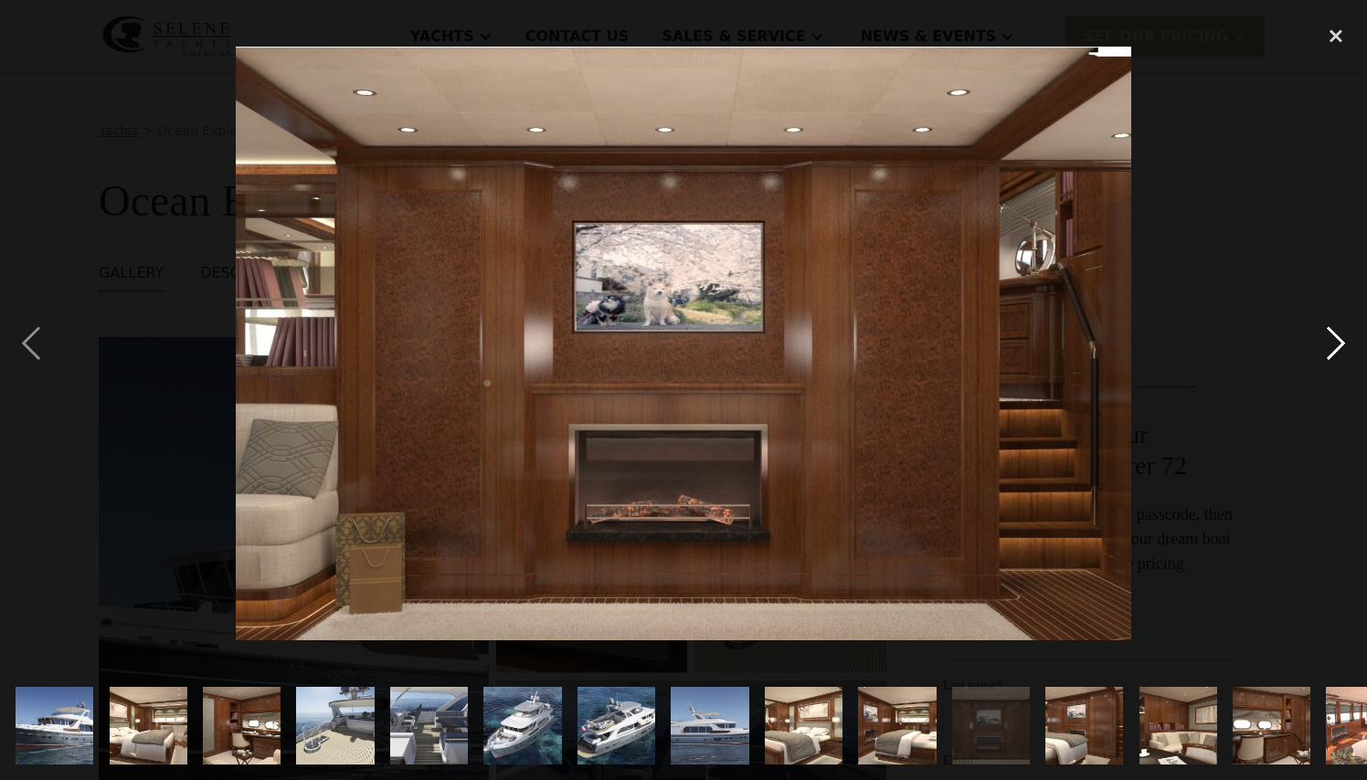
click at [1340, 344] on div "next image" at bounding box center [1336, 343] width 62 height 655
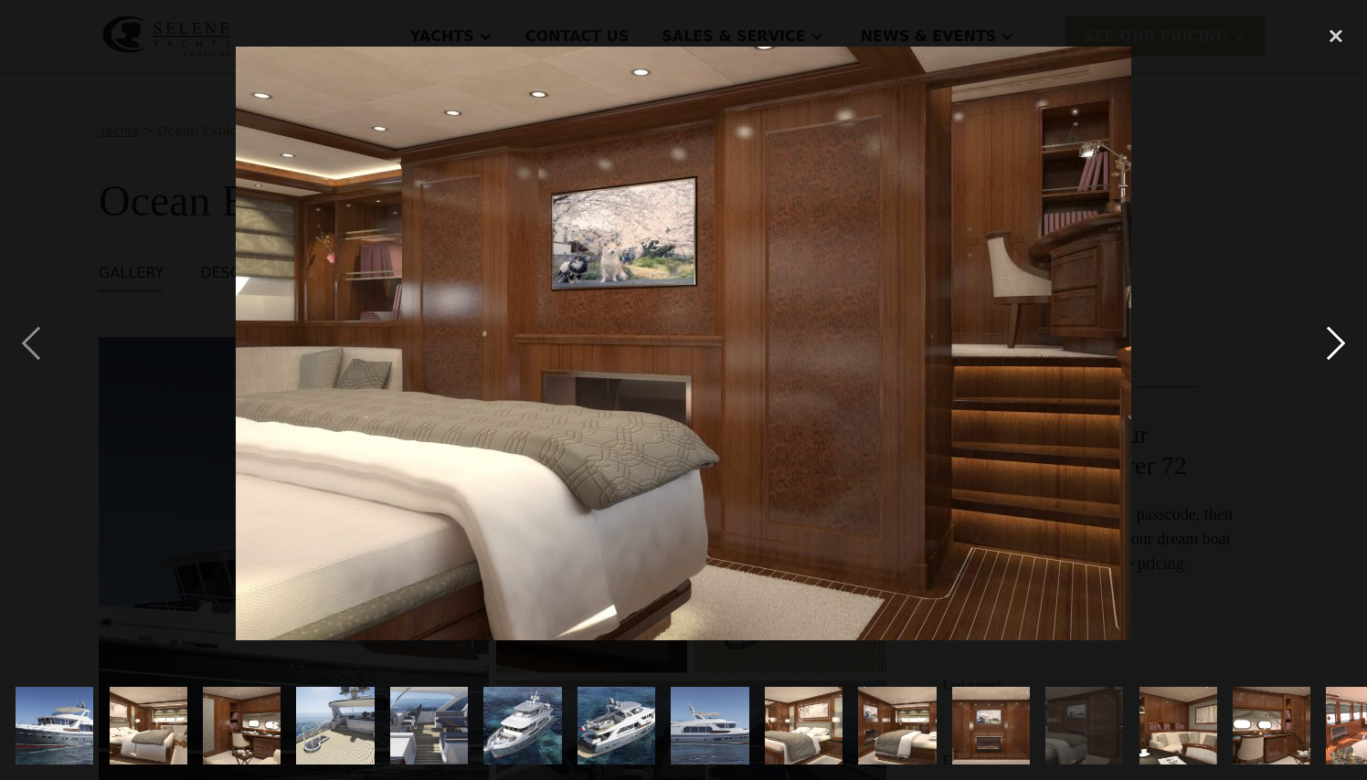
click at [1340, 344] on div "next image" at bounding box center [1336, 343] width 62 height 655
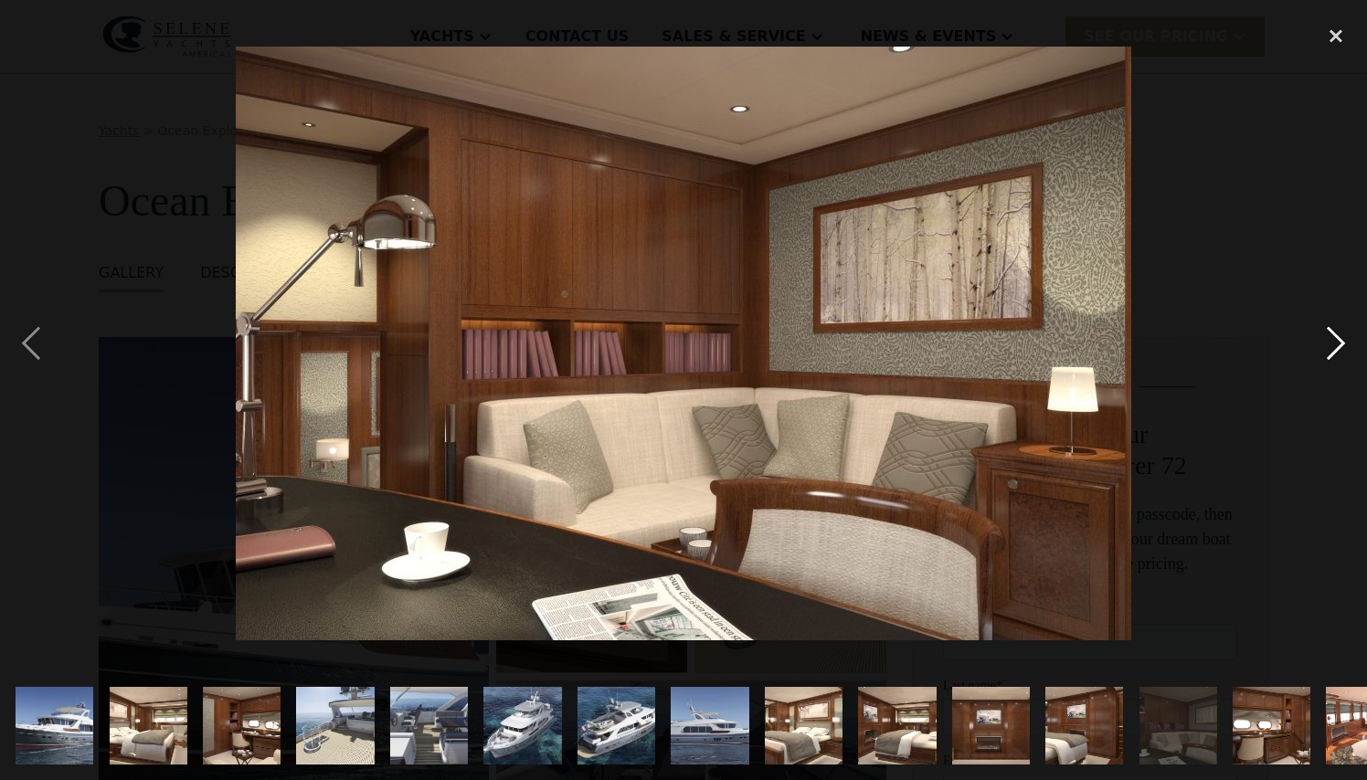
click at [1340, 344] on div "next image" at bounding box center [1336, 343] width 62 height 655
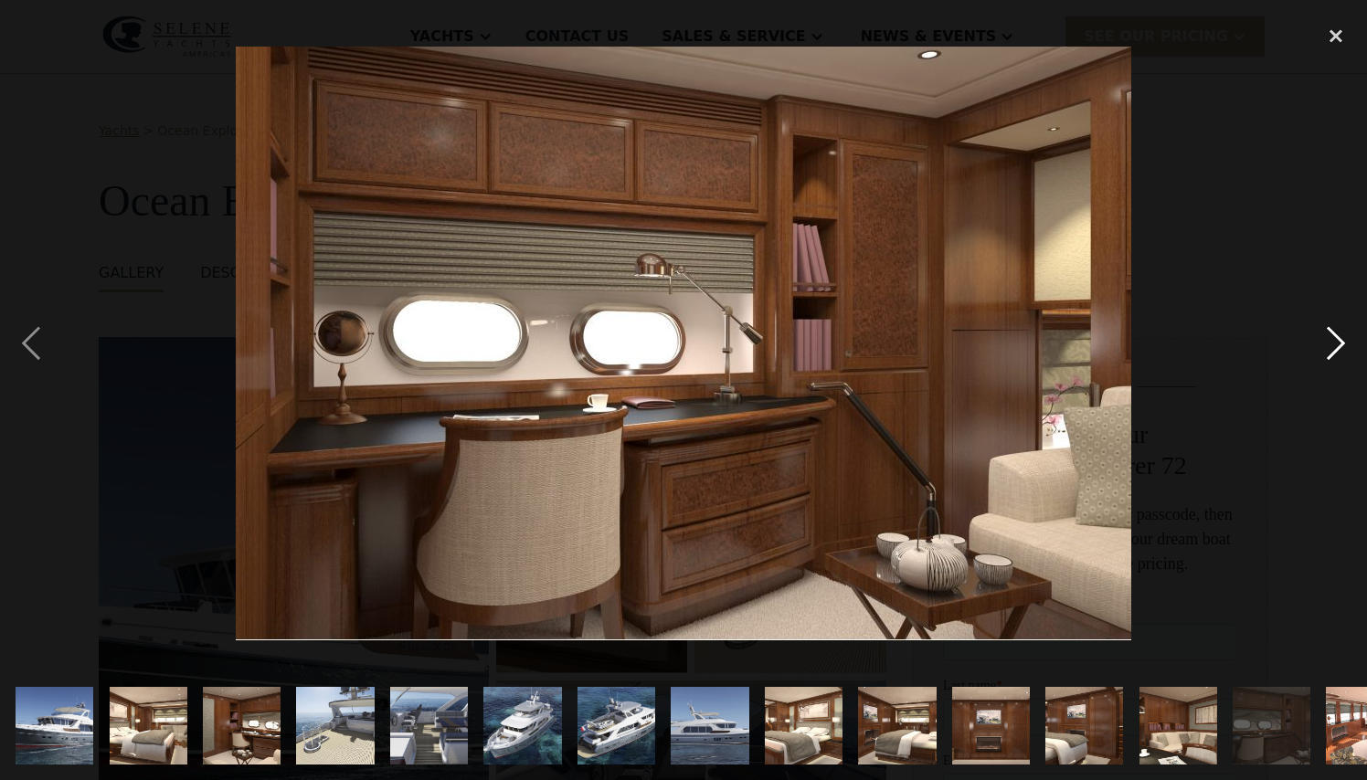
click at [1340, 344] on div "next image" at bounding box center [1336, 343] width 62 height 655
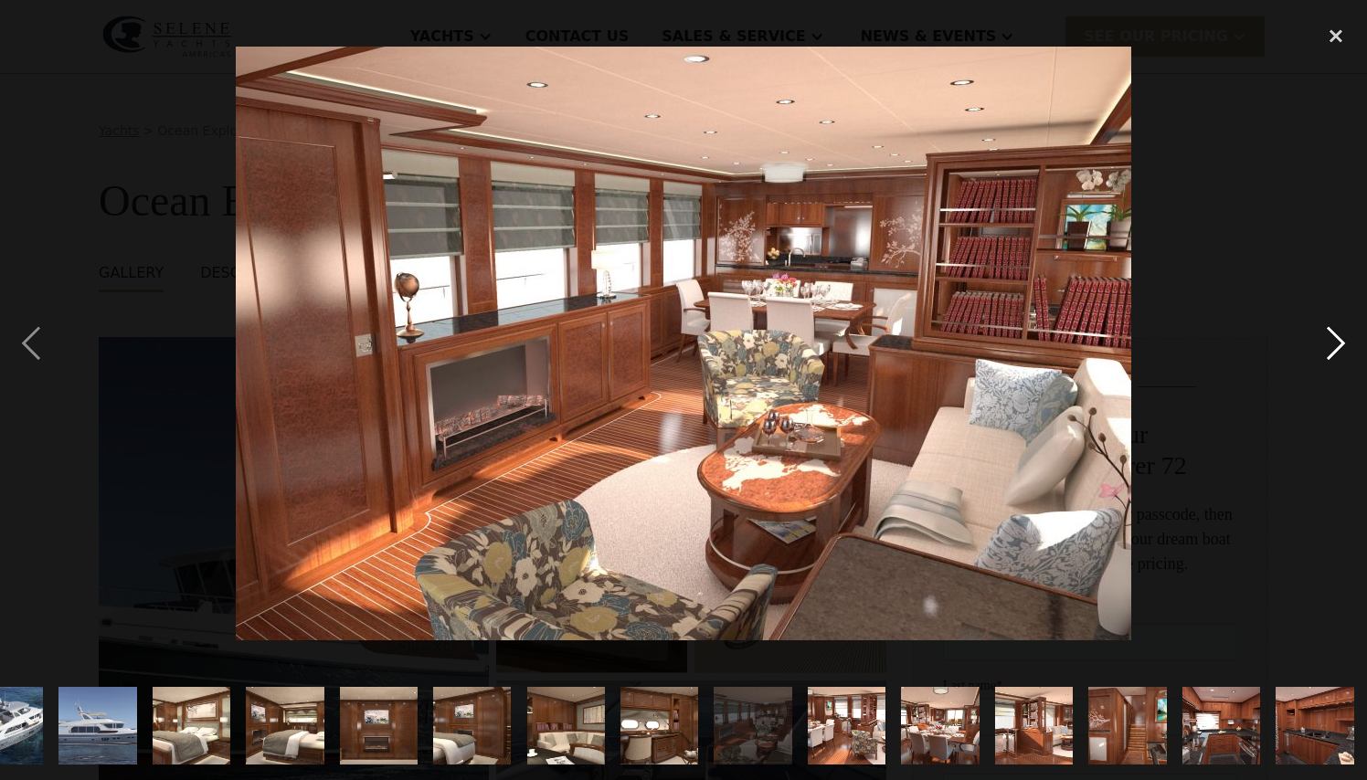
scroll to position [0, 615]
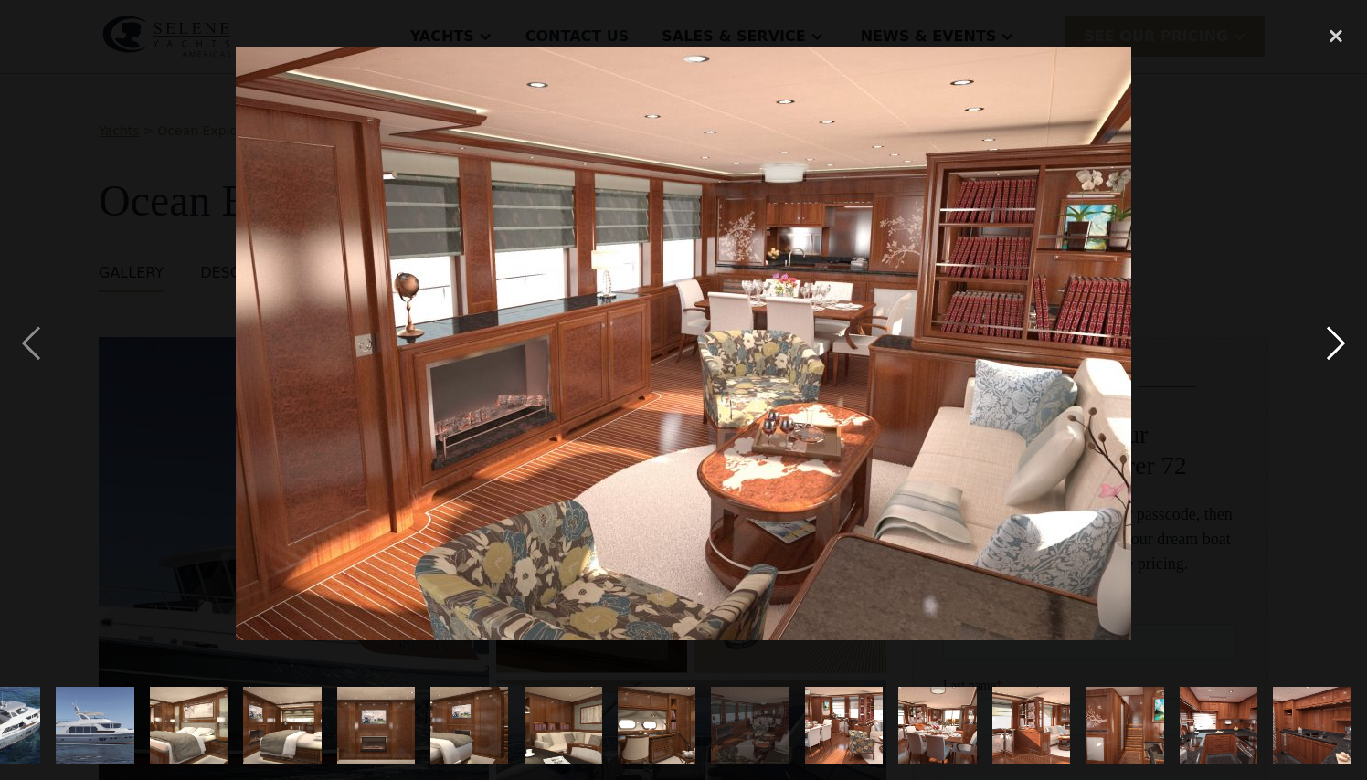
click at [1340, 344] on div "next image" at bounding box center [1336, 343] width 62 height 655
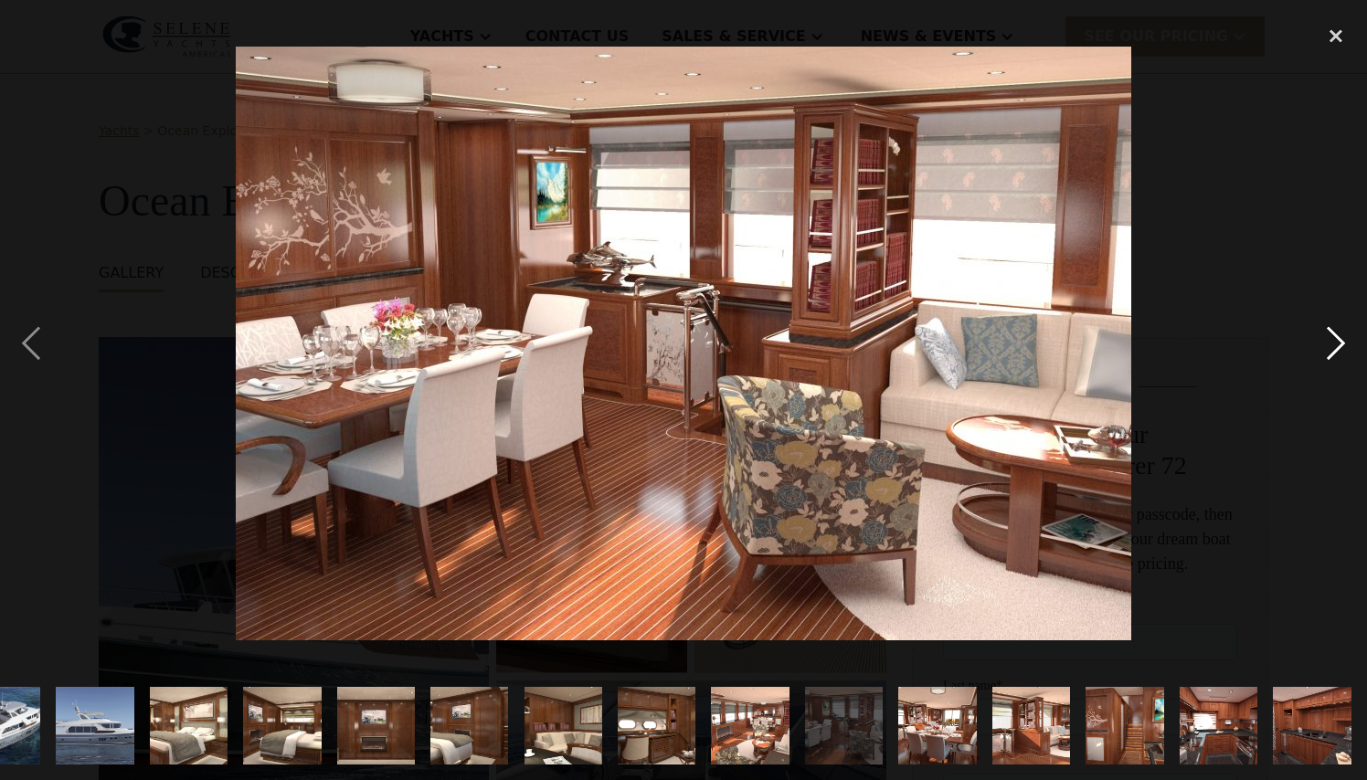
click at [1340, 344] on div "next image" at bounding box center [1336, 343] width 62 height 655
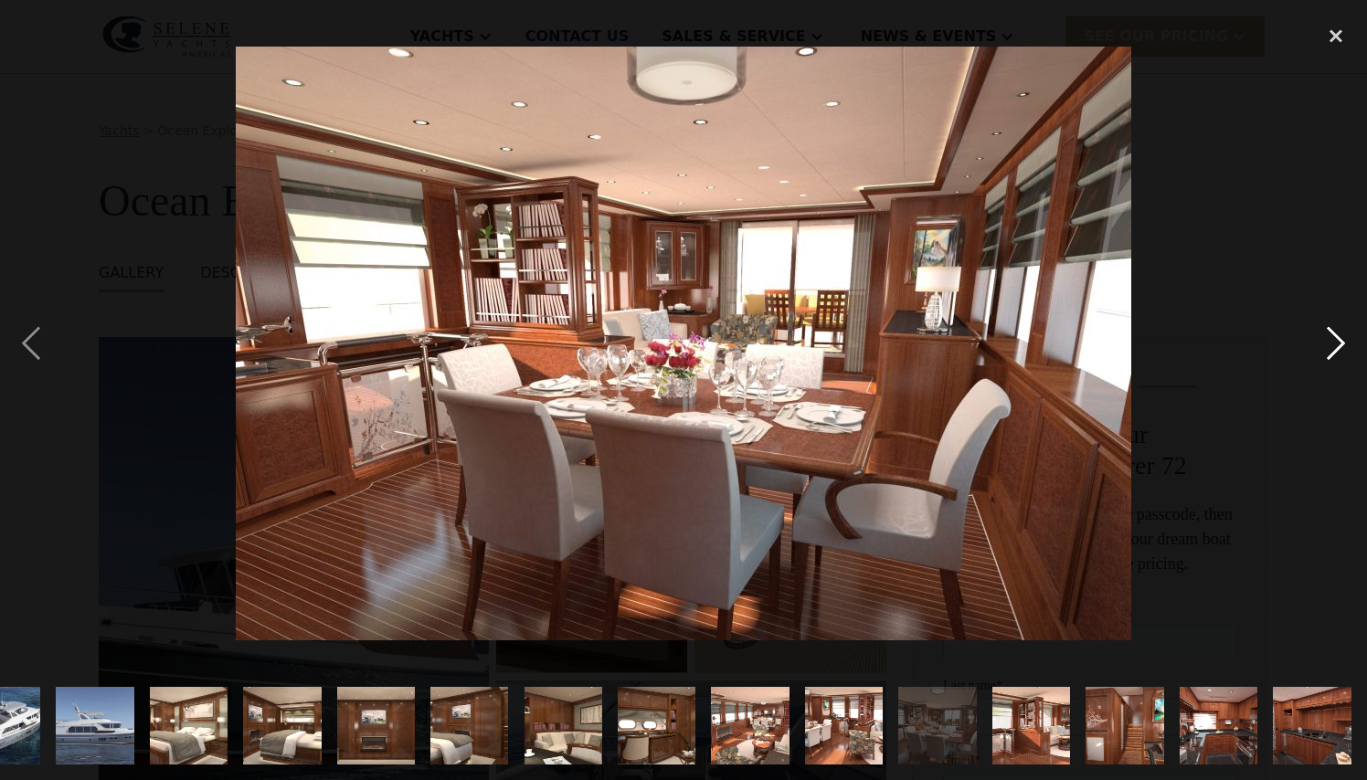
click at [1340, 344] on div "next image" at bounding box center [1336, 343] width 62 height 655
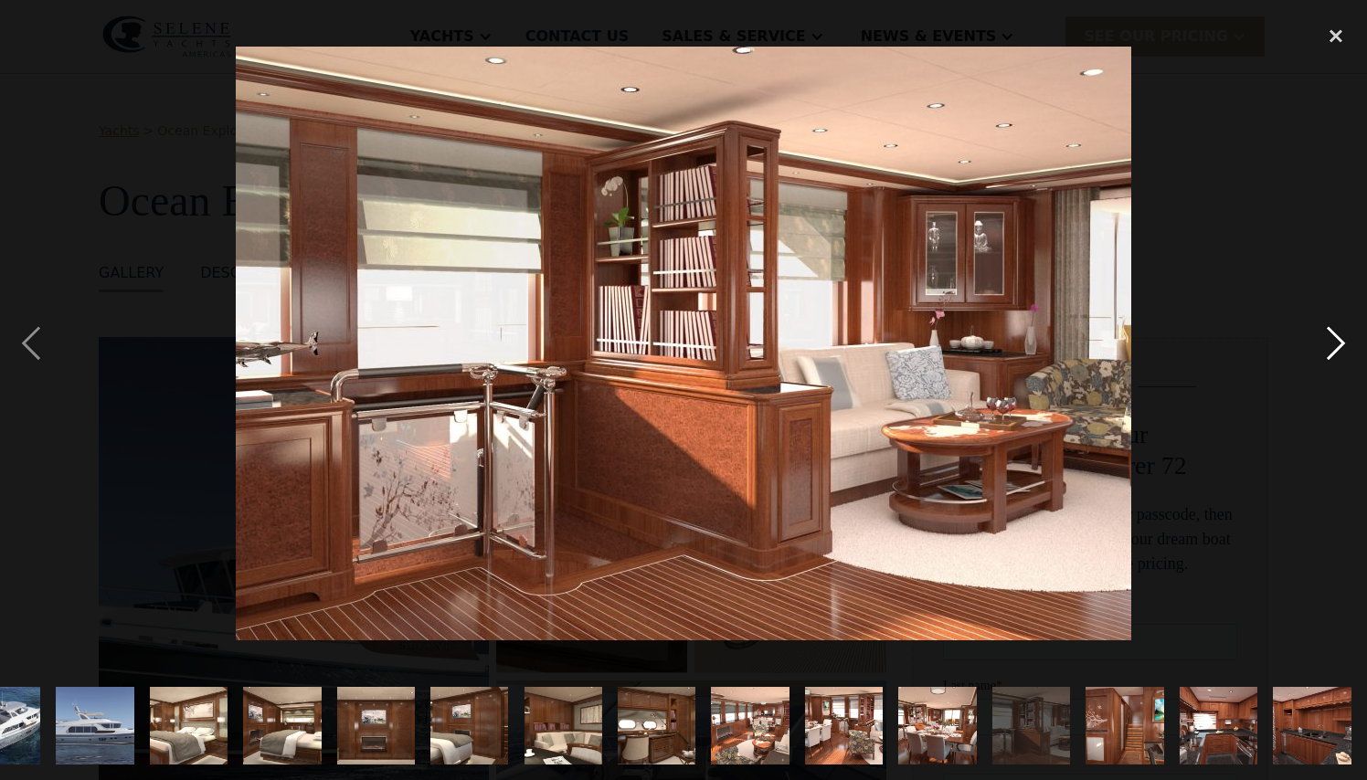
click at [1340, 344] on div "next image" at bounding box center [1336, 343] width 62 height 655
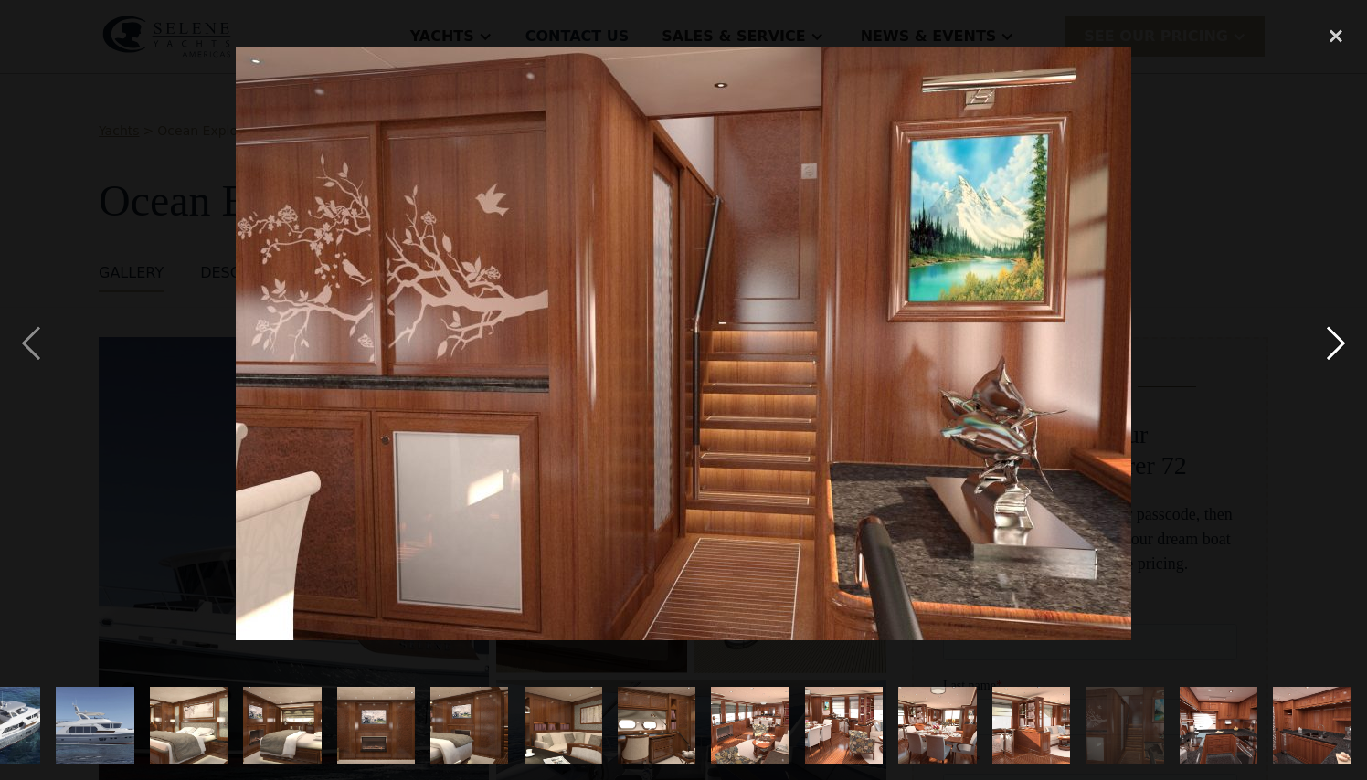
click at [1340, 344] on div "next image" at bounding box center [1336, 343] width 62 height 655
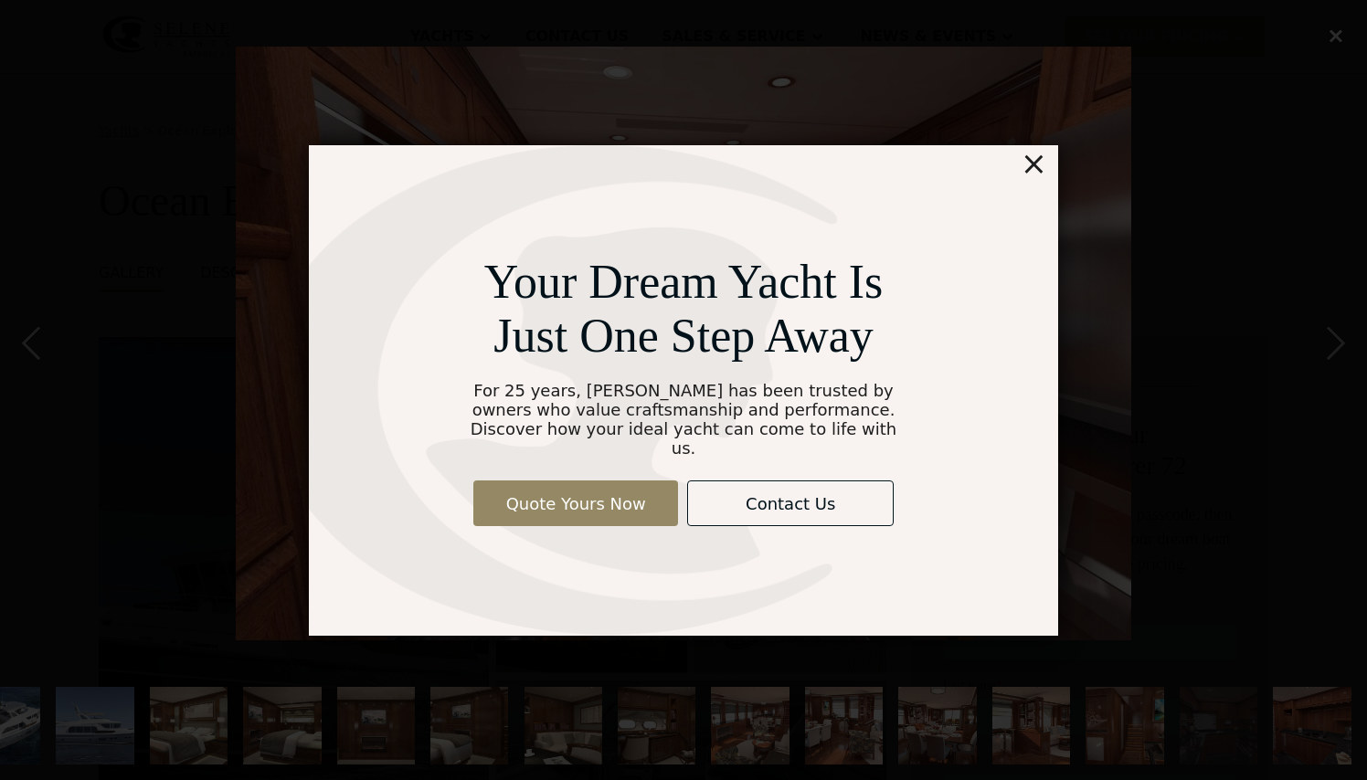
click at [1340, 38] on div "Your Dream Yacht Is Just One Step Away For 25 years, Selene has been trusted by…" at bounding box center [683, 390] width 1367 height 780
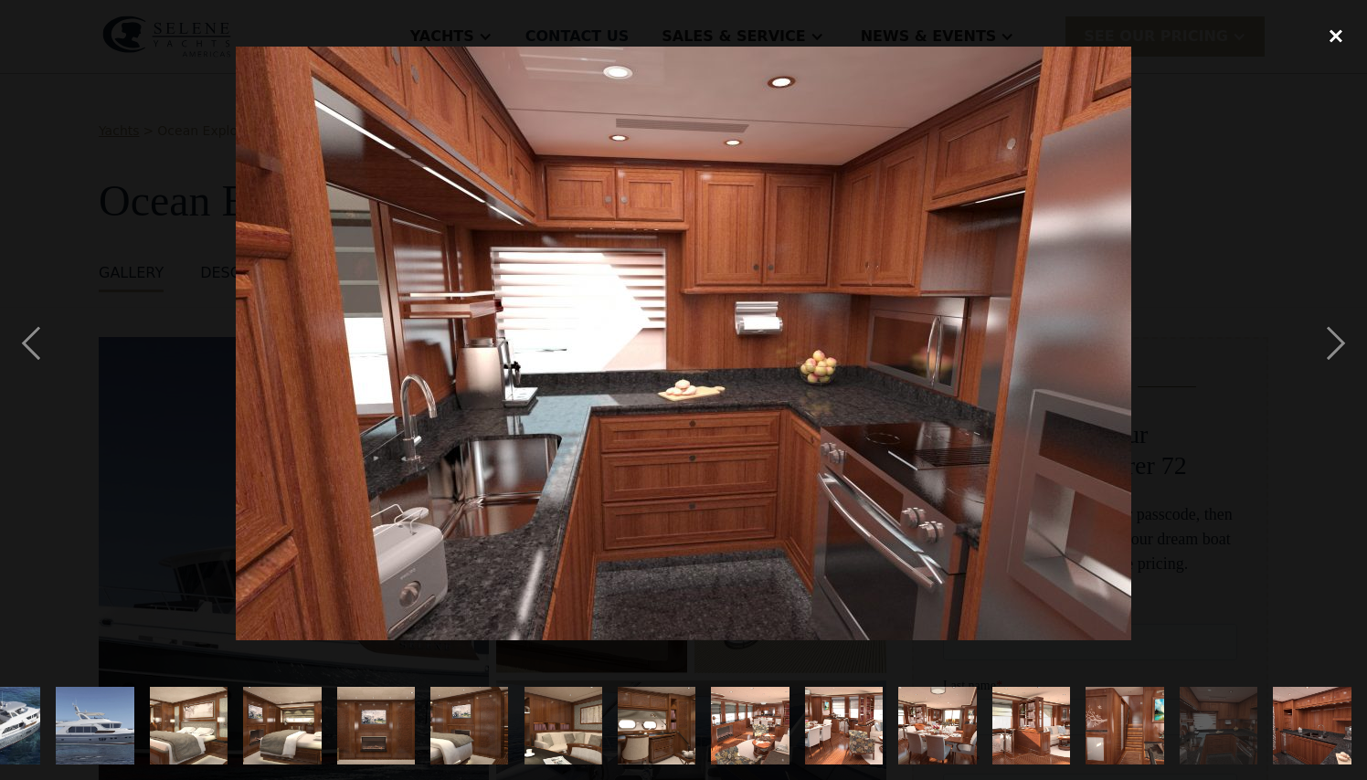
click at [1339, 39] on div "close lightbox" at bounding box center [1336, 36] width 62 height 40
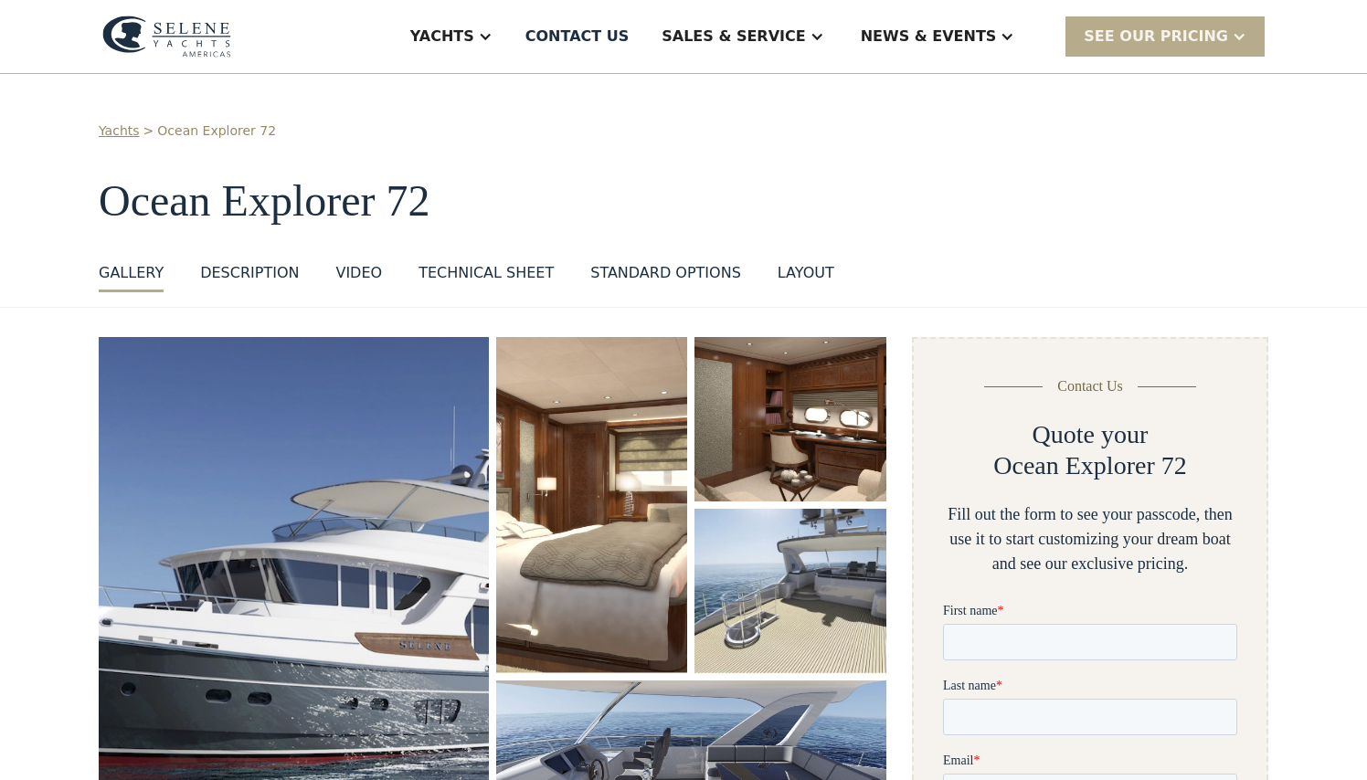
scroll to position [0, 0]
click at [907, 96] on div "News" at bounding box center [974, 91] width 234 height 15
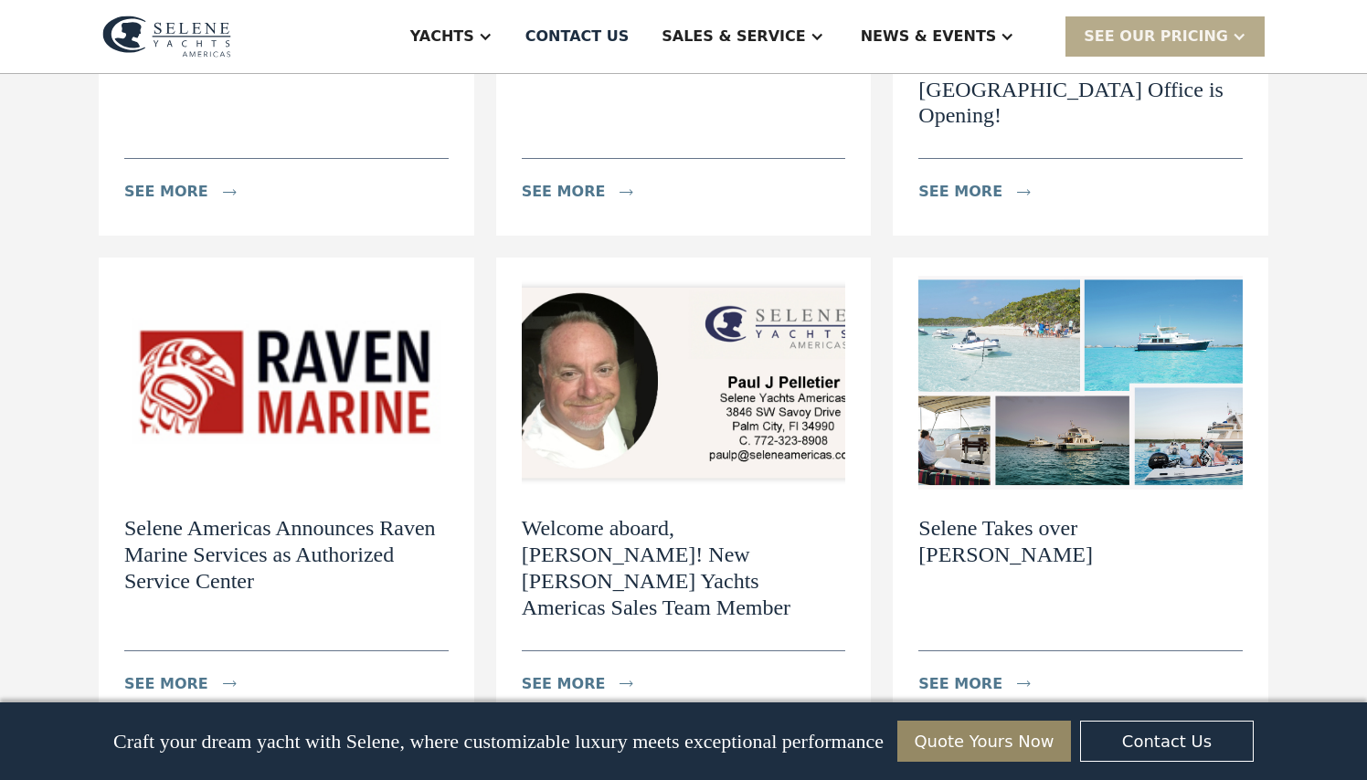
scroll to position [1045, 0]
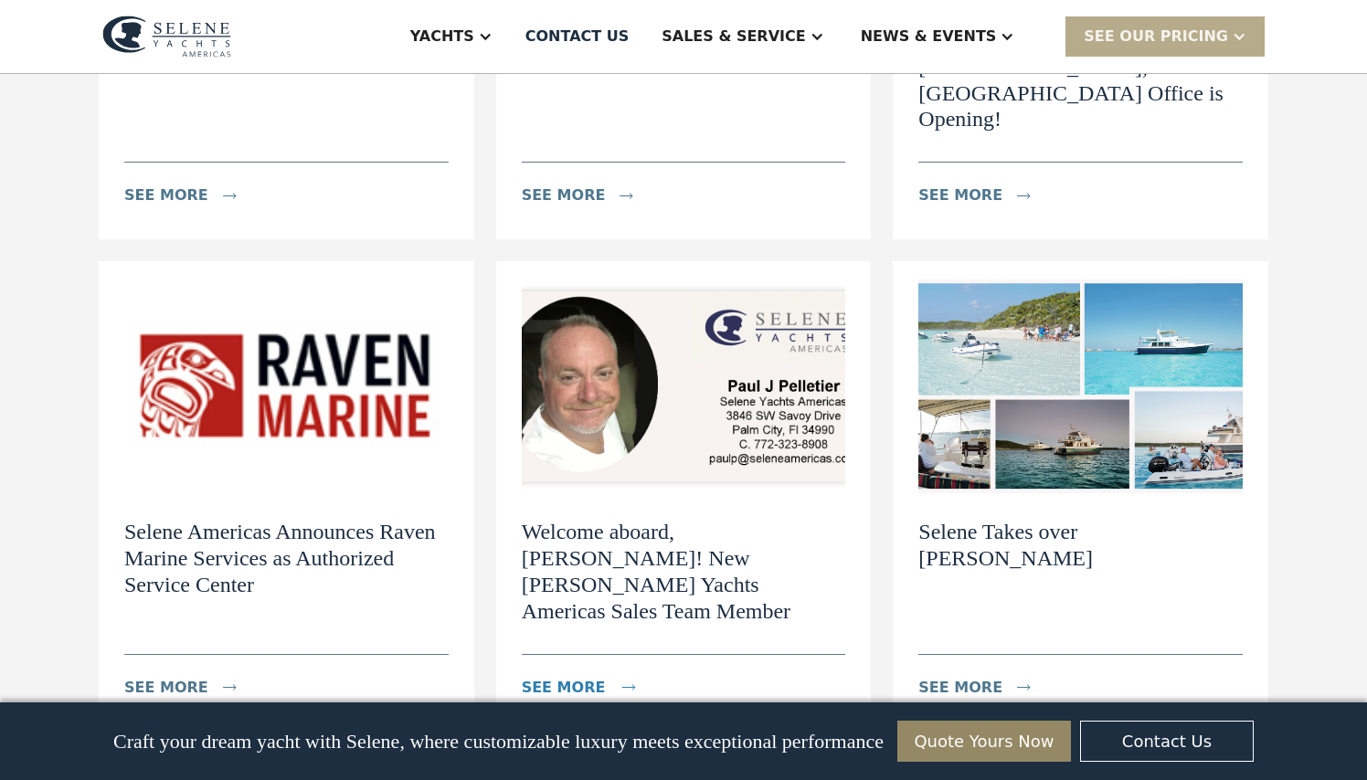
click at [597, 670] on div "see more" at bounding box center [589, 688] width 134 height 37
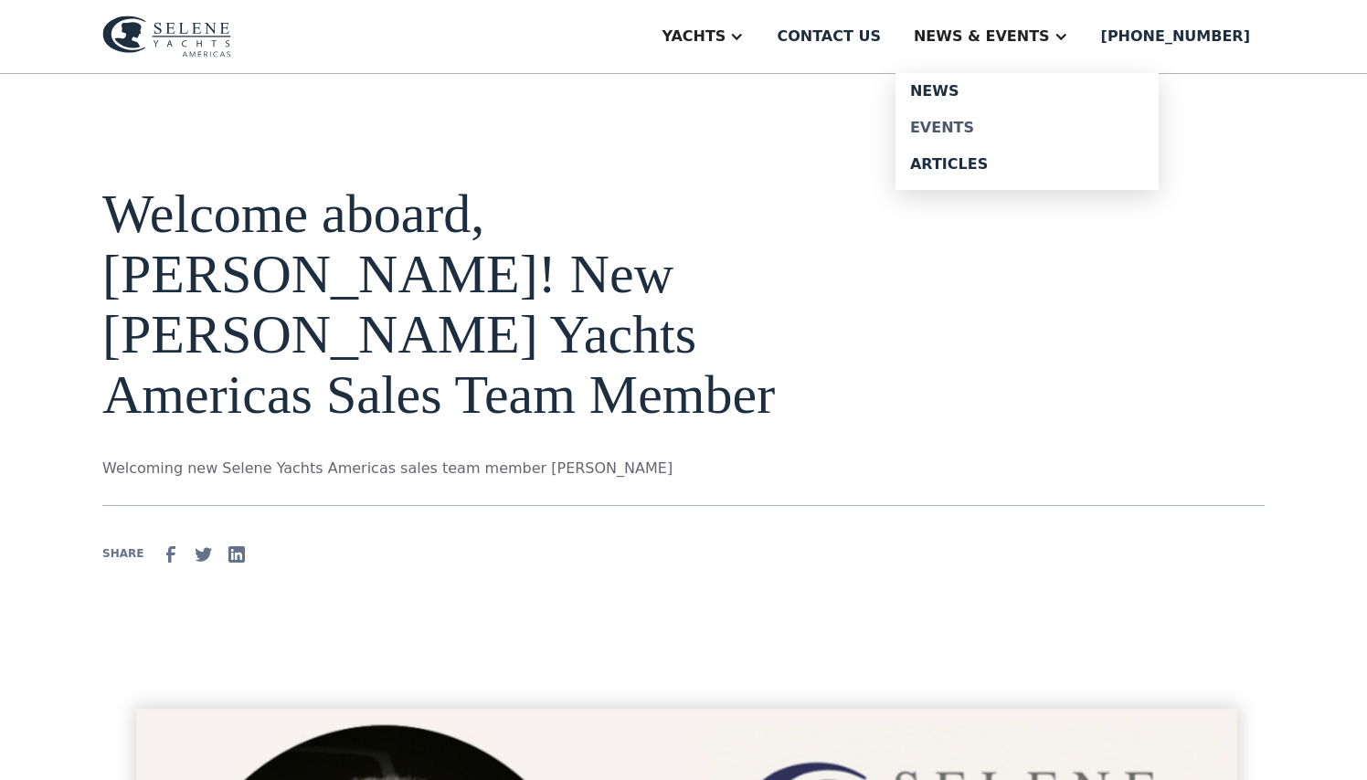
click at [999, 128] on div "Events" at bounding box center [1027, 128] width 234 height 15
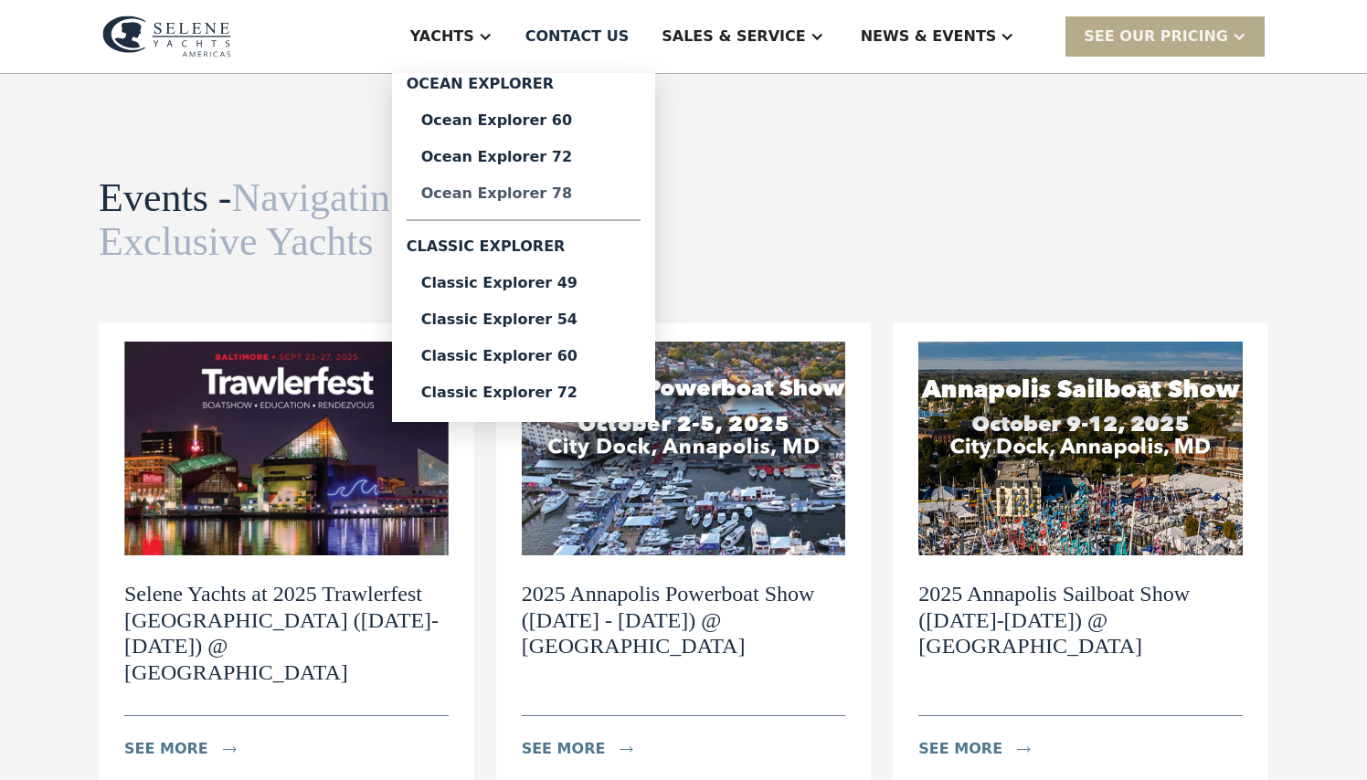
click at [589, 192] on div "Ocean Explorer 78" at bounding box center [523, 193] width 205 height 15
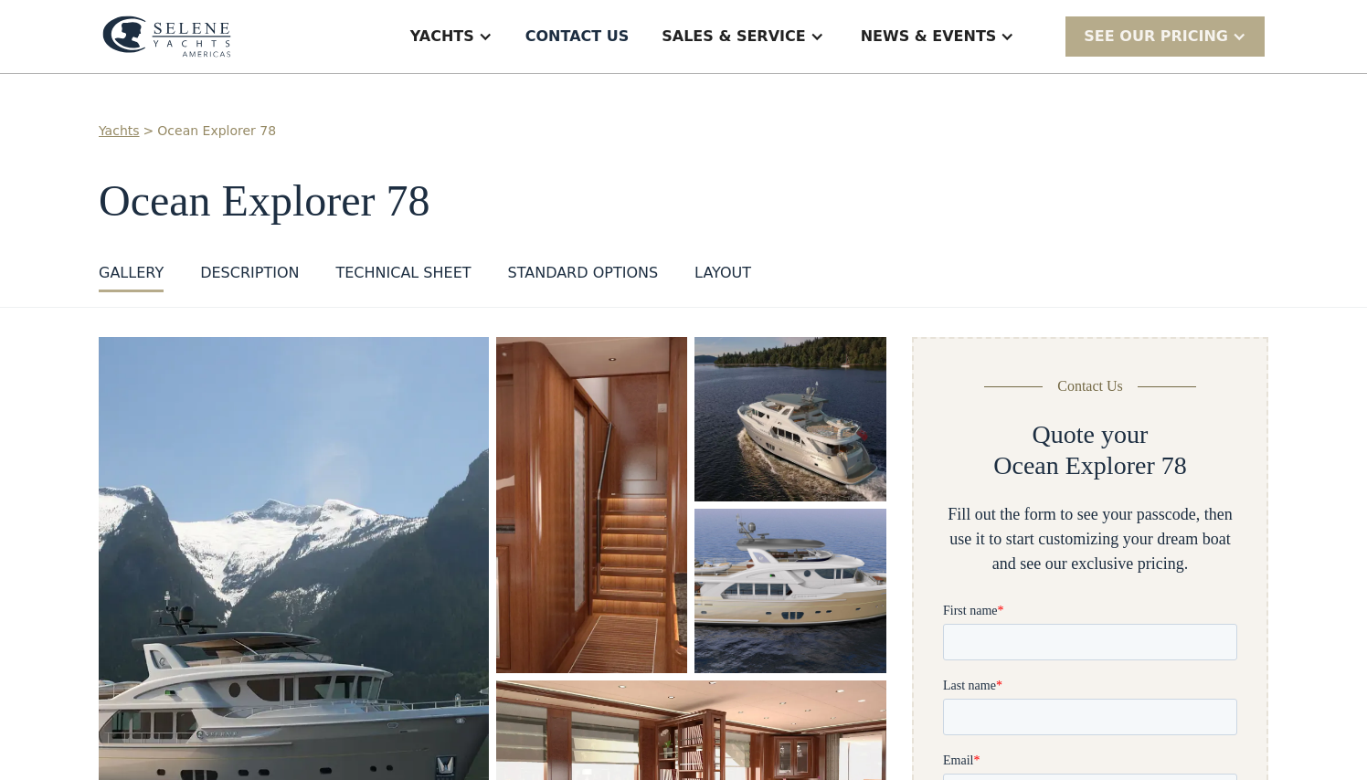
click at [777, 445] on img "open lightbox" at bounding box center [790, 419] width 192 height 164
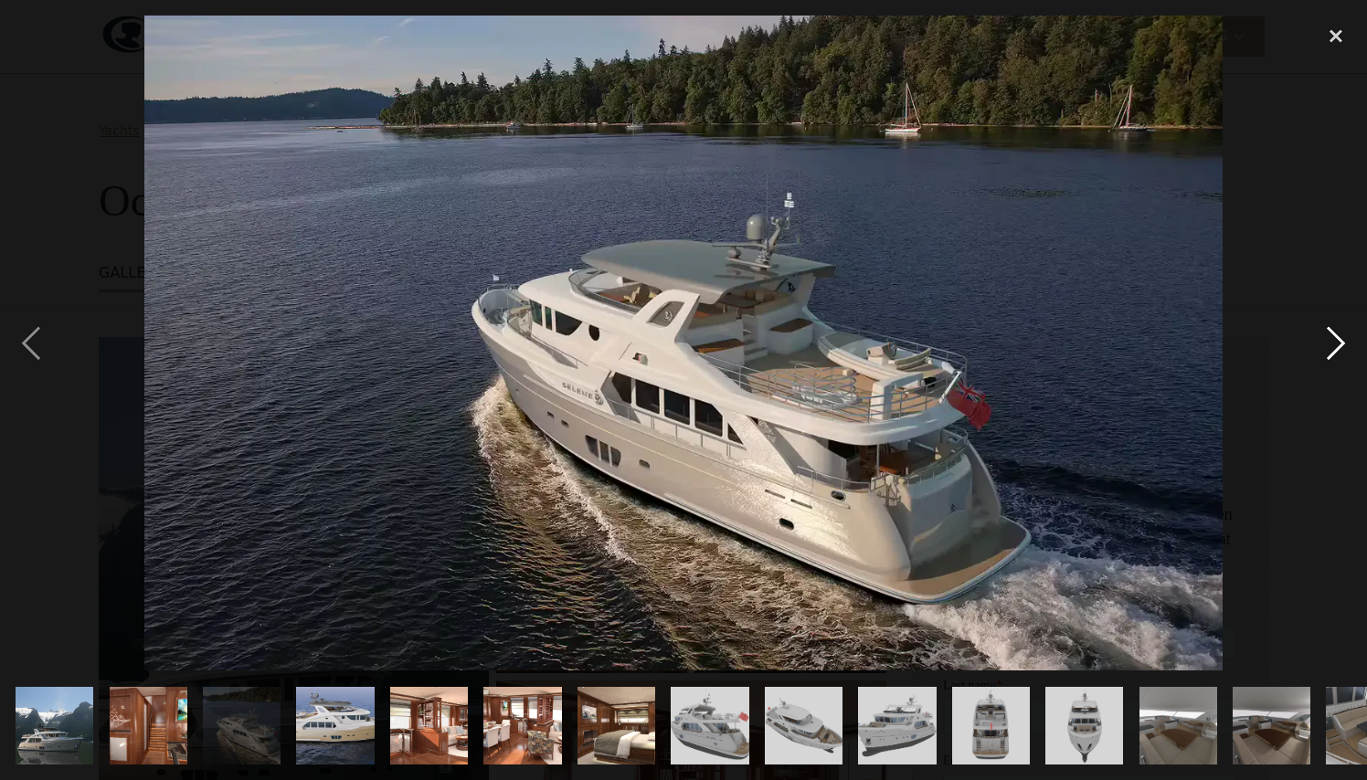
click at [1343, 344] on div "next image" at bounding box center [1336, 343] width 62 height 655
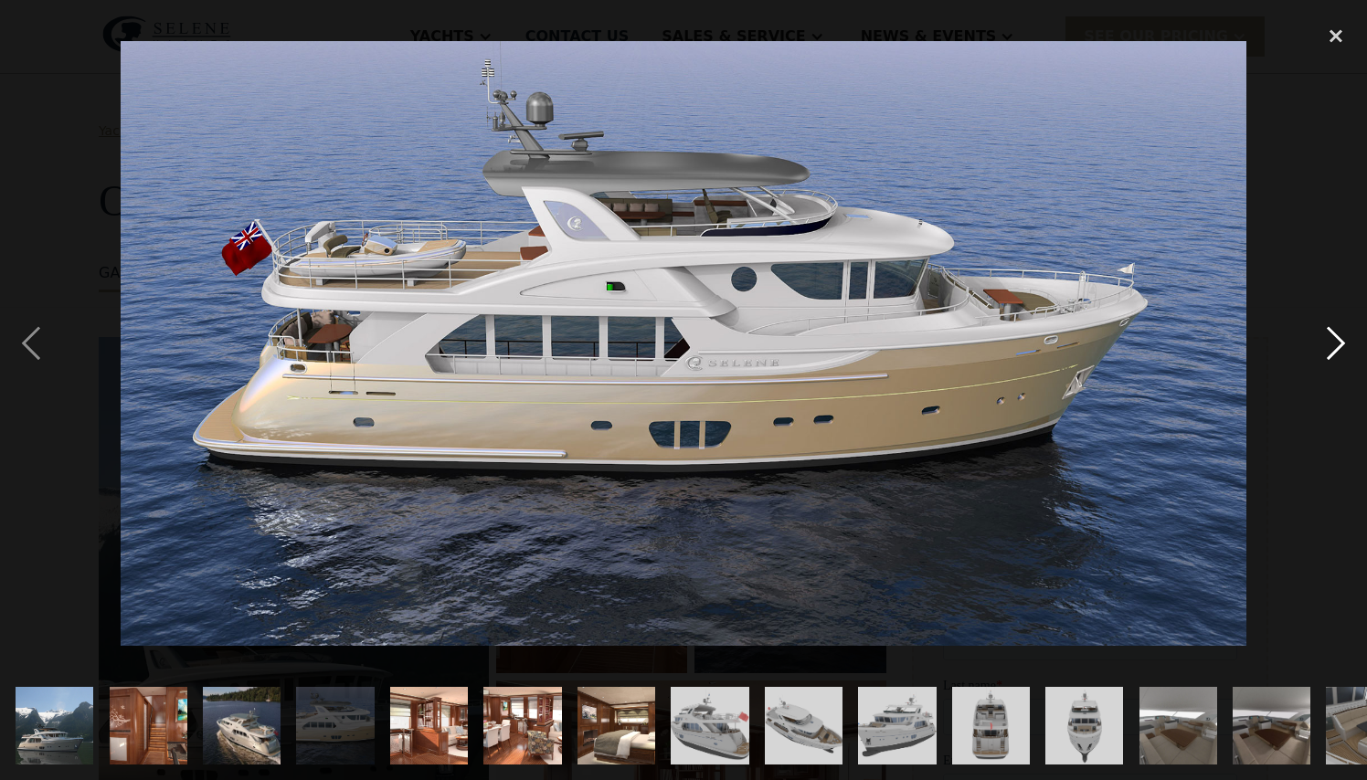
click at [1343, 344] on div "next image" at bounding box center [1336, 343] width 62 height 655
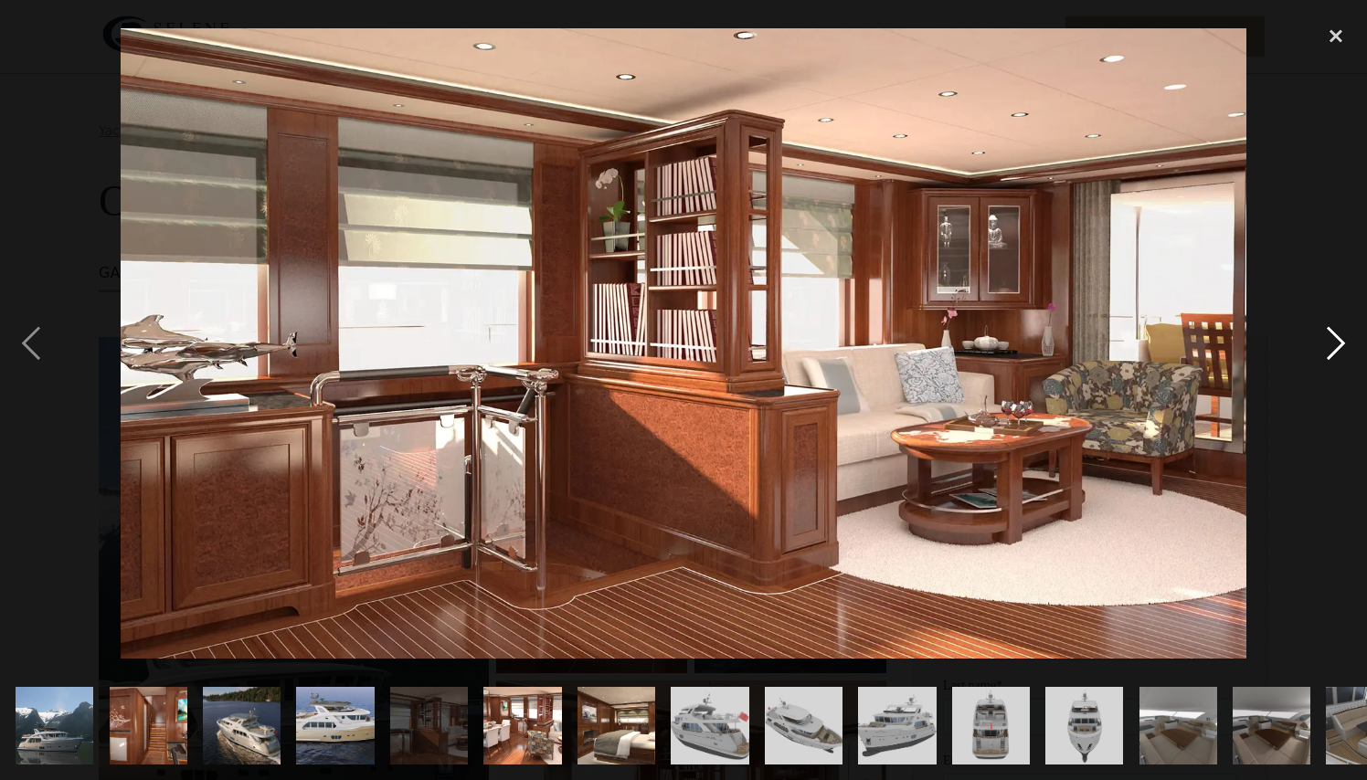
click at [1343, 344] on div "next image" at bounding box center [1336, 343] width 62 height 655
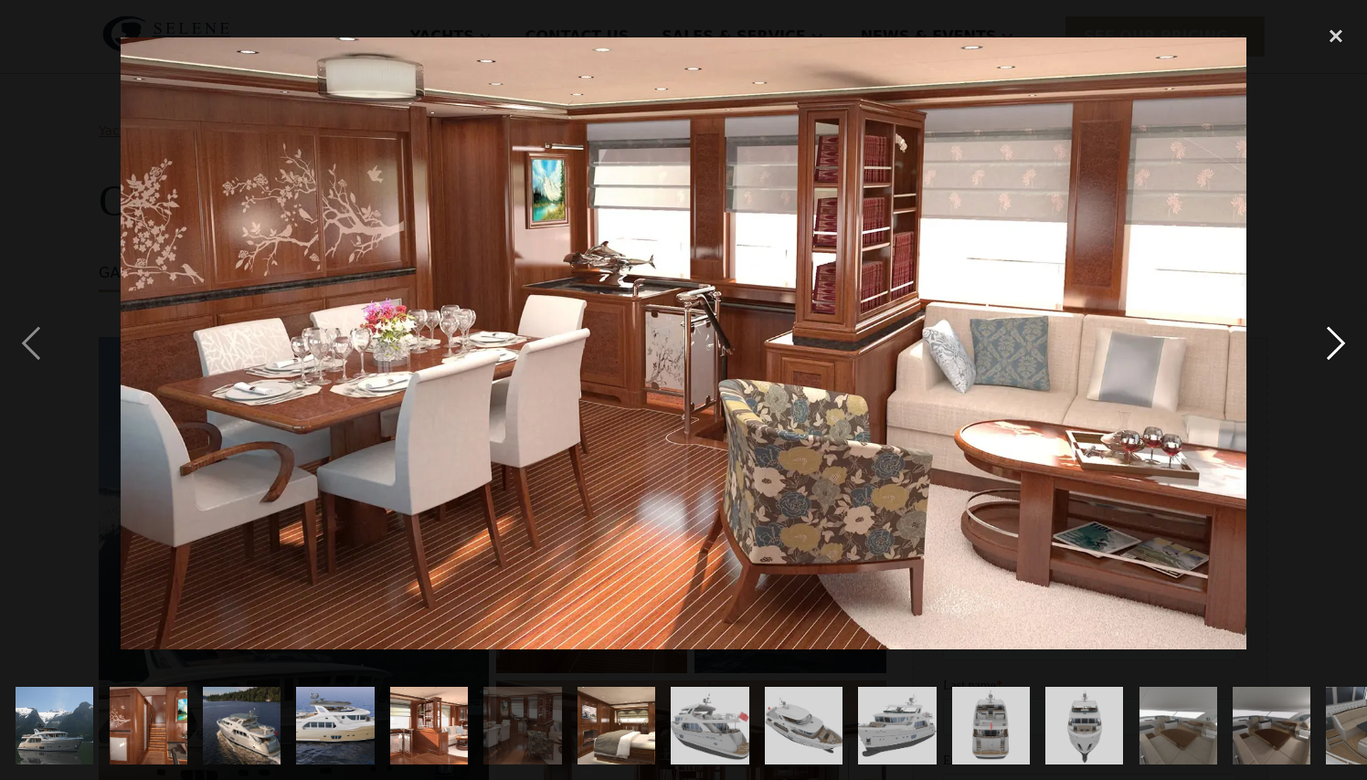
click at [1343, 344] on div "next image" at bounding box center [1336, 343] width 62 height 655
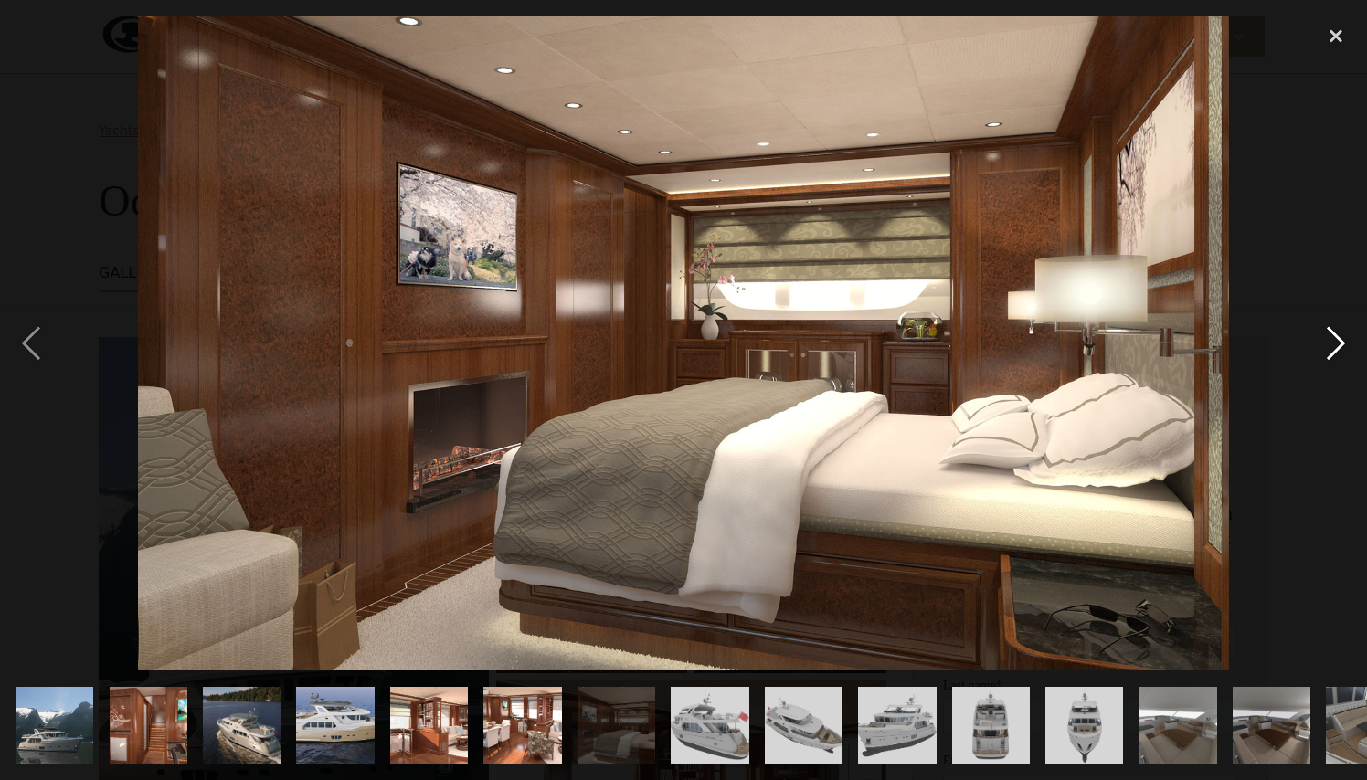
click at [1343, 344] on div "next image" at bounding box center [1336, 343] width 62 height 655
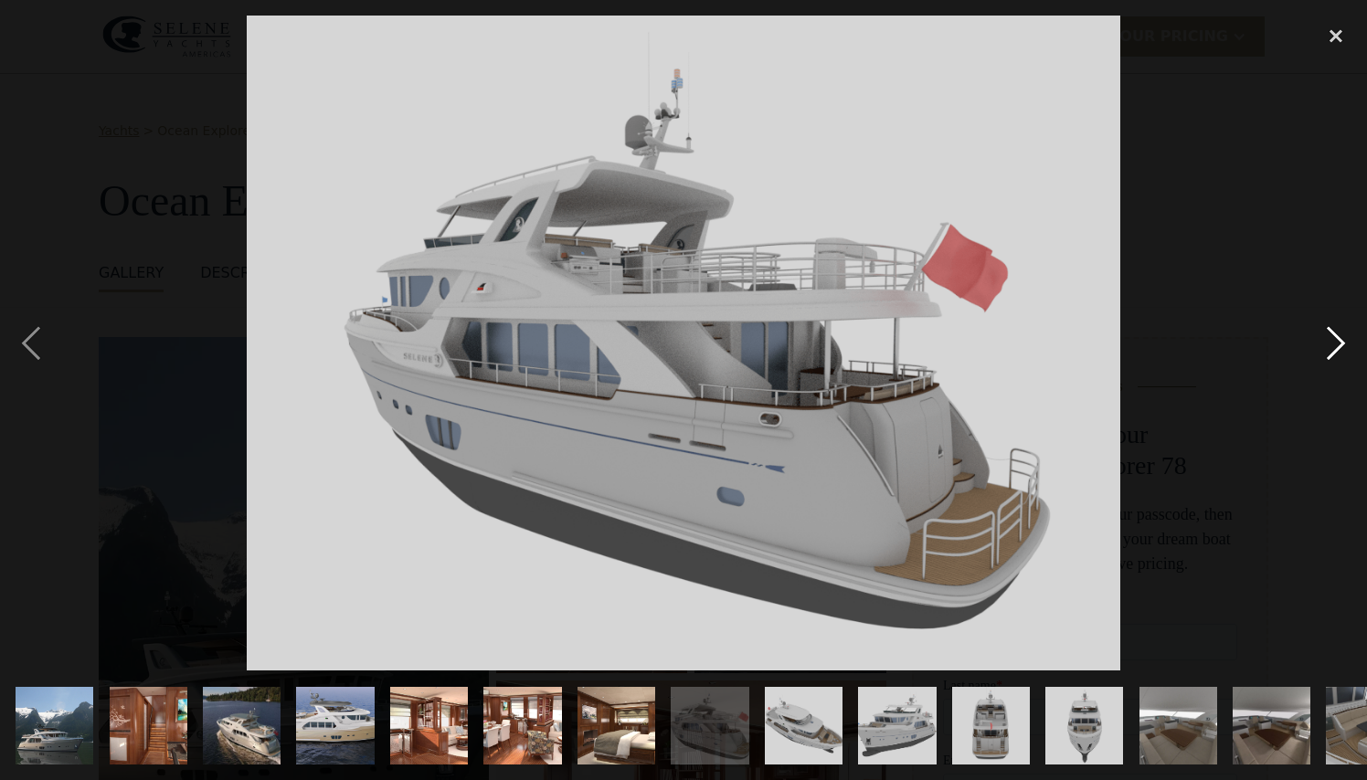
click at [1343, 344] on div "next image" at bounding box center [1336, 343] width 62 height 655
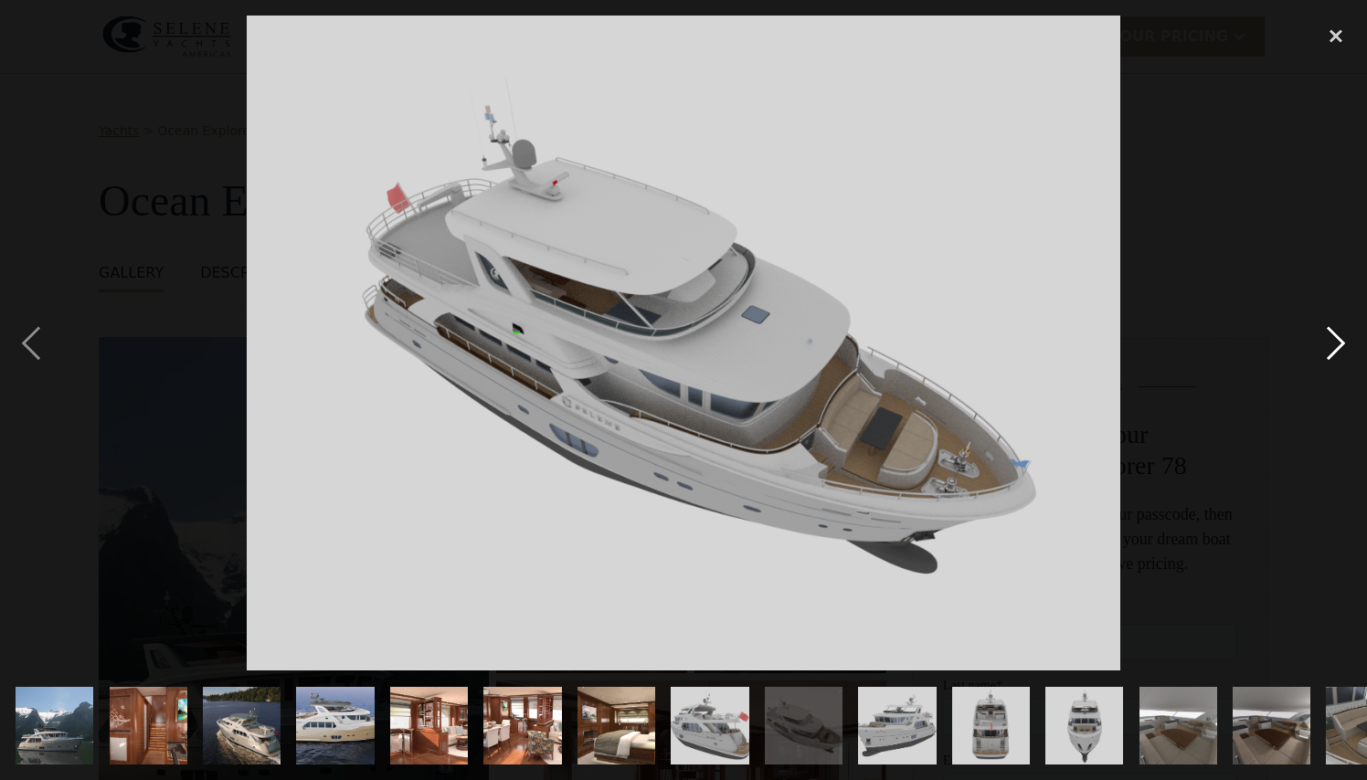
click at [1343, 344] on div "next image" at bounding box center [1336, 343] width 62 height 655
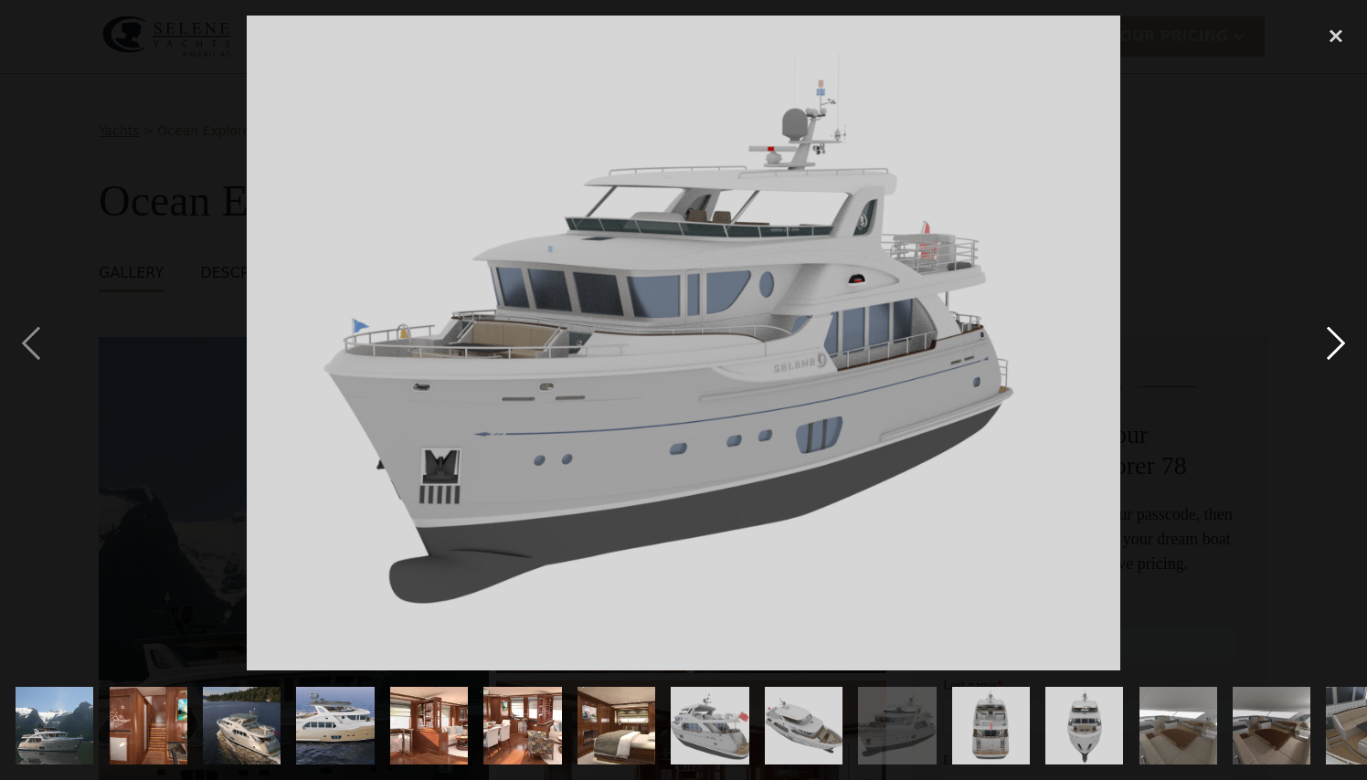
click at [1343, 344] on div "next image" at bounding box center [1336, 343] width 62 height 655
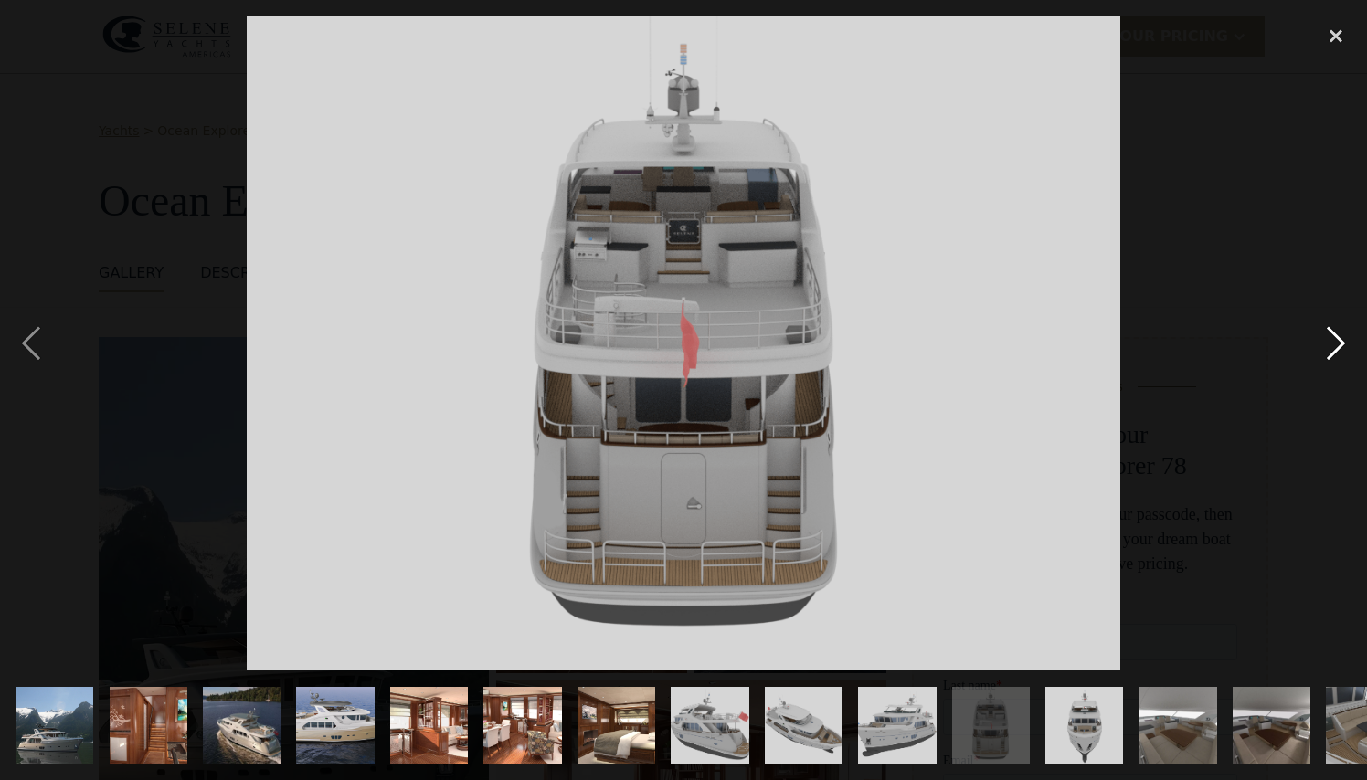
click at [1343, 344] on div "next image" at bounding box center [1336, 343] width 62 height 655
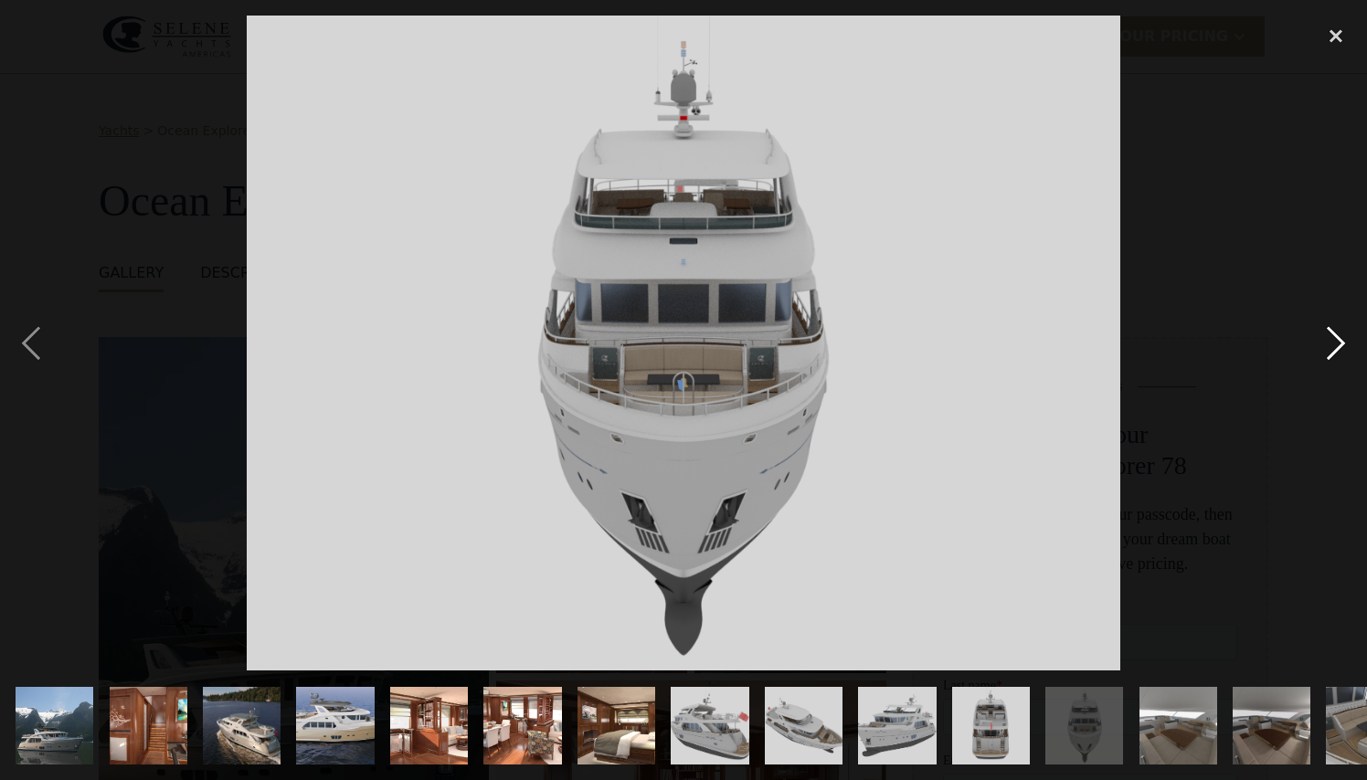
click at [1343, 344] on div "next image" at bounding box center [1336, 343] width 62 height 655
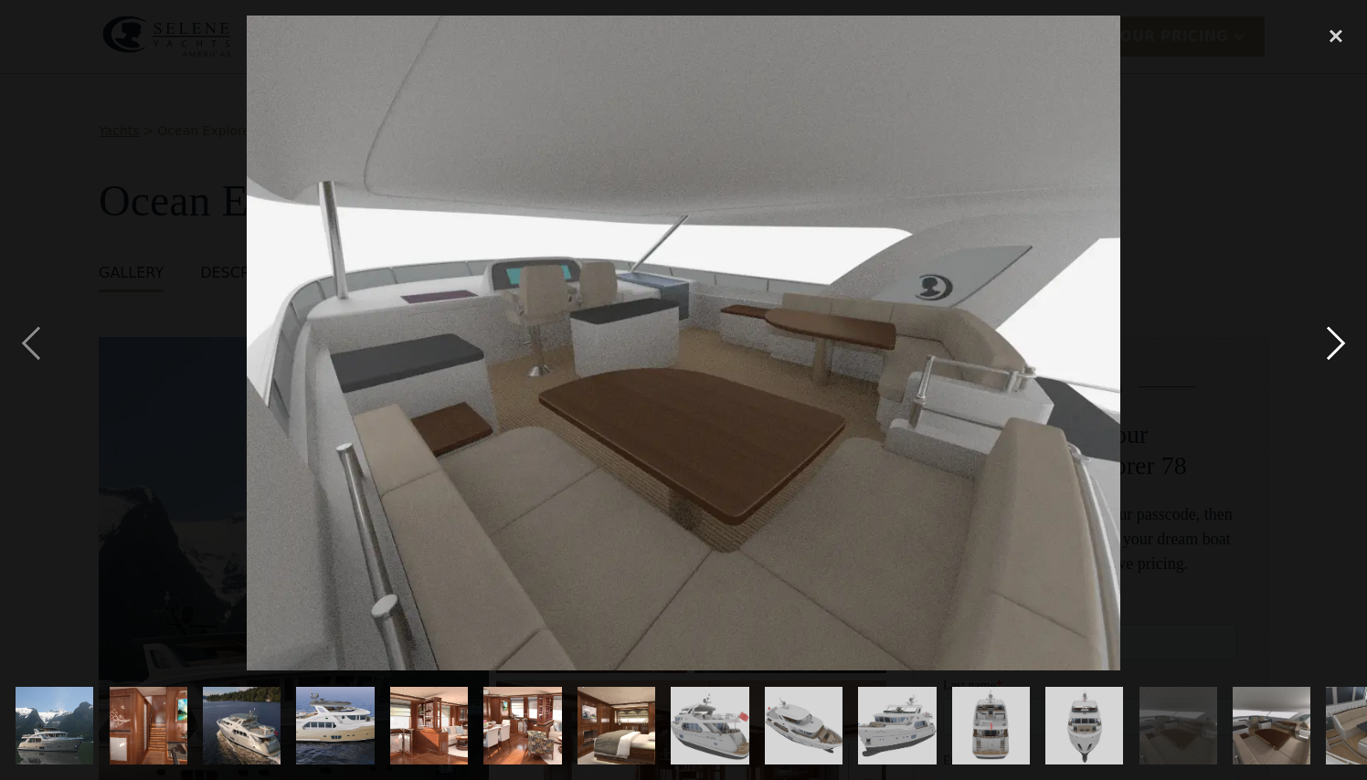
click at [1343, 344] on div "next image" at bounding box center [1336, 343] width 62 height 655
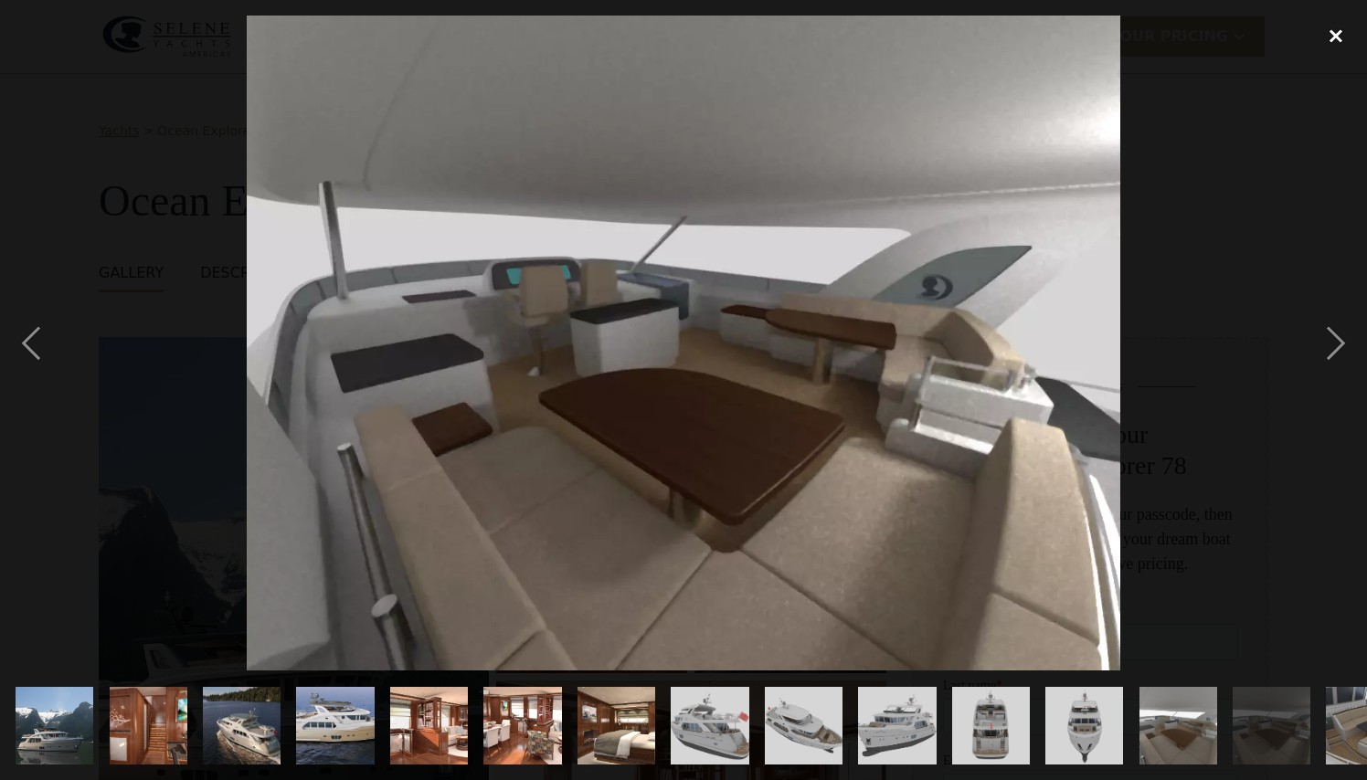
click at [1344, 35] on div "close lightbox" at bounding box center [1336, 36] width 62 height 40
